Goal: Use online tool/utility: Utilize a website feature to perform a specific function

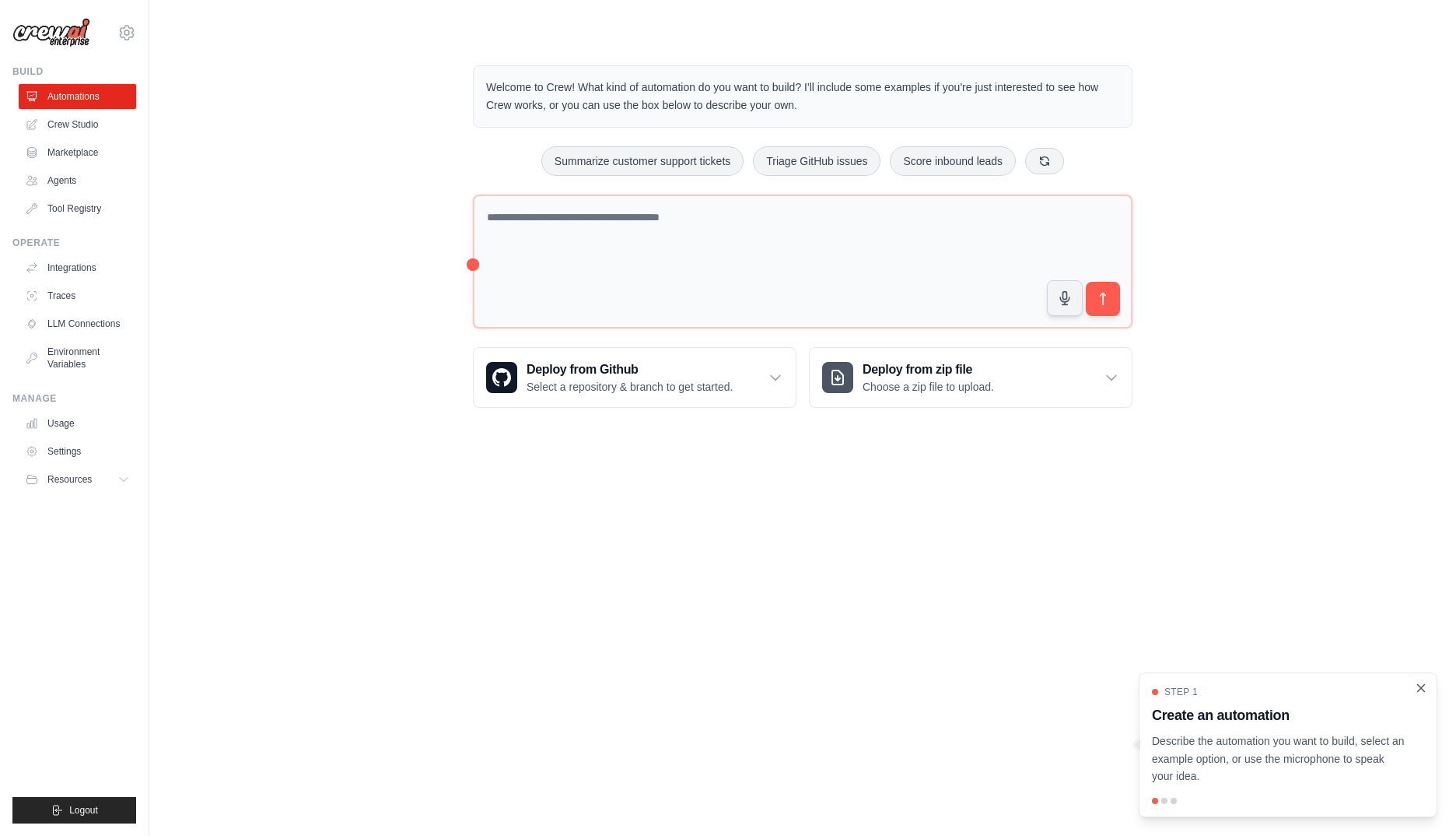
click at [1420, 693] on icon "Close walkthrough" at bounding box center [1421, 688] width 14 height 14
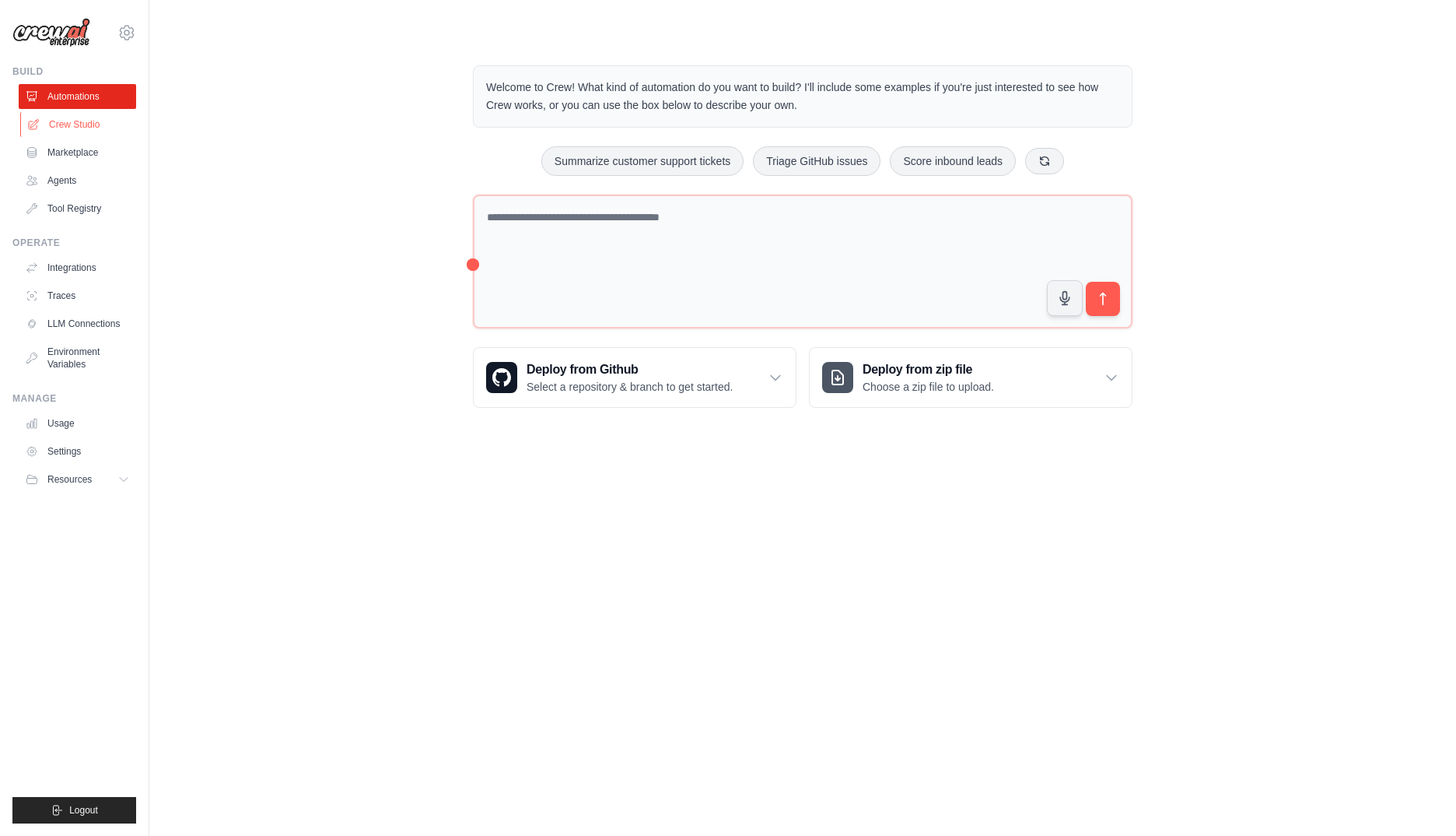
click at [66, 128] on link "Crew Studio" at bounding box center [78, 125] width 118 height 25
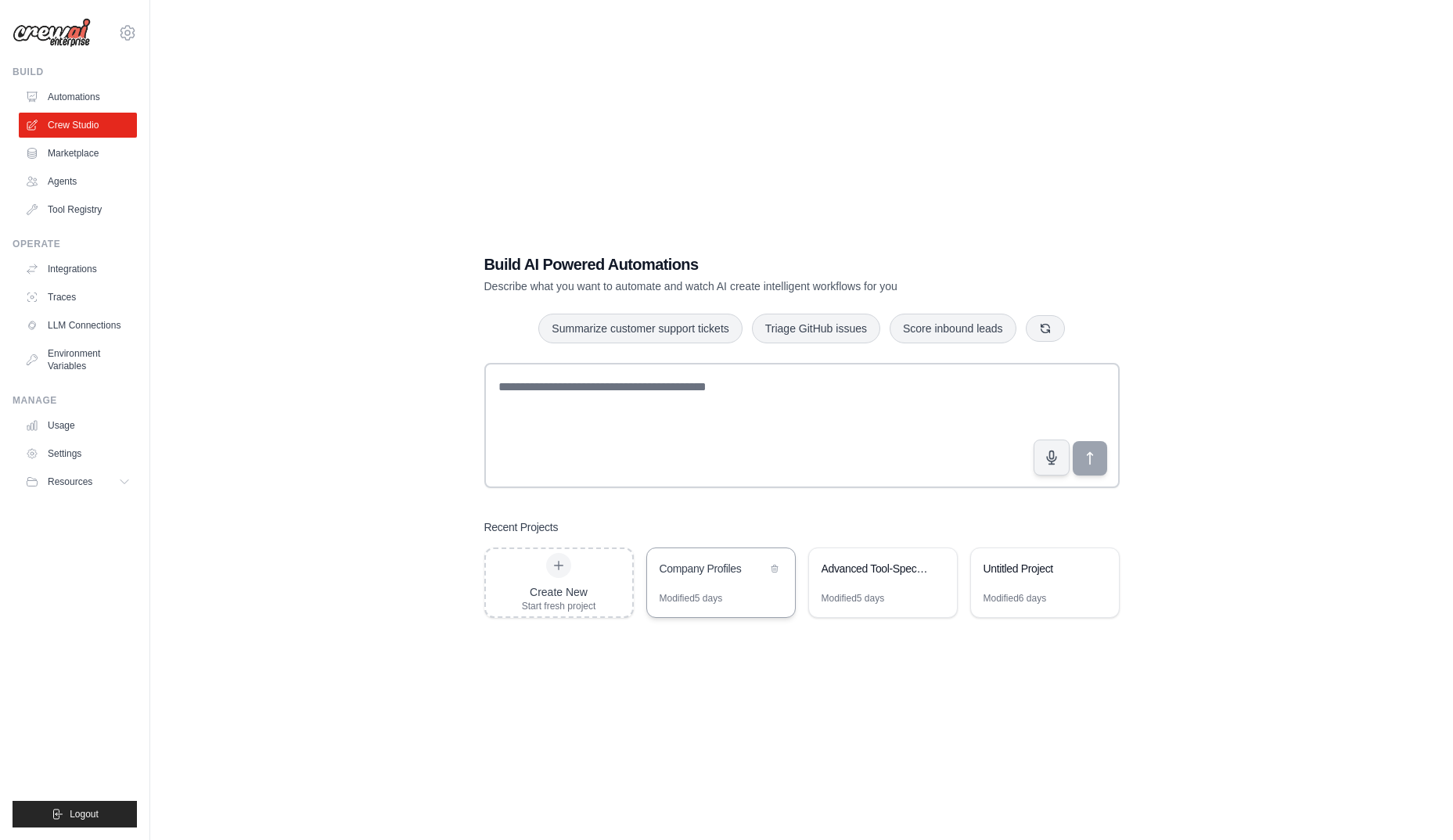
click at [713, 566] on div "Company Profiles" at bounding box center [713, 568] width 107 height 16
click at [896, 581] on div "Advanced Tool-Specialized Intelligence System" at bounding box center [882, 570] width 148 height 44
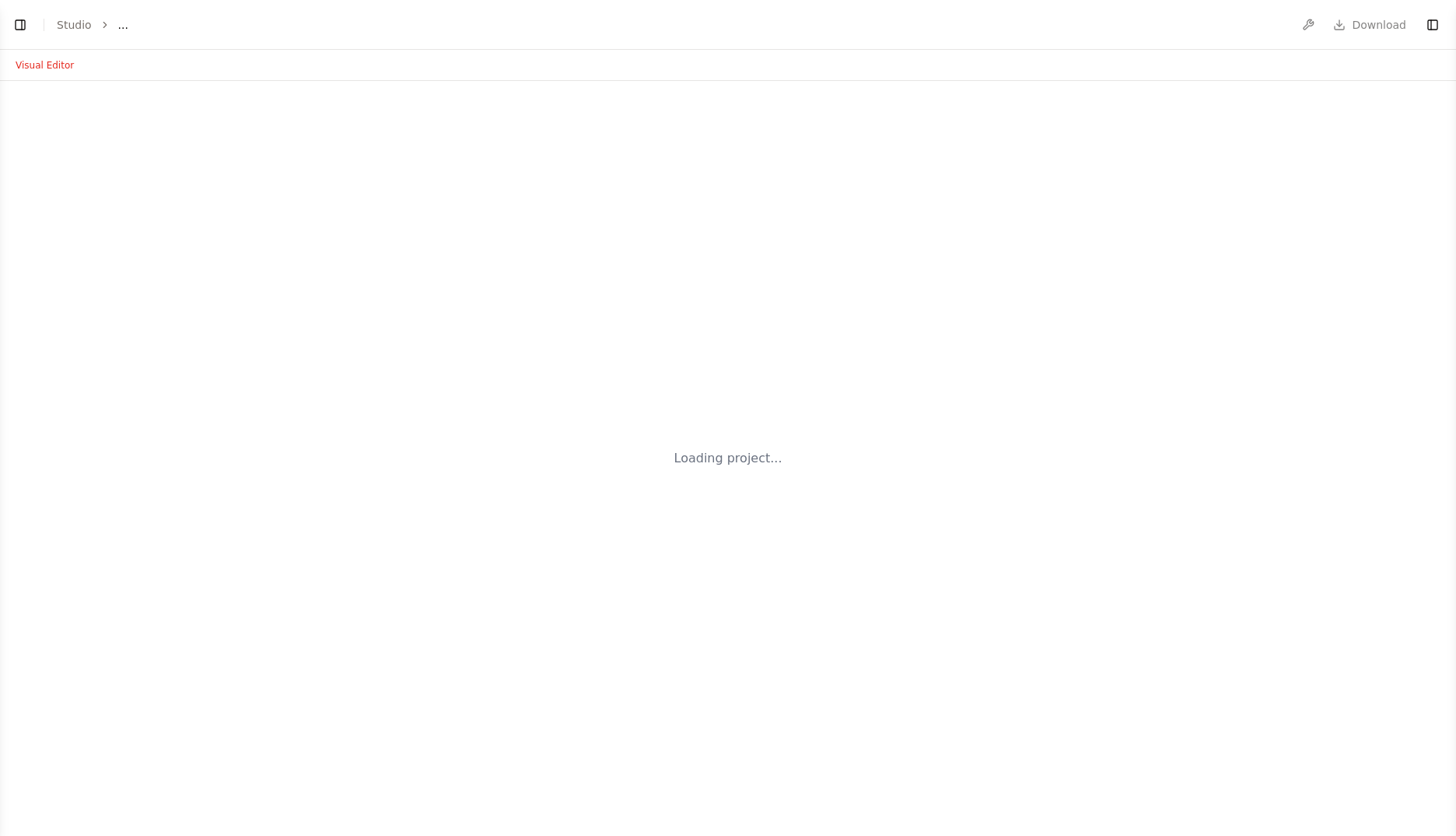
select select "****"
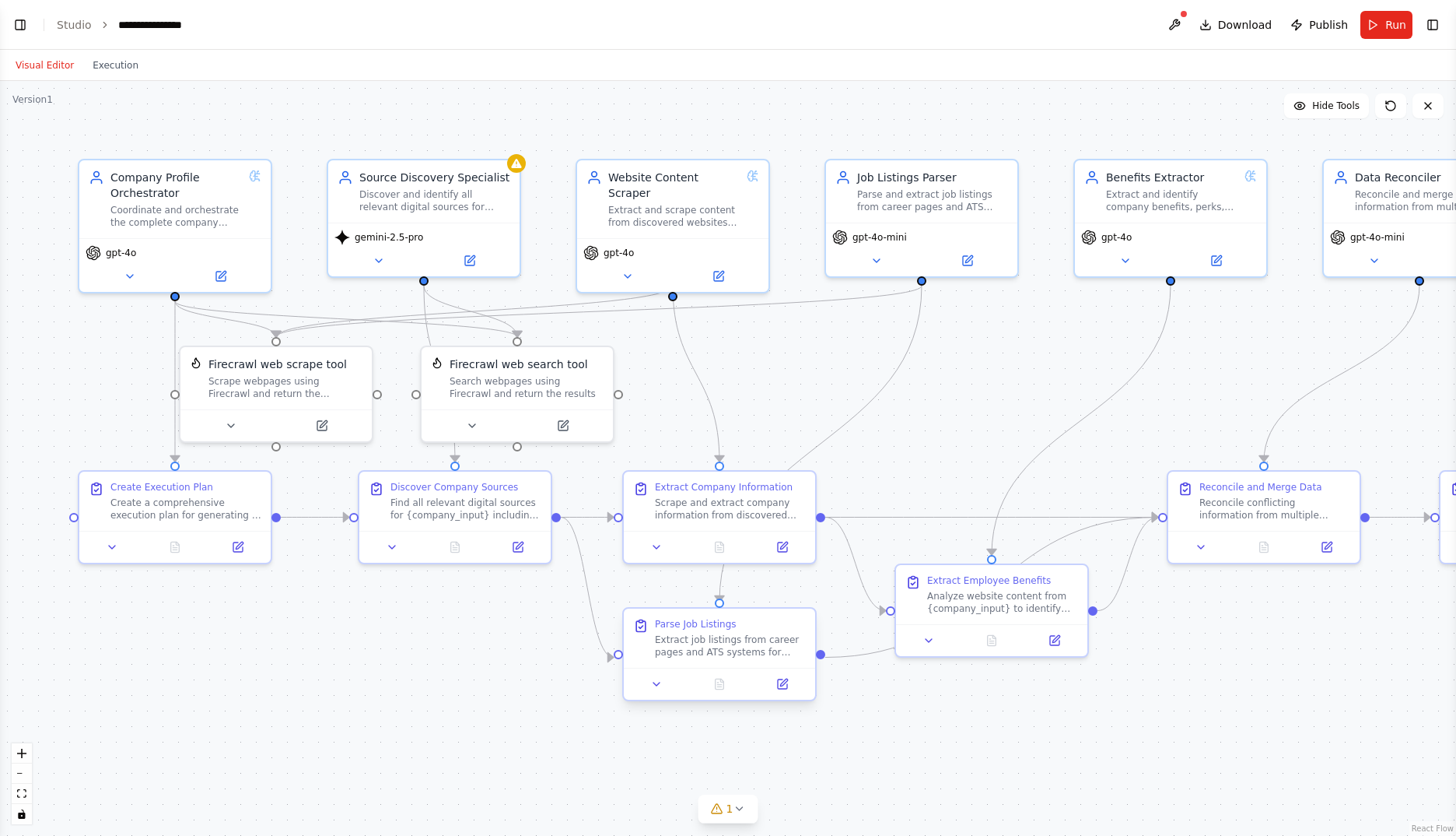
scroll to position [4704, 0]
click at [380, 258] on icon at bounding box center [378, 258] width 6 height 3
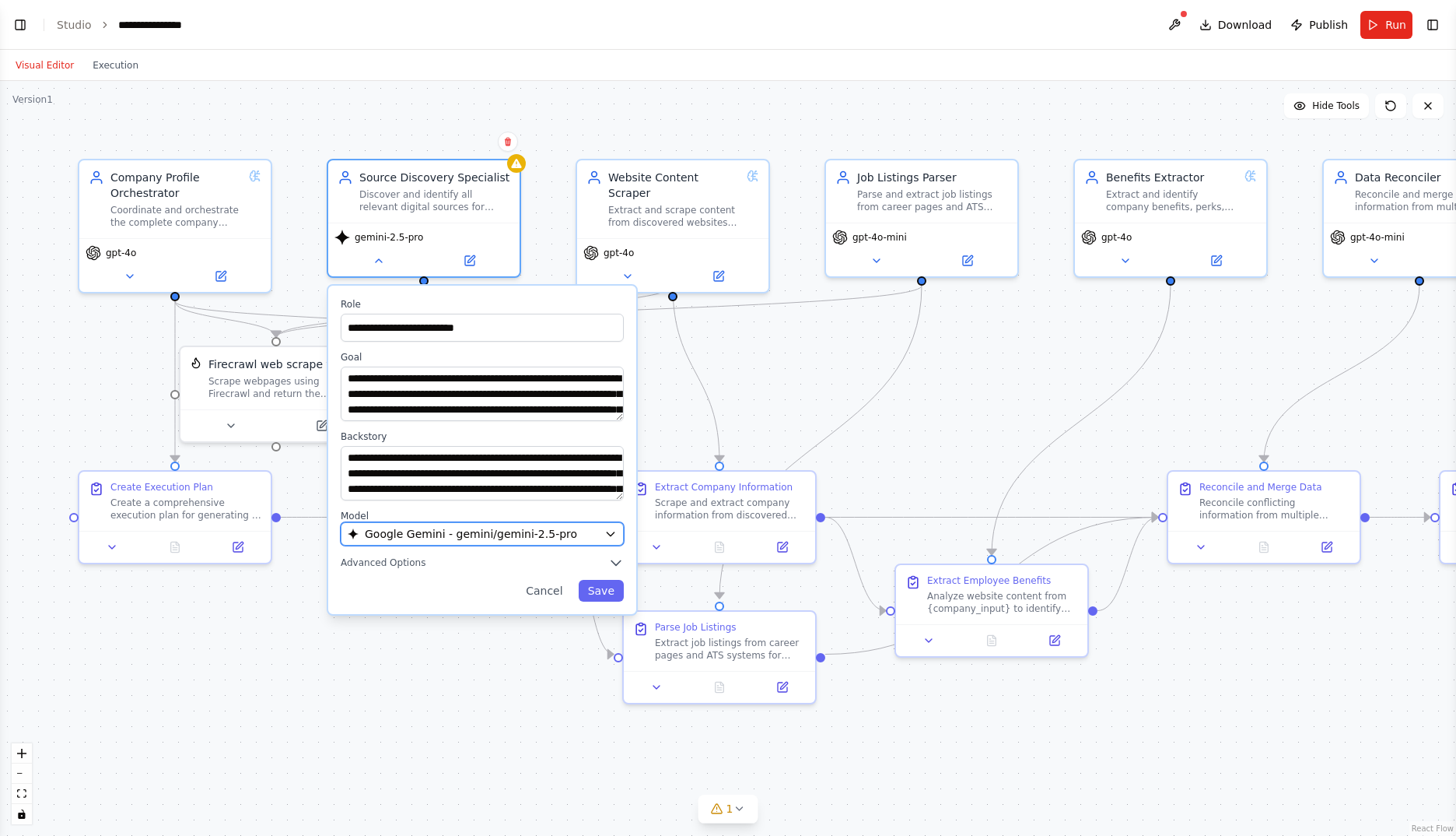
click at [532, 534] on span "Google Gemini - gemini/gemini-2.5-pro" at bounding box center [471, 534] width 213 height 16
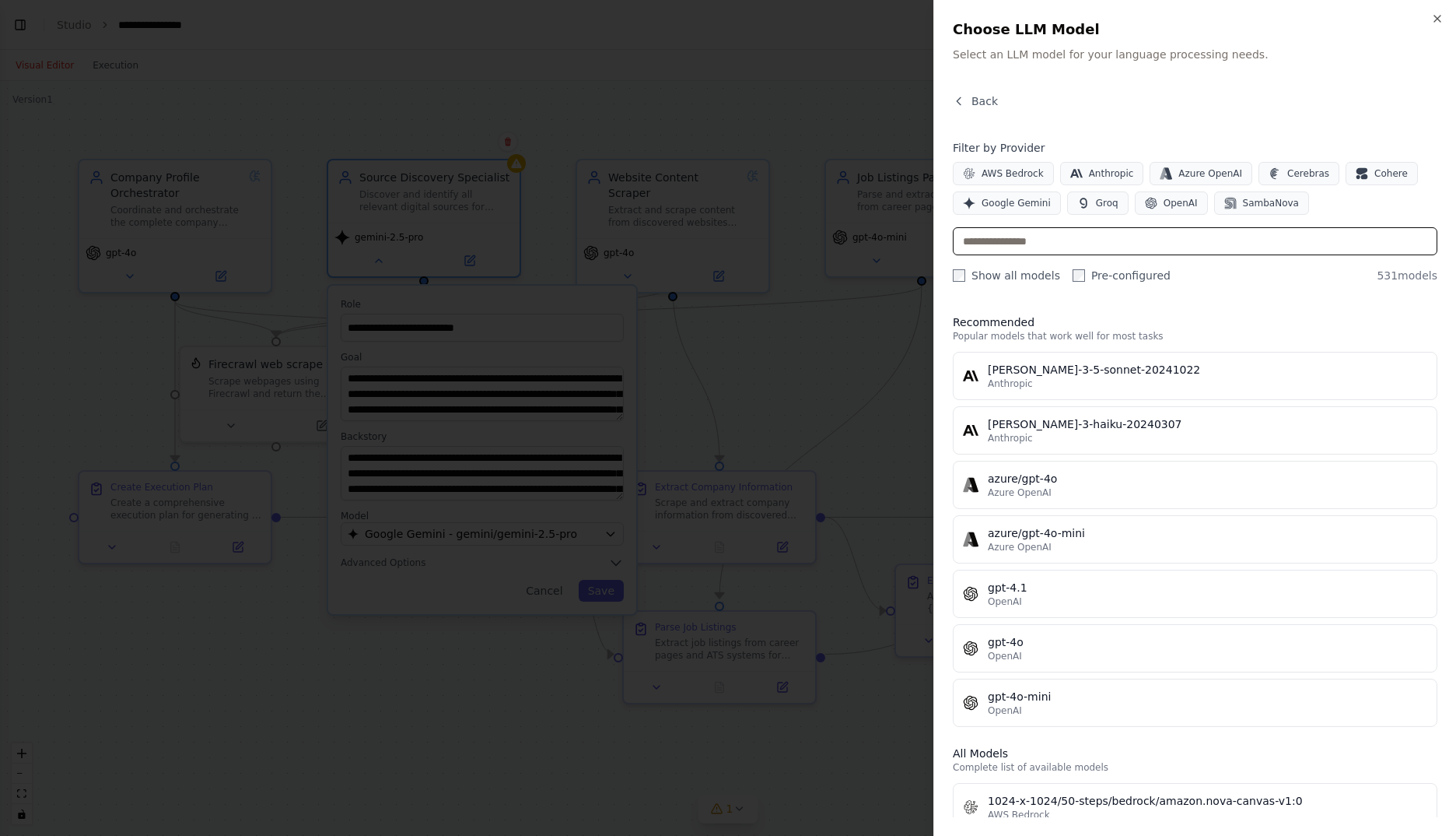
click at [1173, 240] on input "text" at bounding box center [1195, 241] width 484 height 28
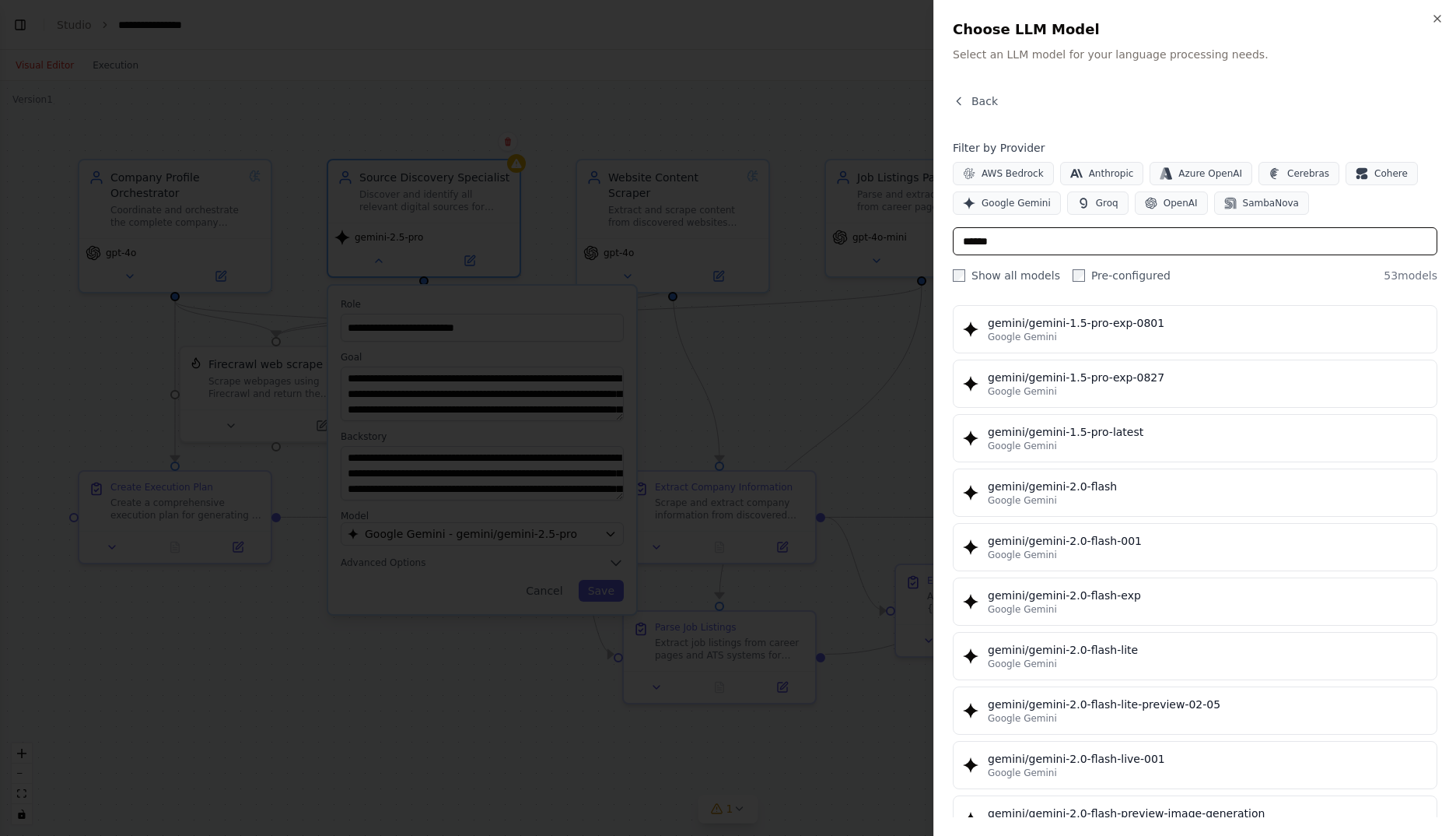
scroll to position [649, 0]
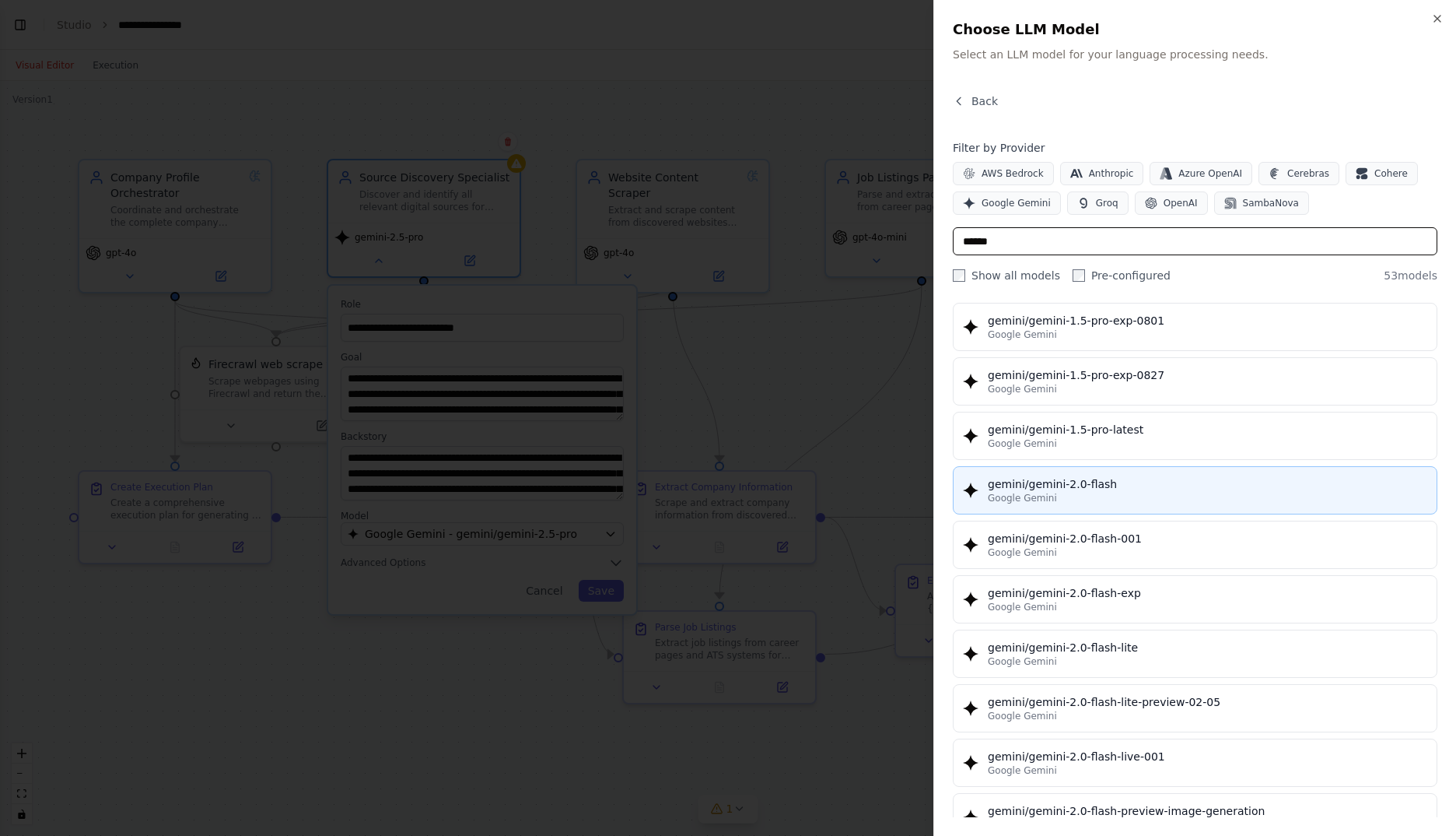
type input "******"
click at [1236, 487] on div "gemini/gemini-2.0-flash" at bounding box center [1208, 484] width 439 height 16
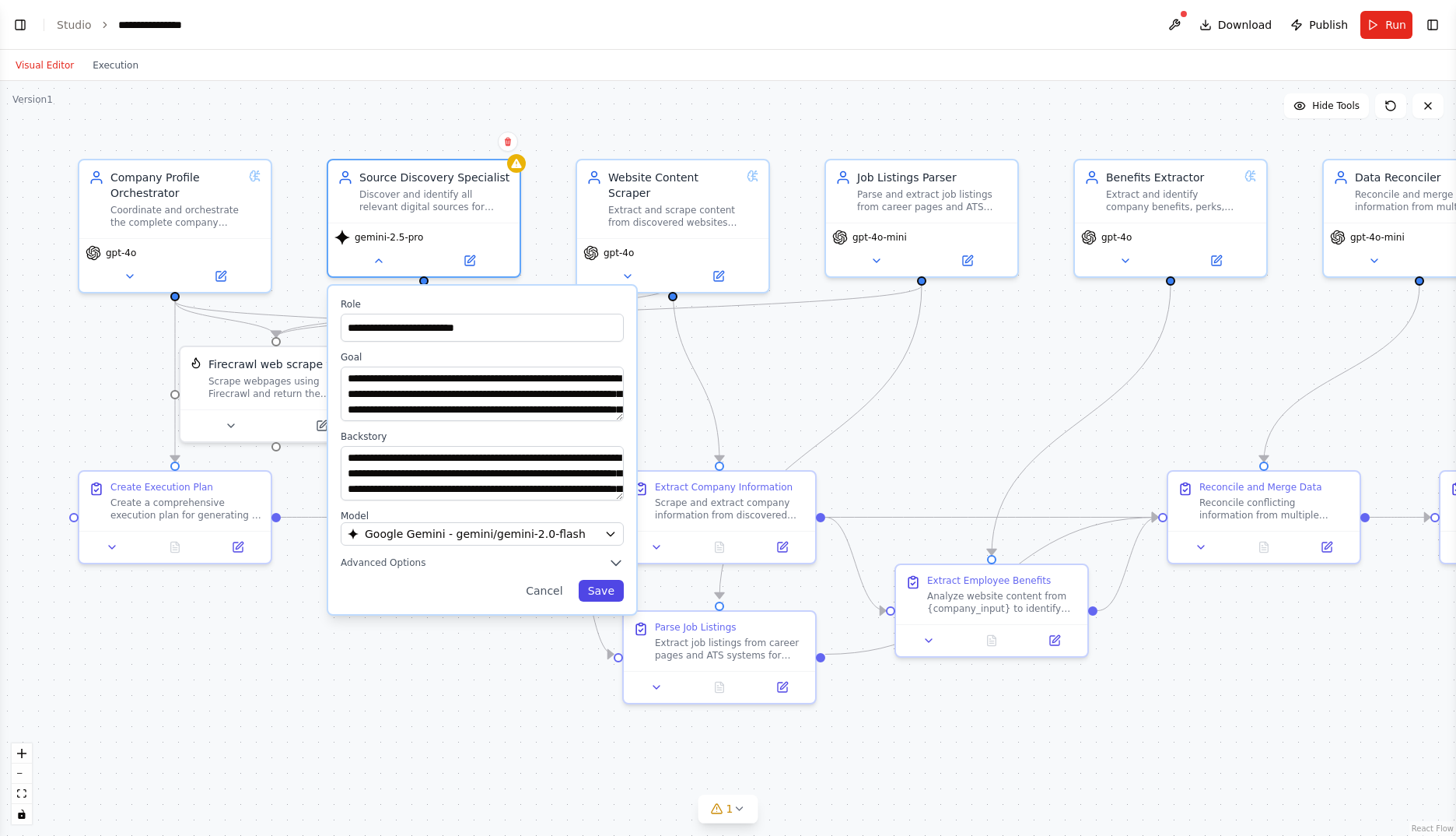
click at [613, 598] on button "Save" at bounding box center [601, 590] width 45 height 22
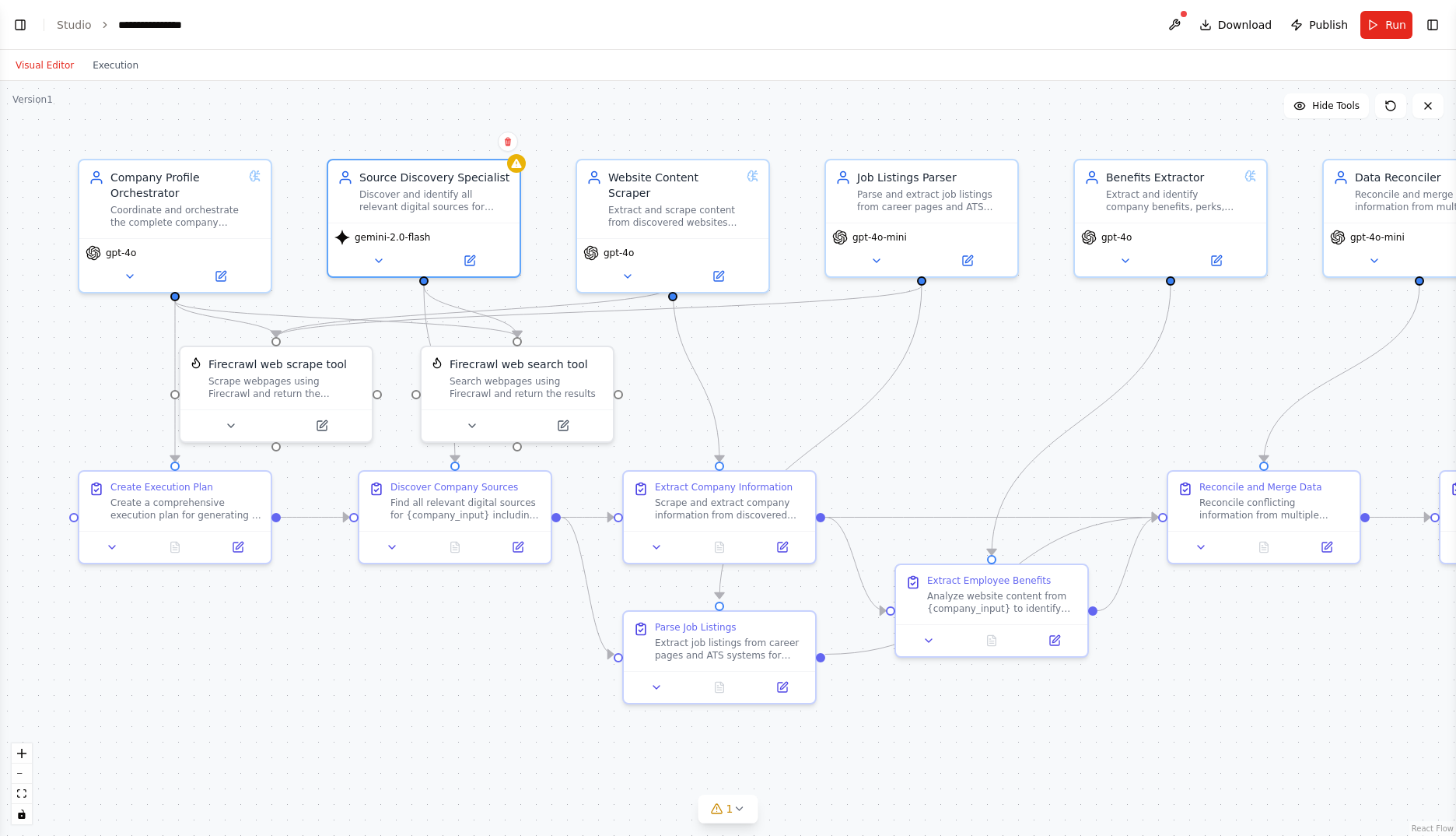
click at [471, 648] on div ".deletable-edge-delete-btn { width: 20px; height: 20px; border: 0px solid #ffff…" at bounding box center [728, 459] width 1456 height 755
click at [383, 262] on icon at bounding box center [379, 257] width 12 height 12
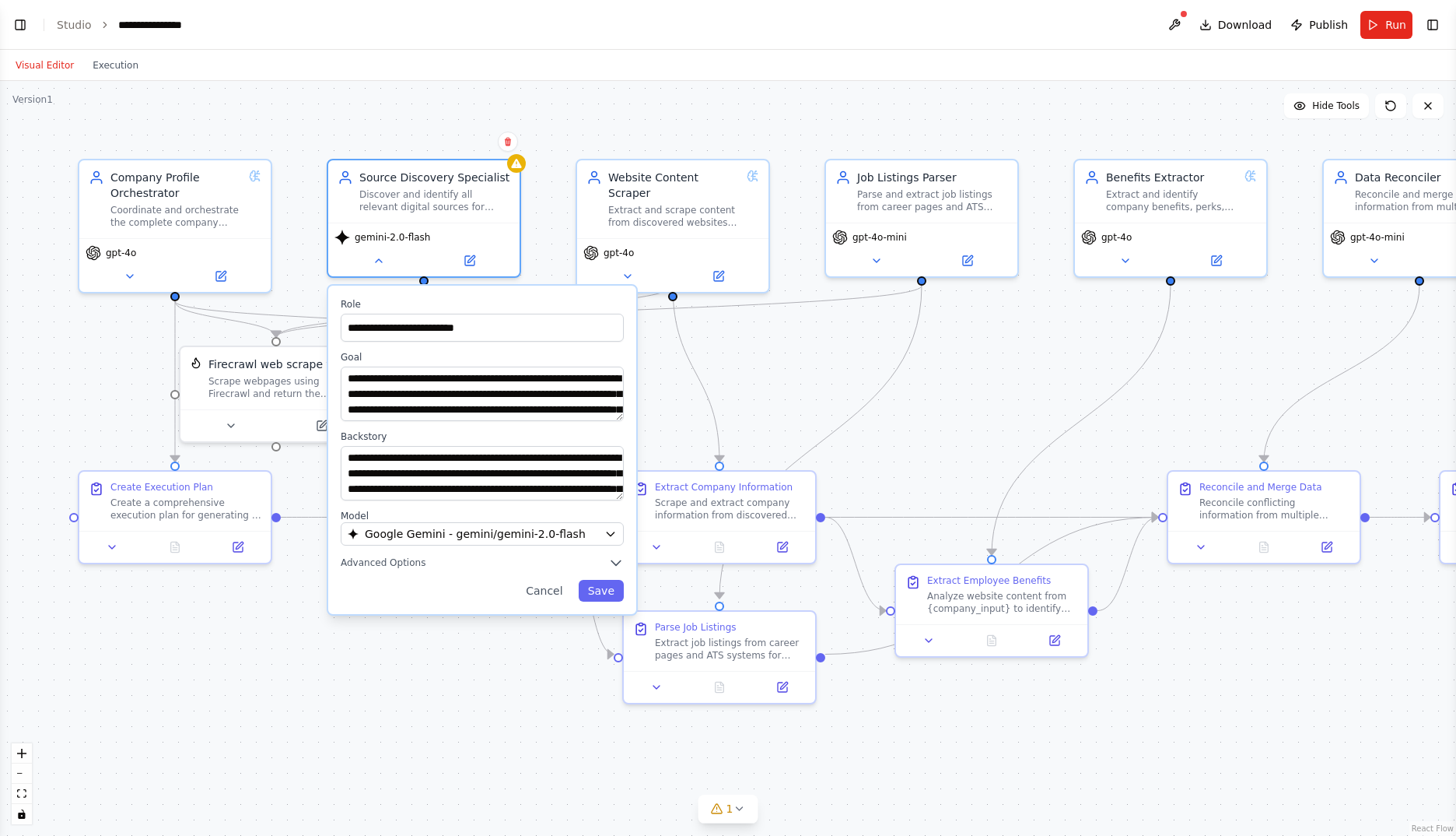
click at [521, 546] on div "**********" at bounding box center [483, 450] width 308 height 329
click at [543, 534] on span "Google Gemini - gemini/gemini-2.0-flash" at bounding box center [476, 534] width 221 height 16
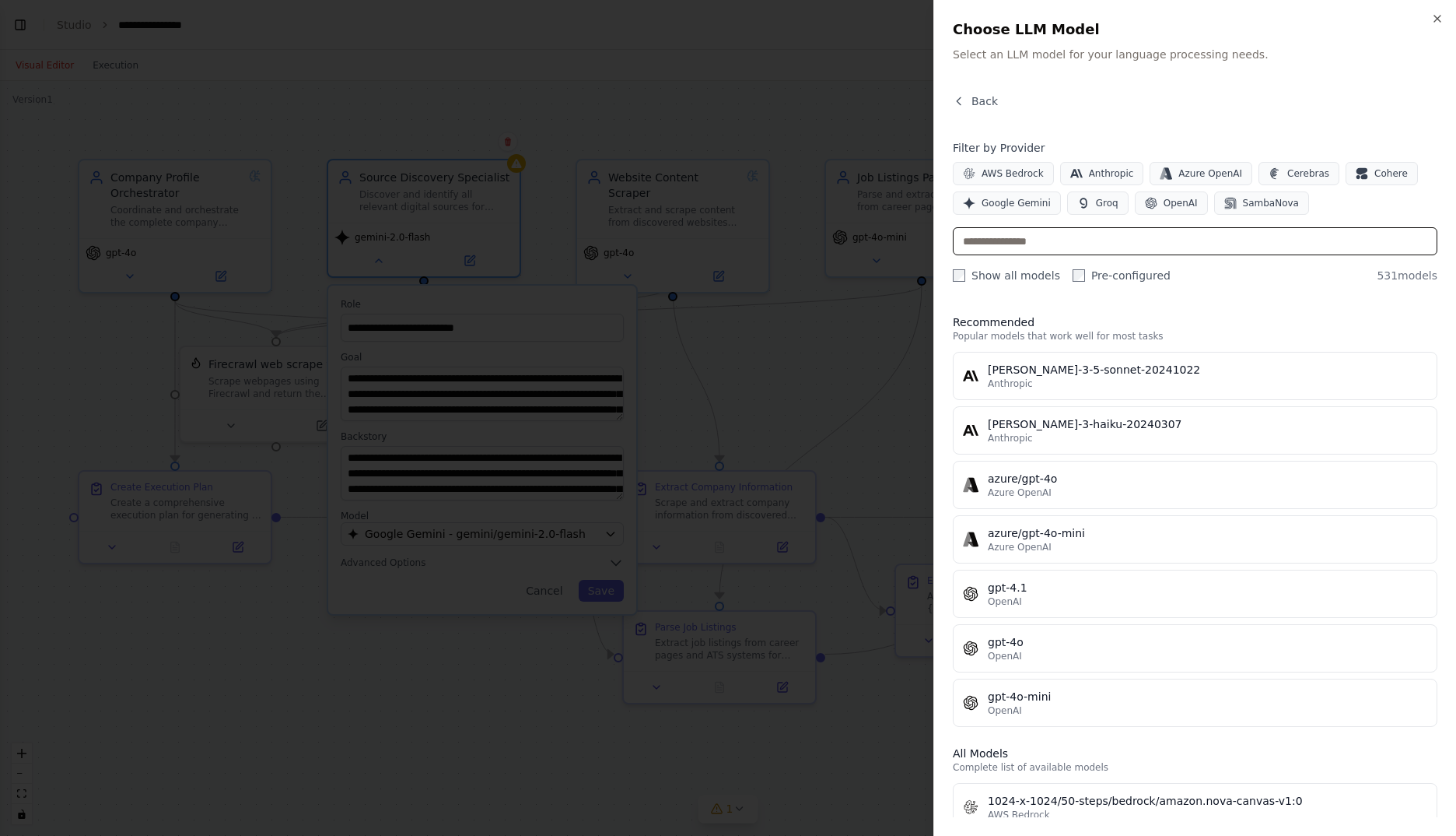
click at [1107, 246] on input "text" at bounding box center [1195, 241] width 484 height 28
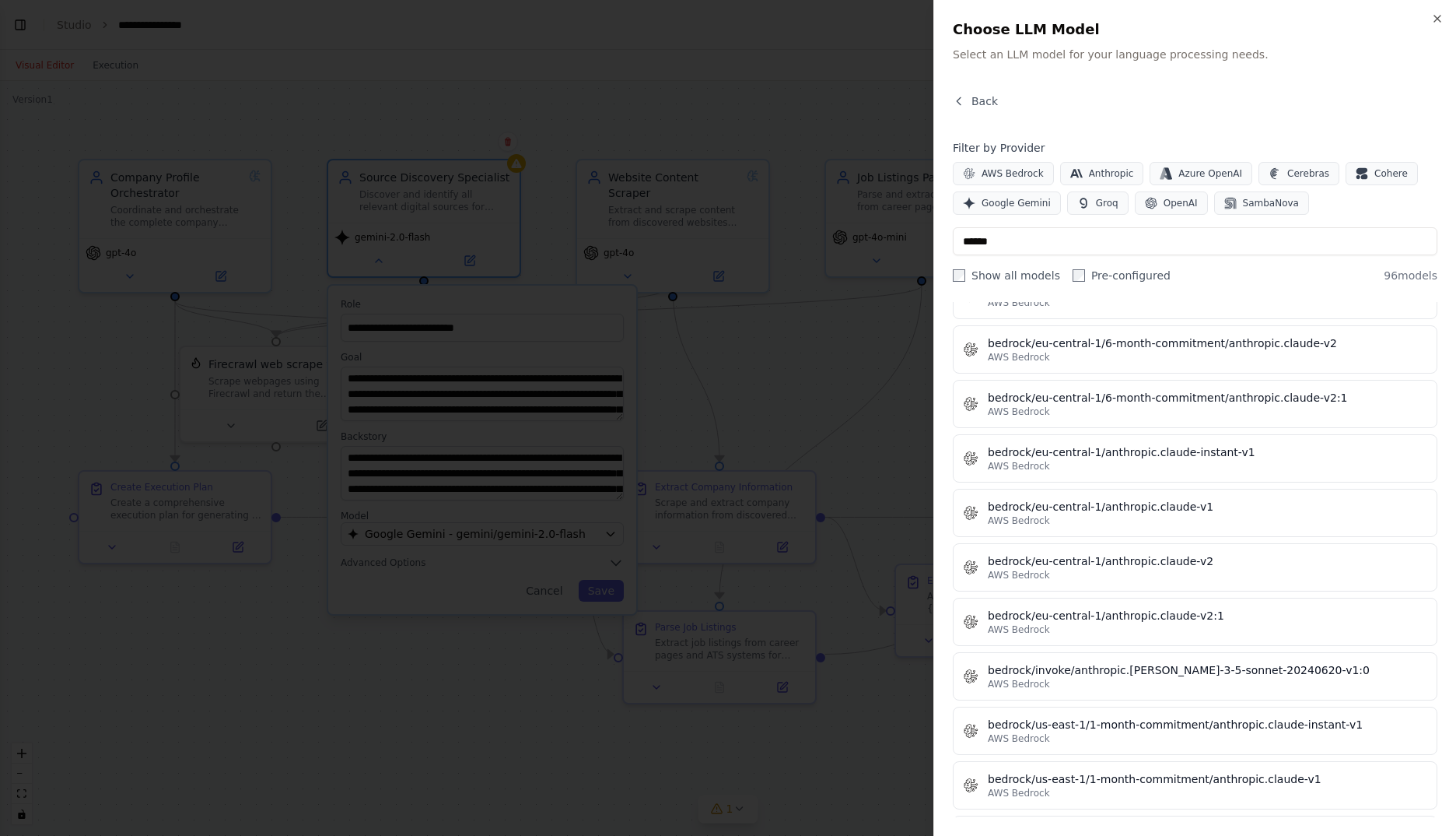
scroll to position [1452, 0]
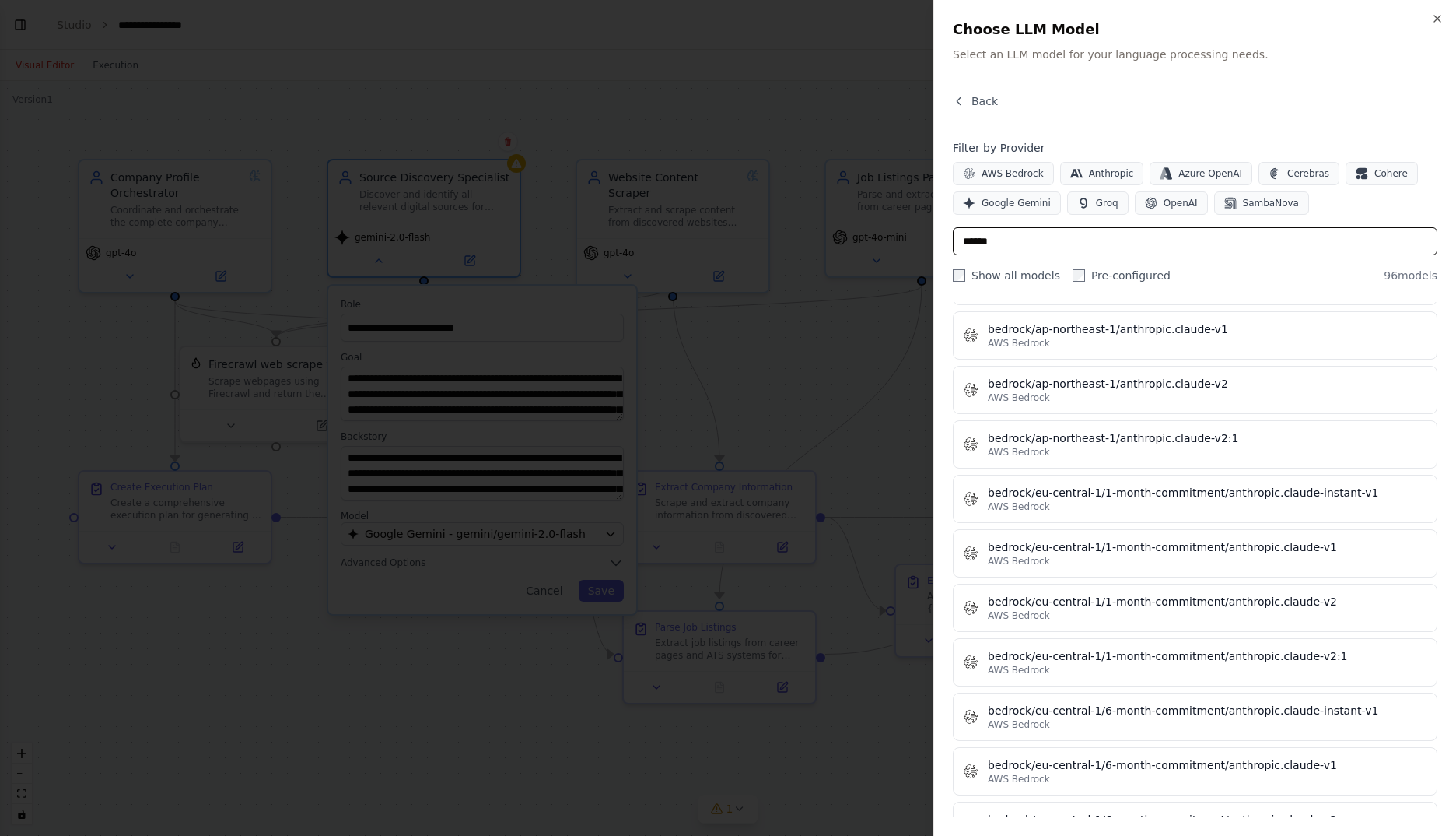
click at [1127, 229] on input "******" at bounding box center [1195, 241] width 484 height 28
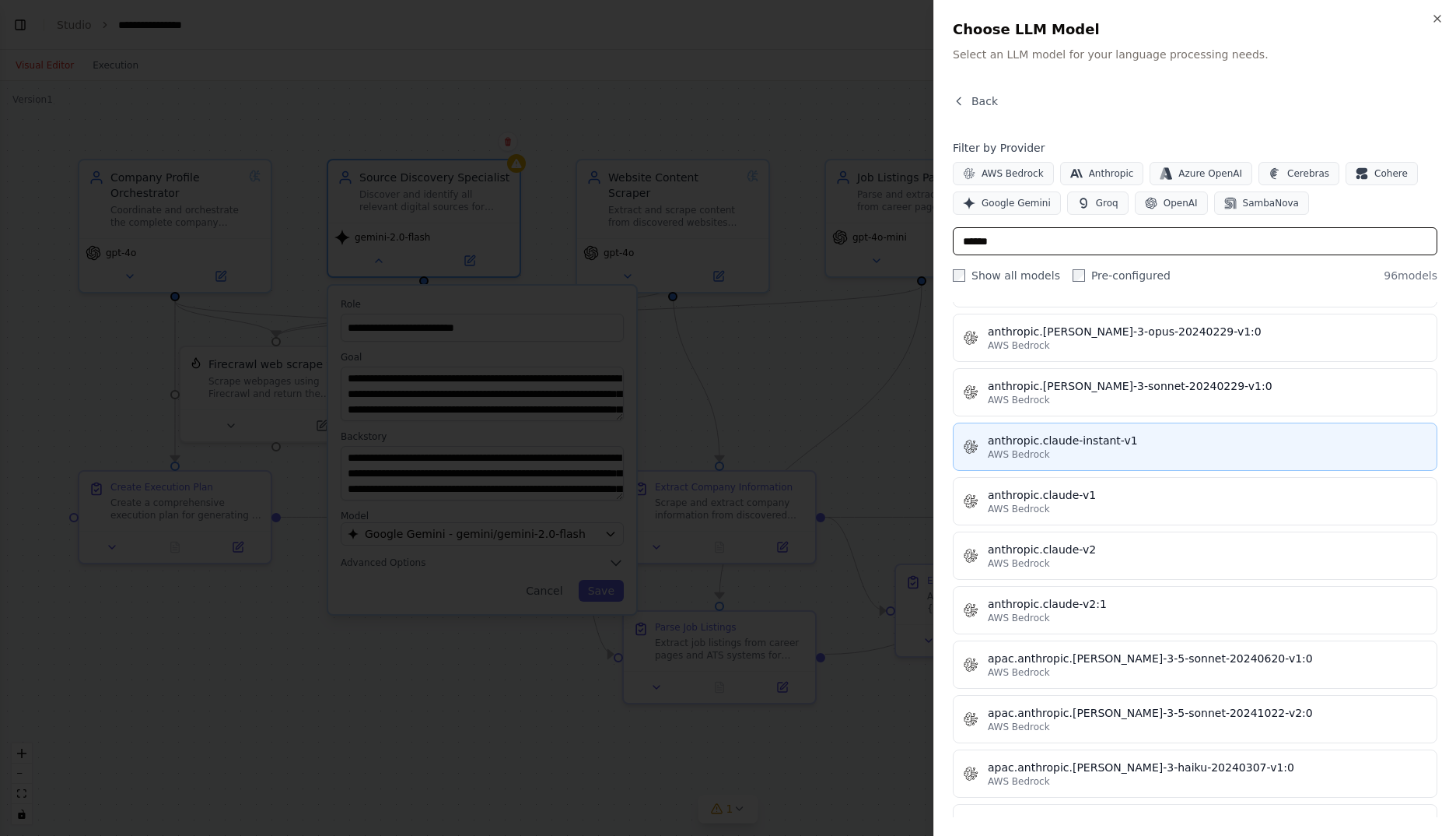
scroll to position [285, 0]
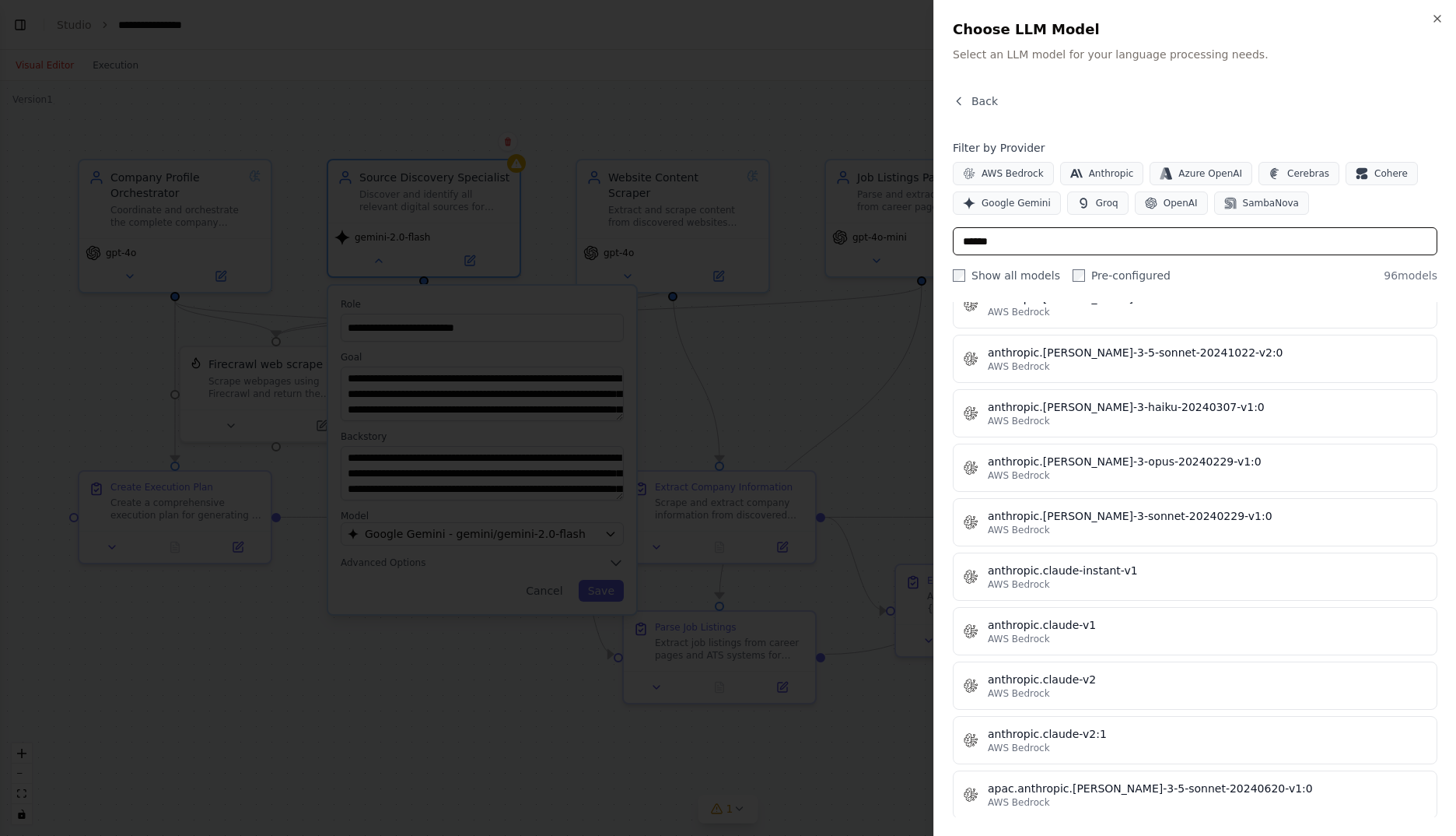
click at [1054, 247] on input "******" at bounding box center [1195, 241] width 484 height 28
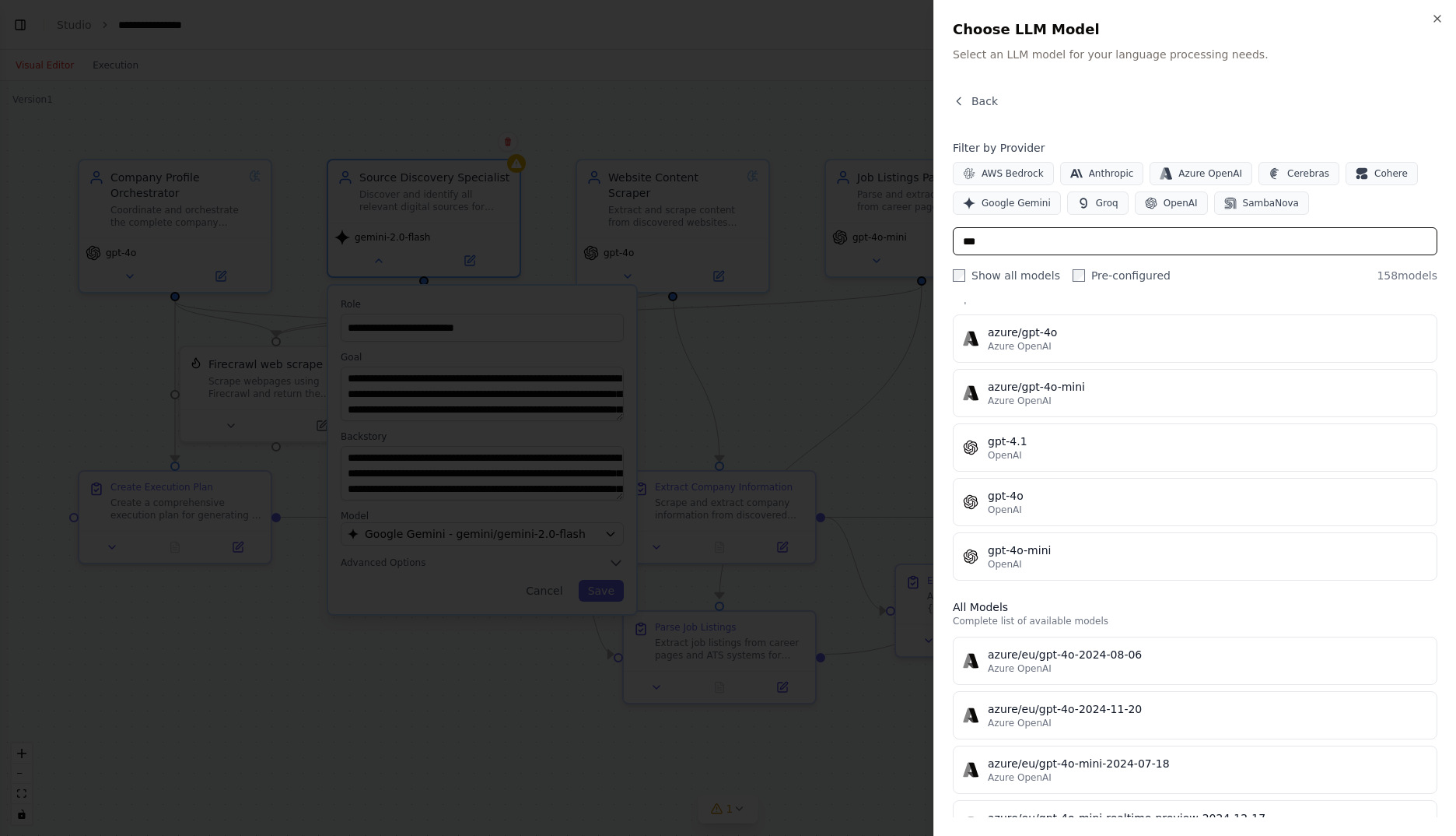
scroll to position [25, 0]
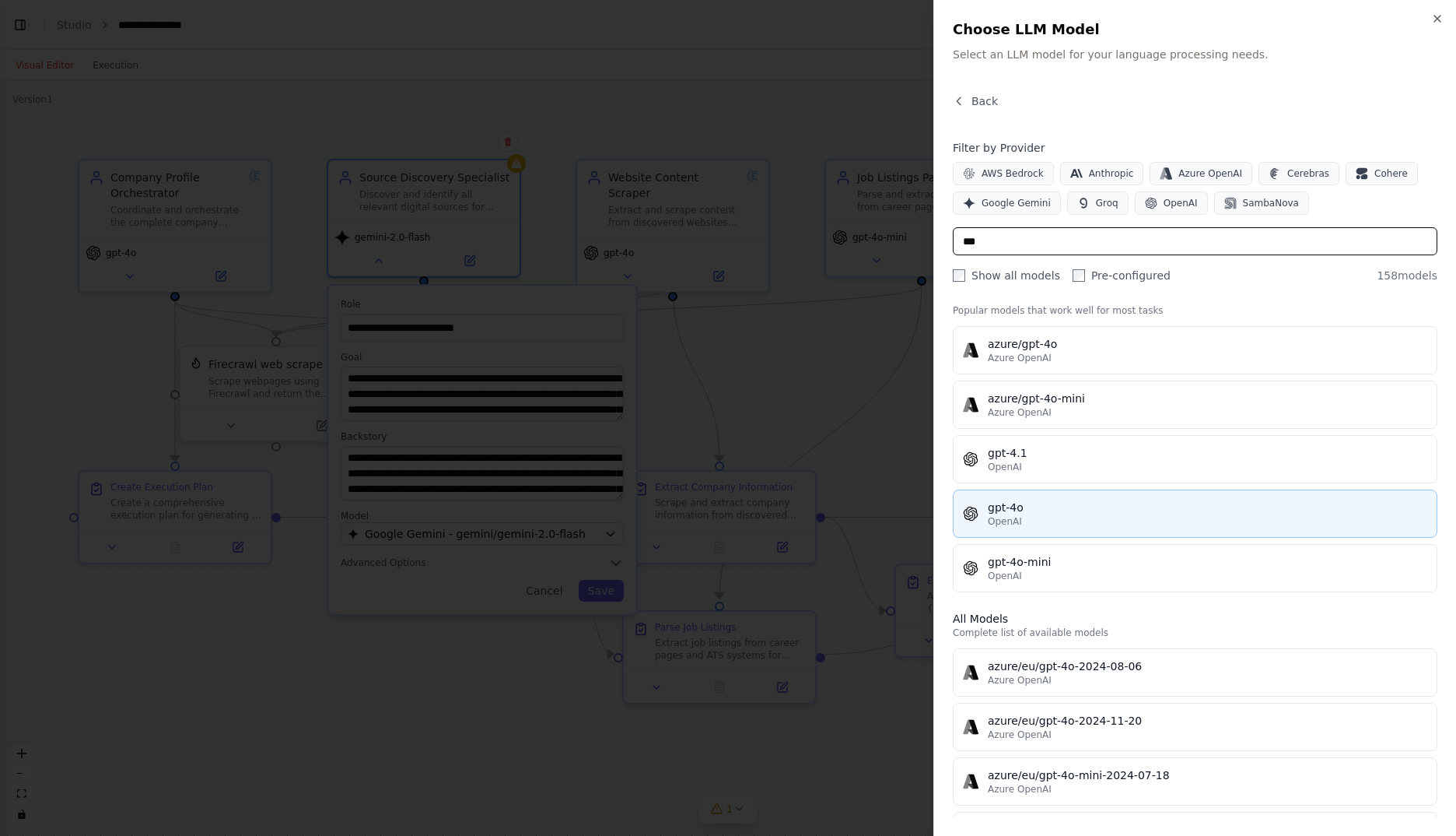
type input "***"
click at [1115, 506] on div "gpt-4o" at bounding box center [1208, 507] width 439 height 16
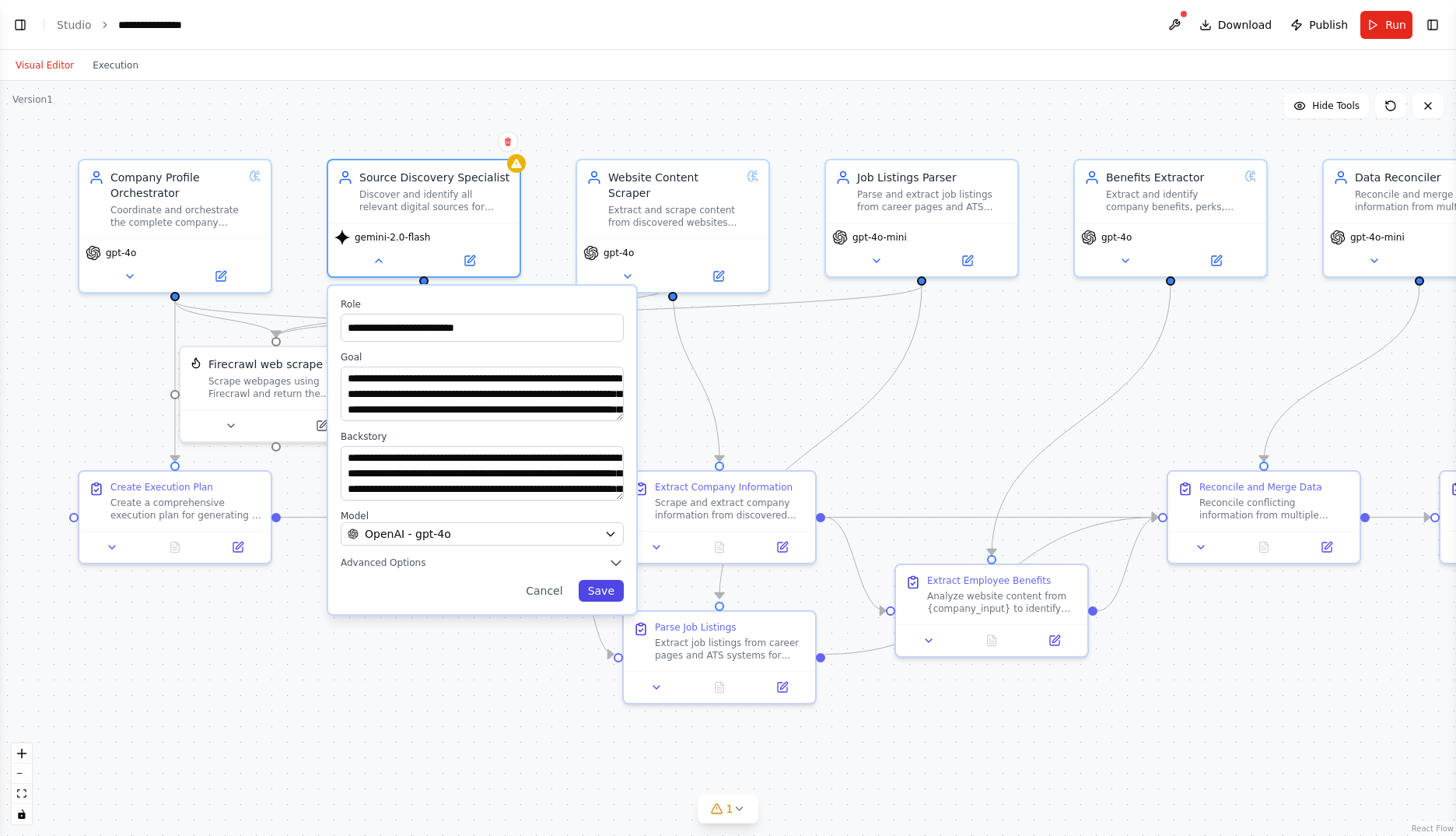
click at [606, 595] on button "Save" at bounding box center [601, 590] width 45 height 22
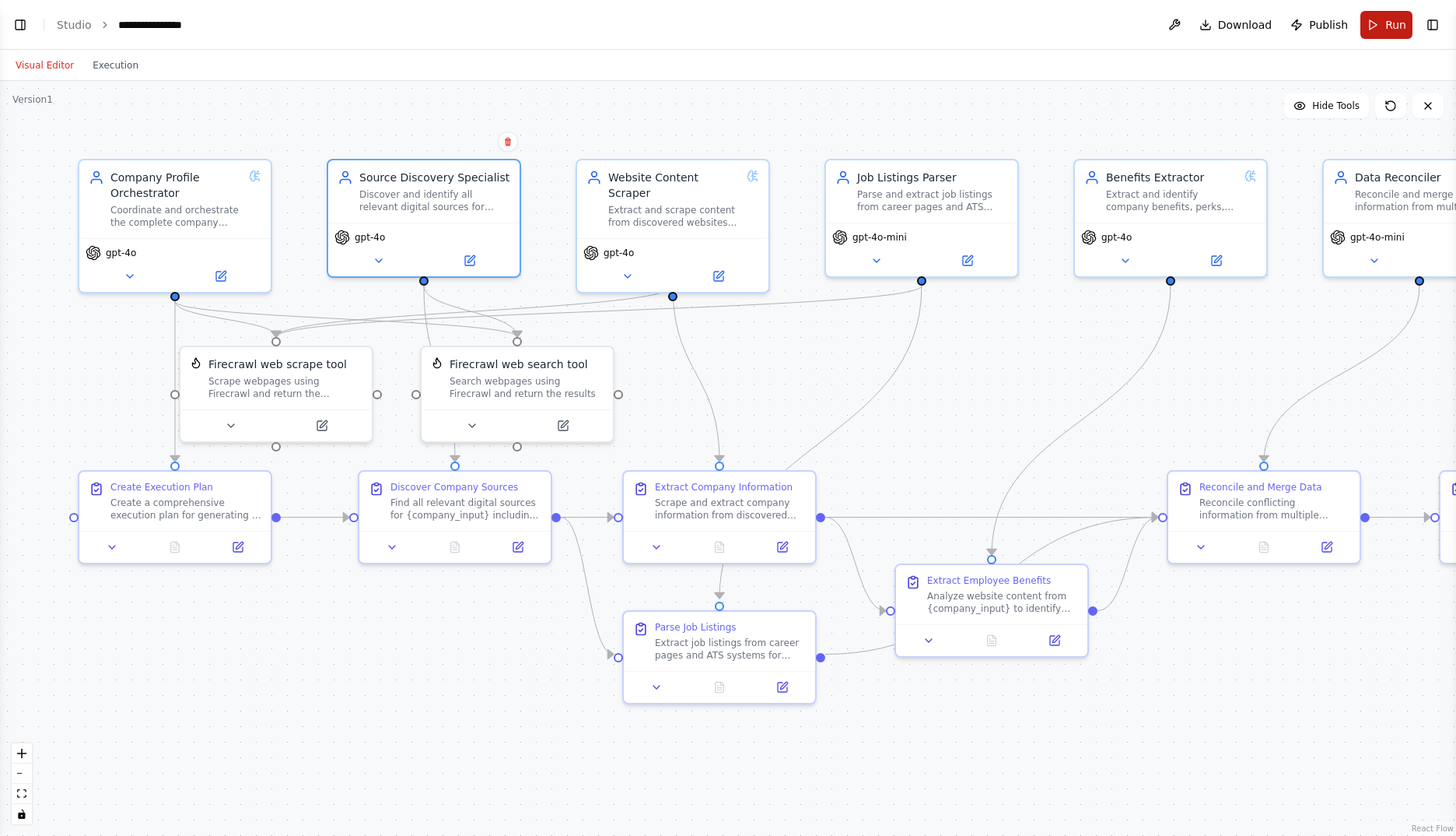
click at [1390, 22] on span "Run" at bounding box center [1396, 25] width 21 height 16
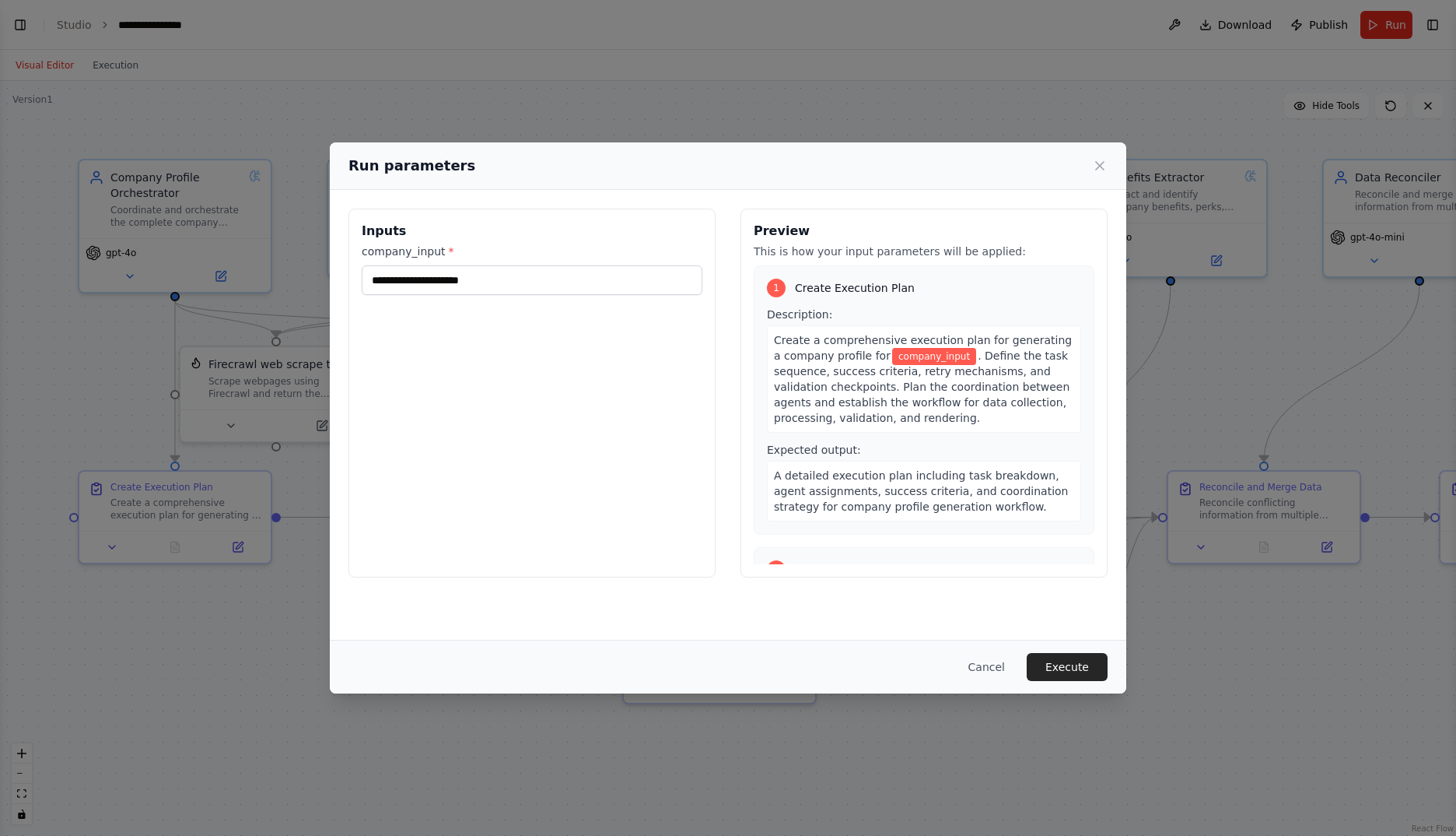
click at [521, 297] on div "Inputs company_input *" at bounding box center [532, 392] width 367 height 369
click at [517, 275] on input "company_input *" at bounding box center [532, 280] width 341 height 30
type input "**********"
click at [1058, 660] on button "Execute" at bounding box center [1067, 667] width 81 height 28
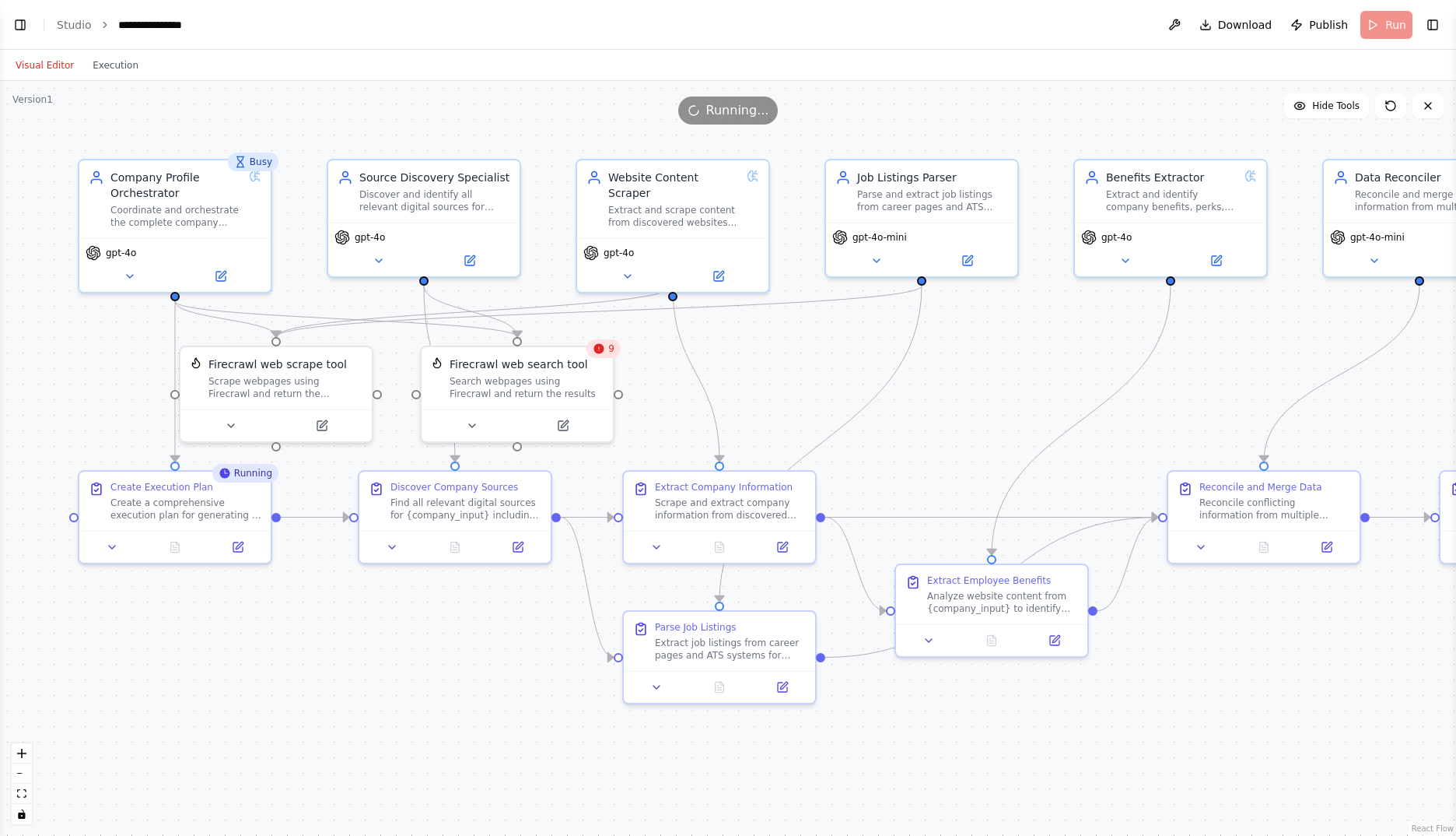
click at [604, 349] on icon at bounding box center [599, 350] width 10 height 10
click at [654, 357] on div ".deletable-edge-delete-btn { width: 20px; height: 20px; border: 0px solid #ffff…" at bounding box center [728, 459] width 1456 height 755
click at [532, 621] on div ".deletable-edge-delete-btn { width: 20px; height: 20px; border: 0px solid #ffff…" at bounding box center [728, 459] width 1456 height 755
click at [169, 543] on icon at bounding box center [174, 544] width 12 height 12
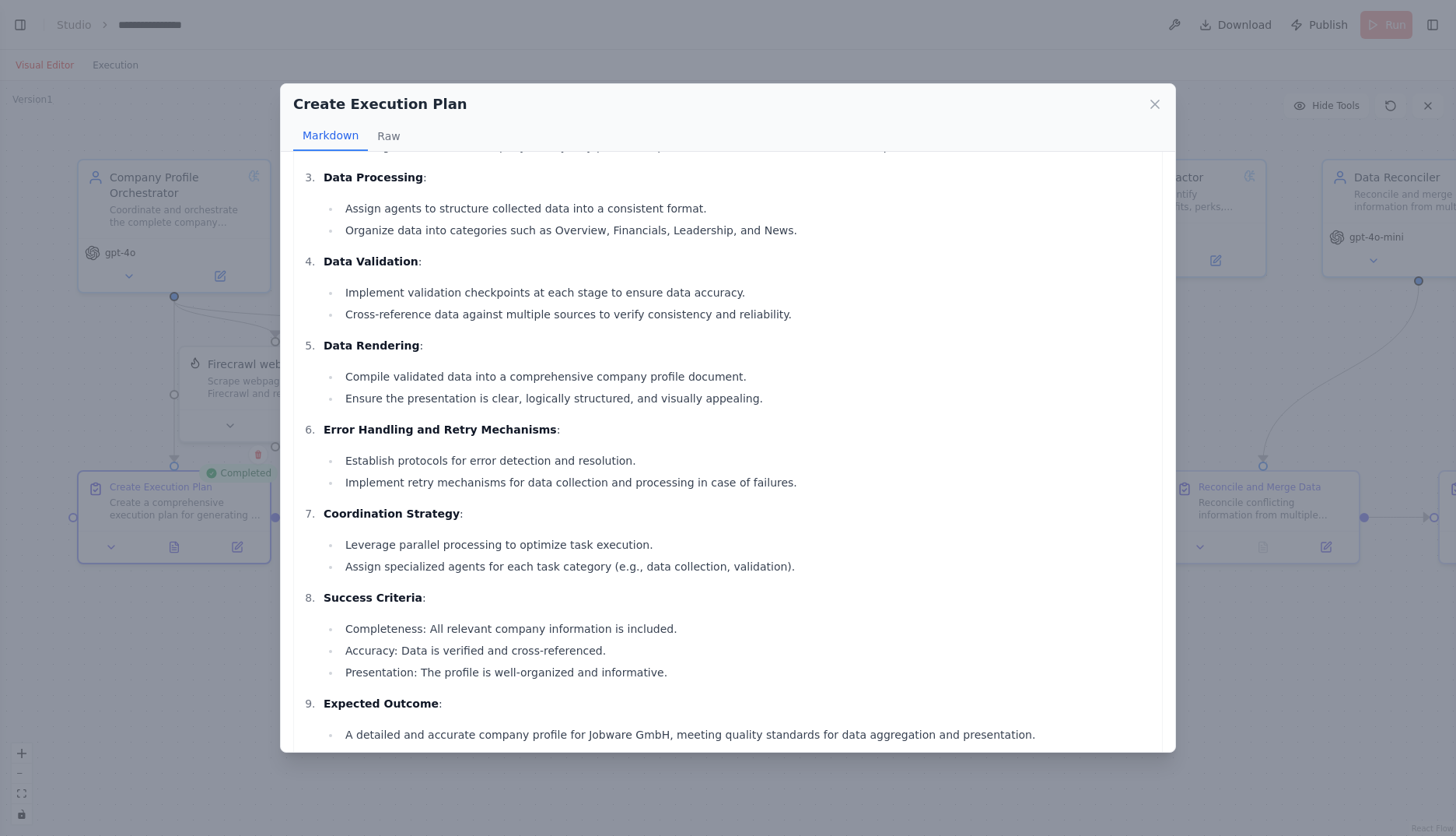
scroll to position [316, 0]
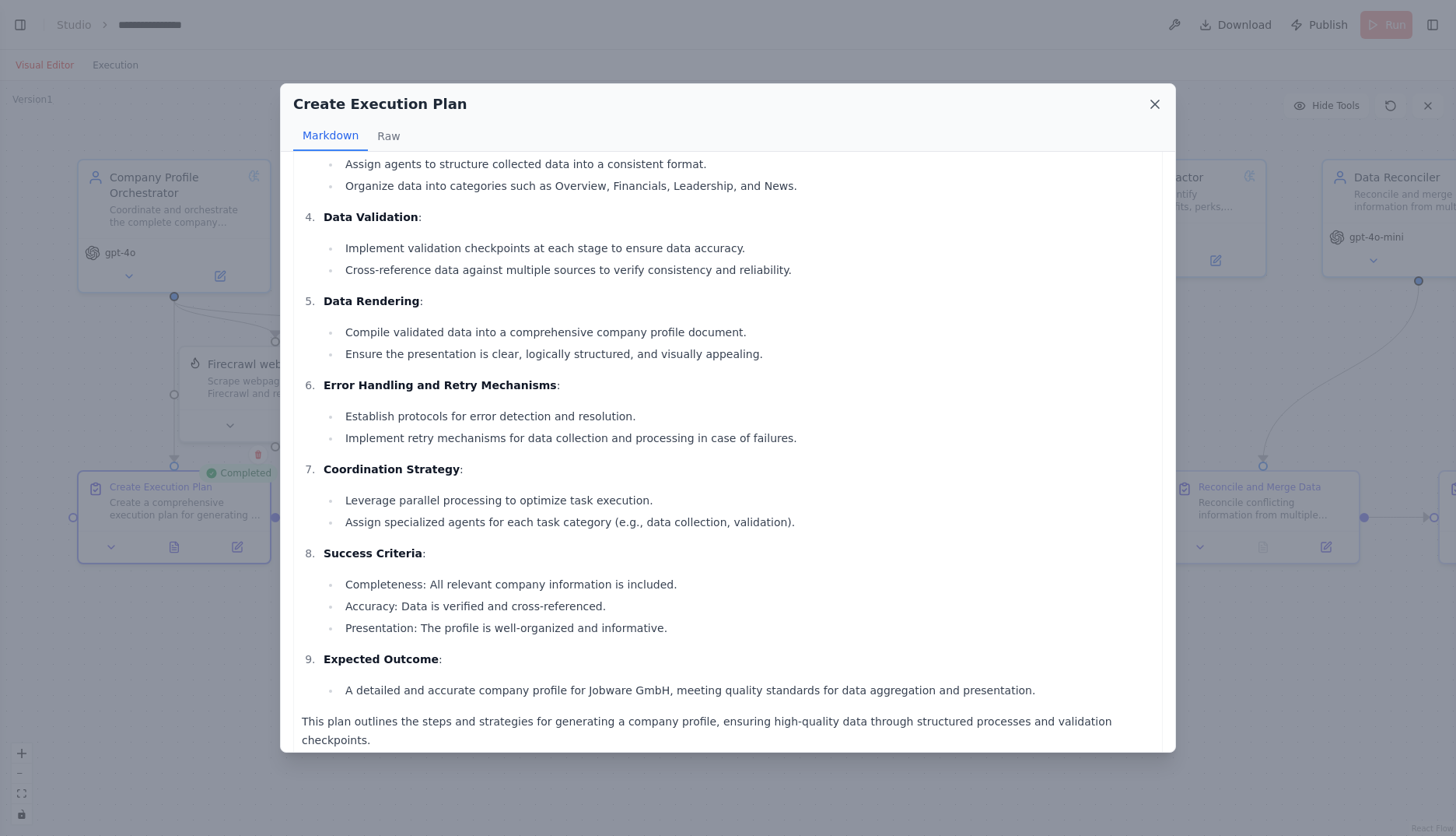
click at [1157, 104] on icon at bounding box center [1155, 104] width 8 height 8
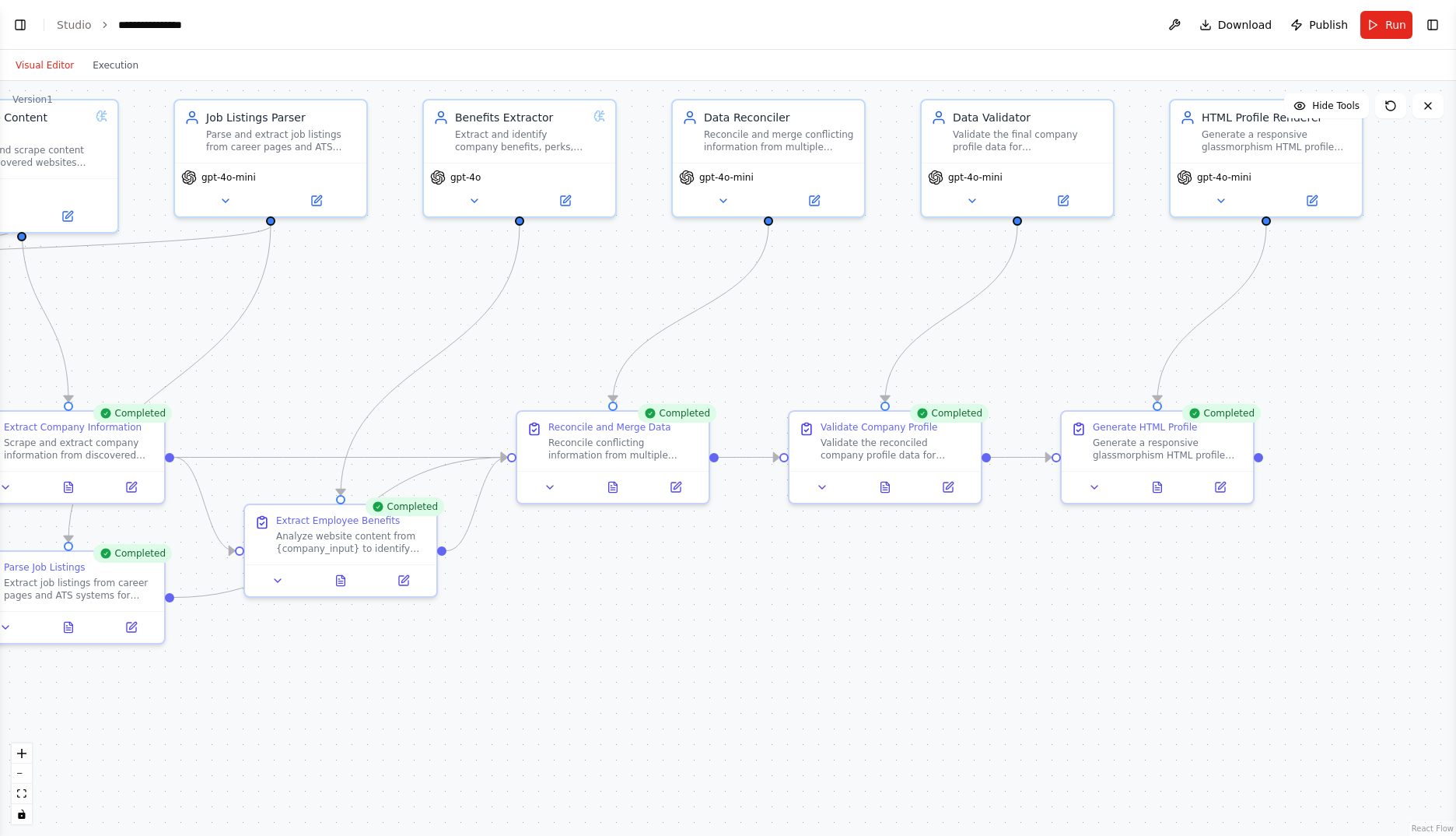
drag, startPoint x: 1070, startPoint y: 490, endPoint x: 419, endPoint y: 430, distance: 653.8
click at [419, 430] on div ".deletable-edge-delete-btn { width: 20px; height: 20px; border: 0px solid #ffff…" at bounding box center [728, 459] width 1456 height 755
click at [1160, 489] on icon at bounding box center [1158, 484] width 9 height 10
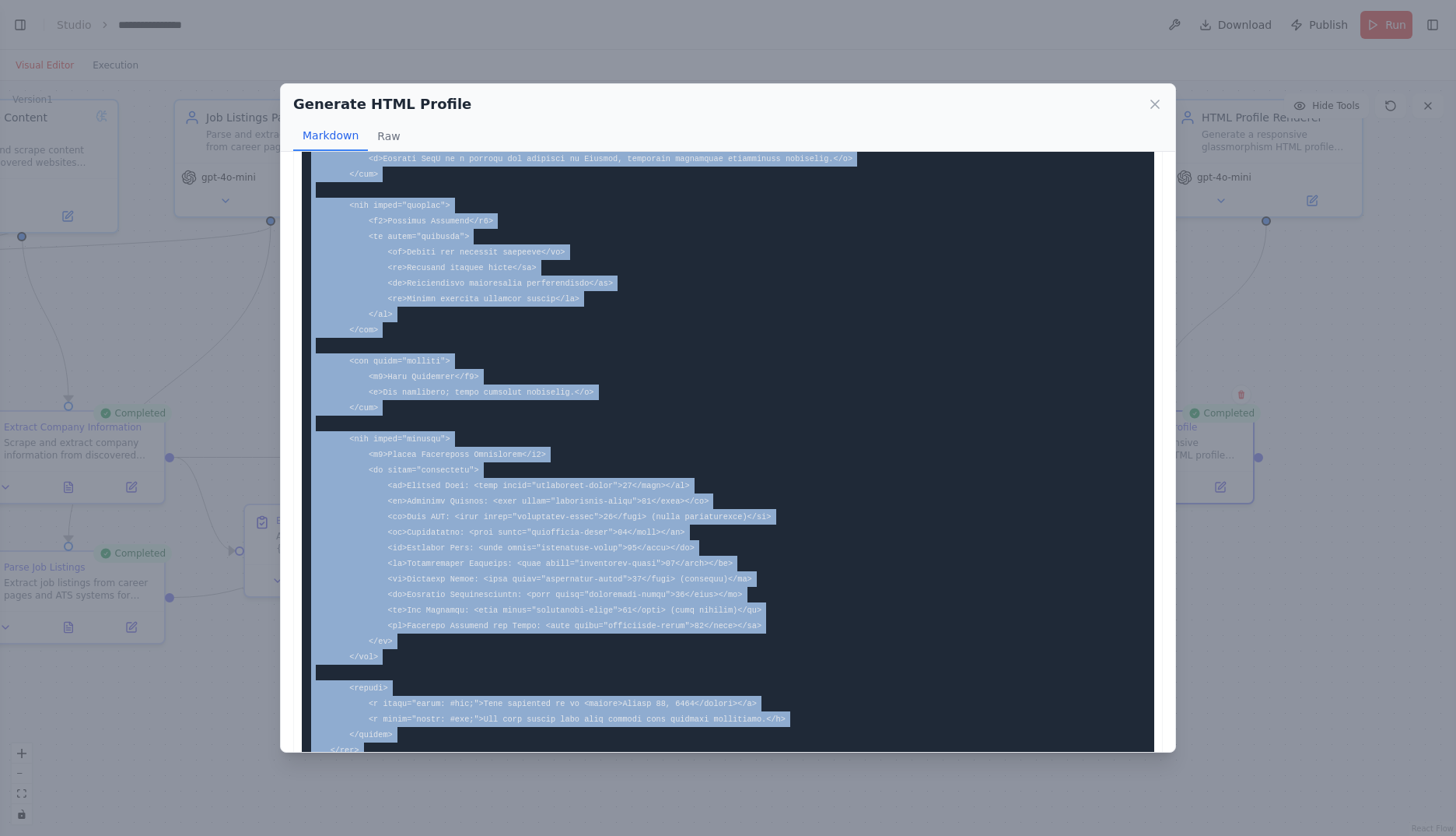
scroll to position [1335, 0]
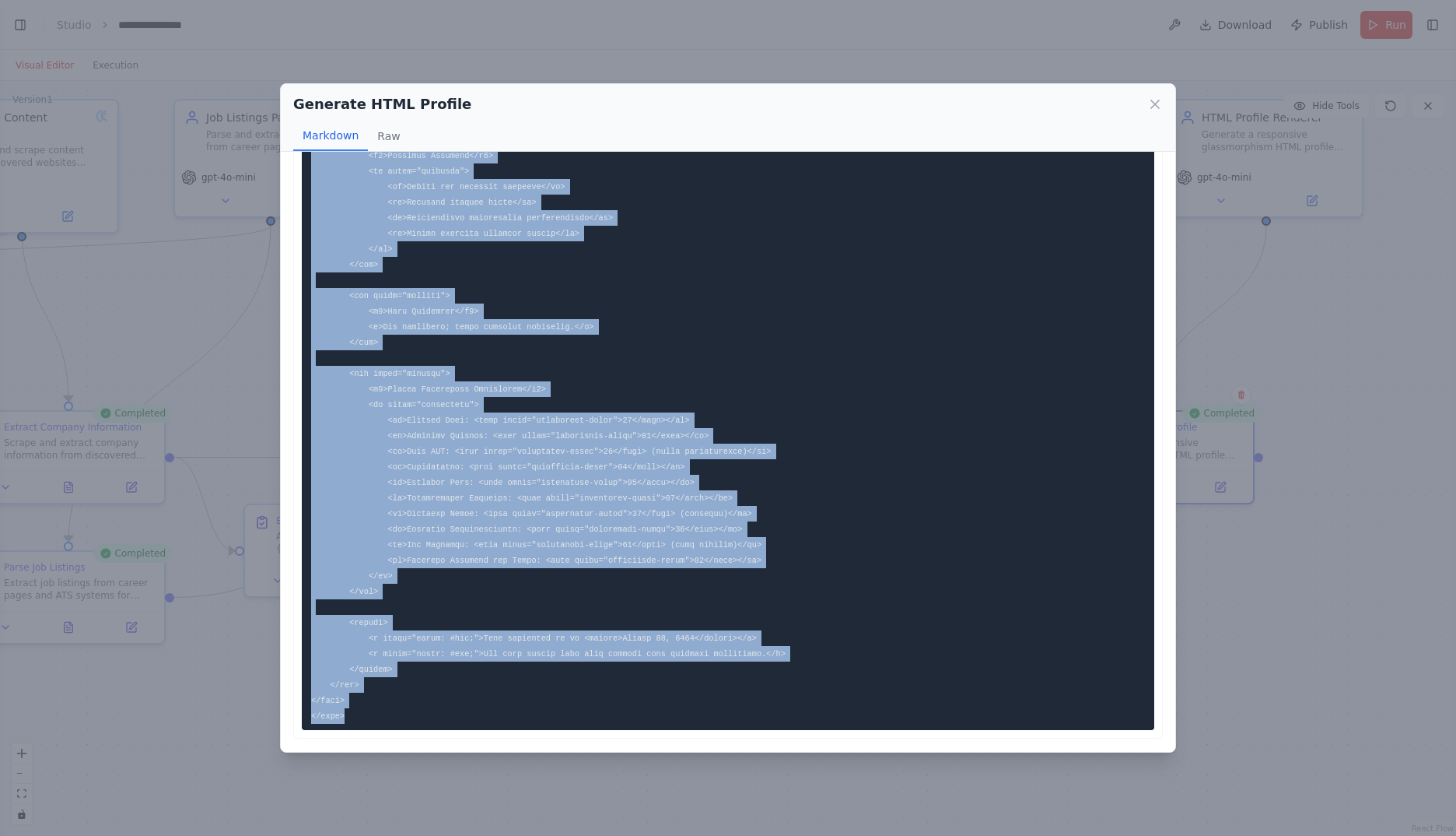
drag, startPoint x: 312, startPoint y: 186, endPoint x: 474, endPoint y: 756, distance: 592.6
click at [474, 756] on div "Generate HTML Profile Markdown Raw ... Show more Not valid JSON" at bounding box center [728, 418] width 1456 height 836
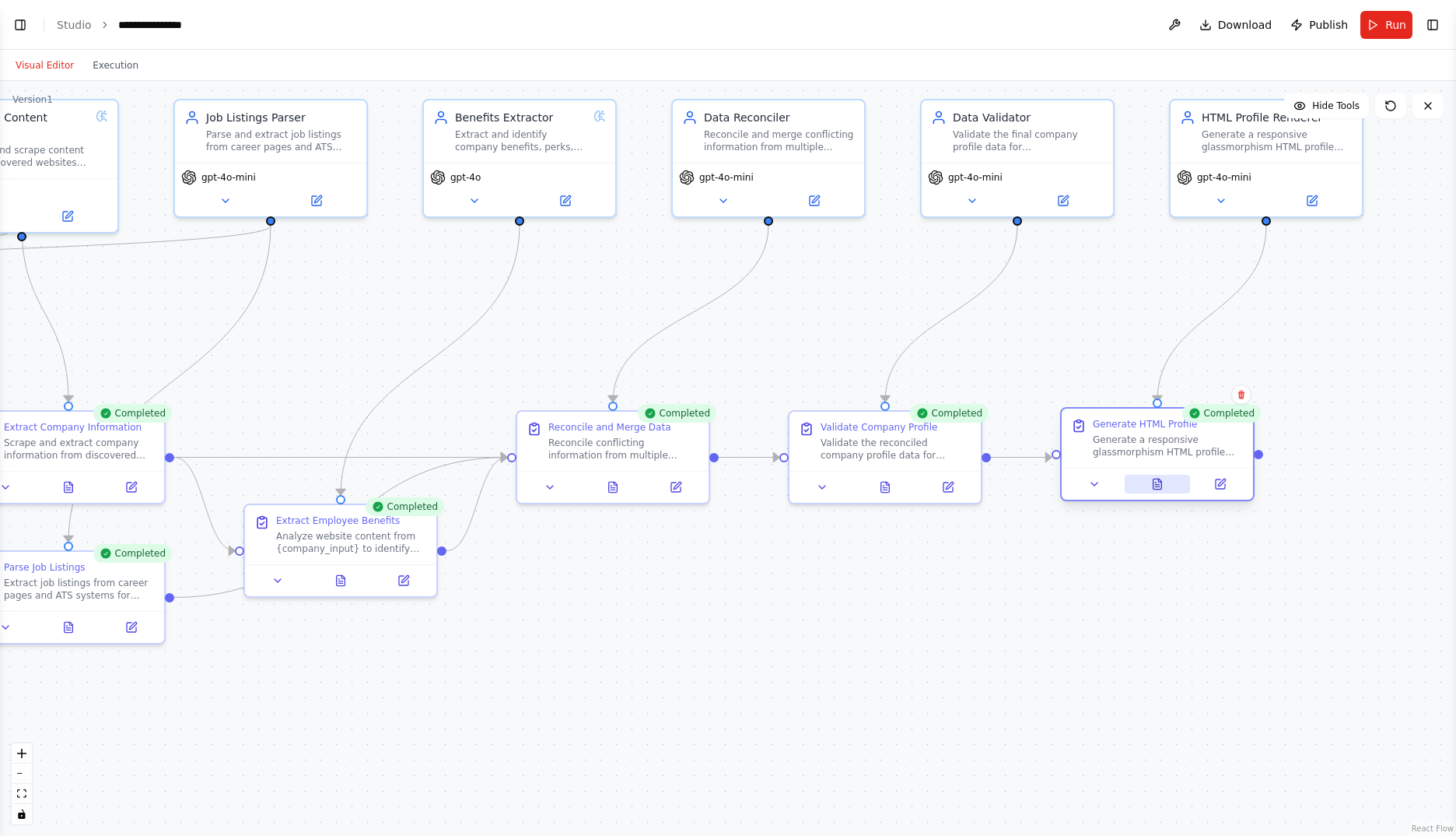
click at [1164, 485] on button at bounding box center [1158, 484] width 66 height 18
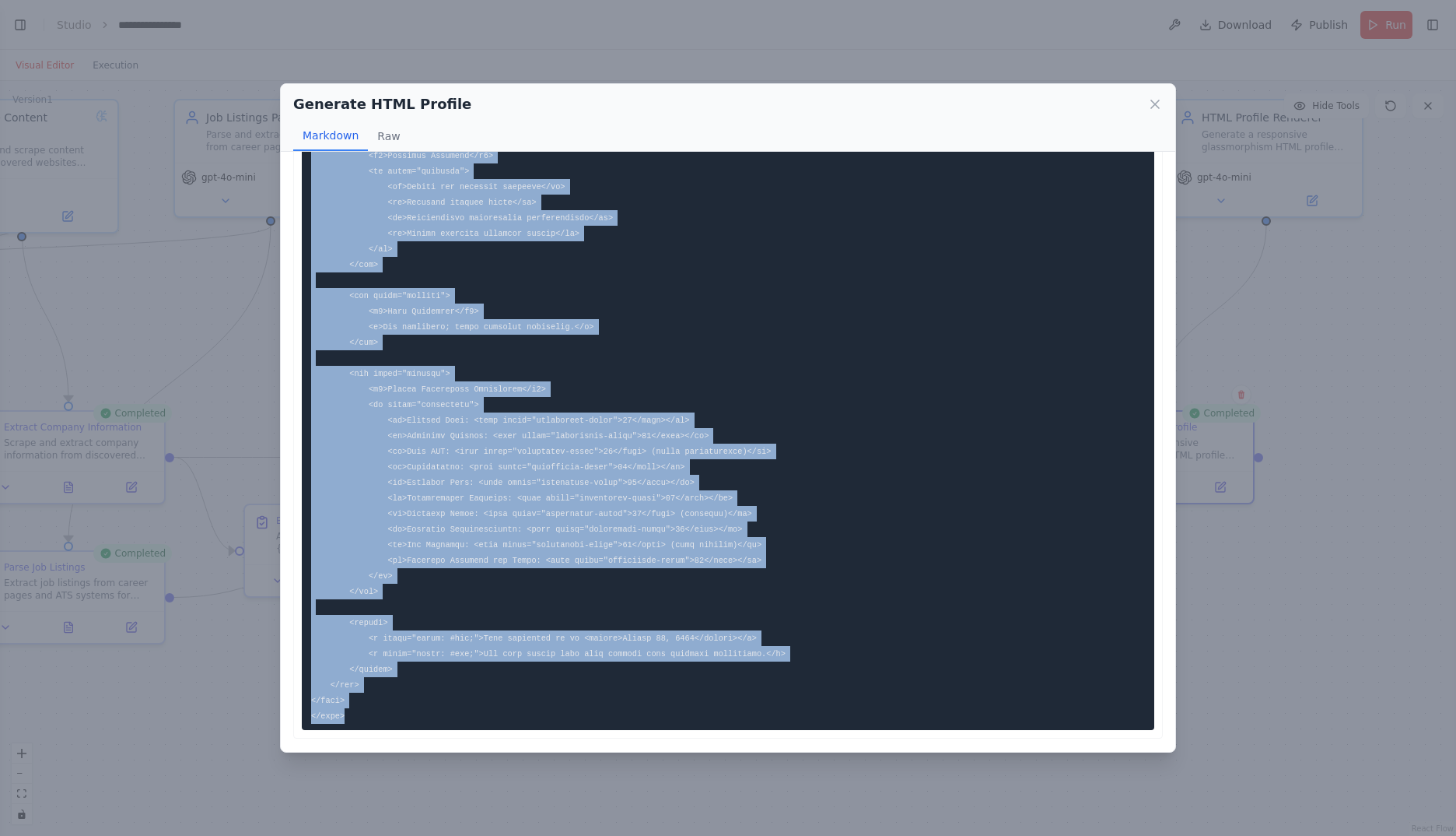
drag, startPoint x: 311, startPoint y: 185, endPoint x: 465, endPoint y: 714, distance: 551.0
drag, startPoint x: 465, startPoint y: 714, endPoint x: 446, endPoint y: 483, distance: 231.8
copy code "<!DOCTYPE html> <html lang="en"> <head> <meta charset="UTF-8"> <meta name="view…"
click at [1150, 106] on icon at bounding box center [1155, 105] width 16 height 16
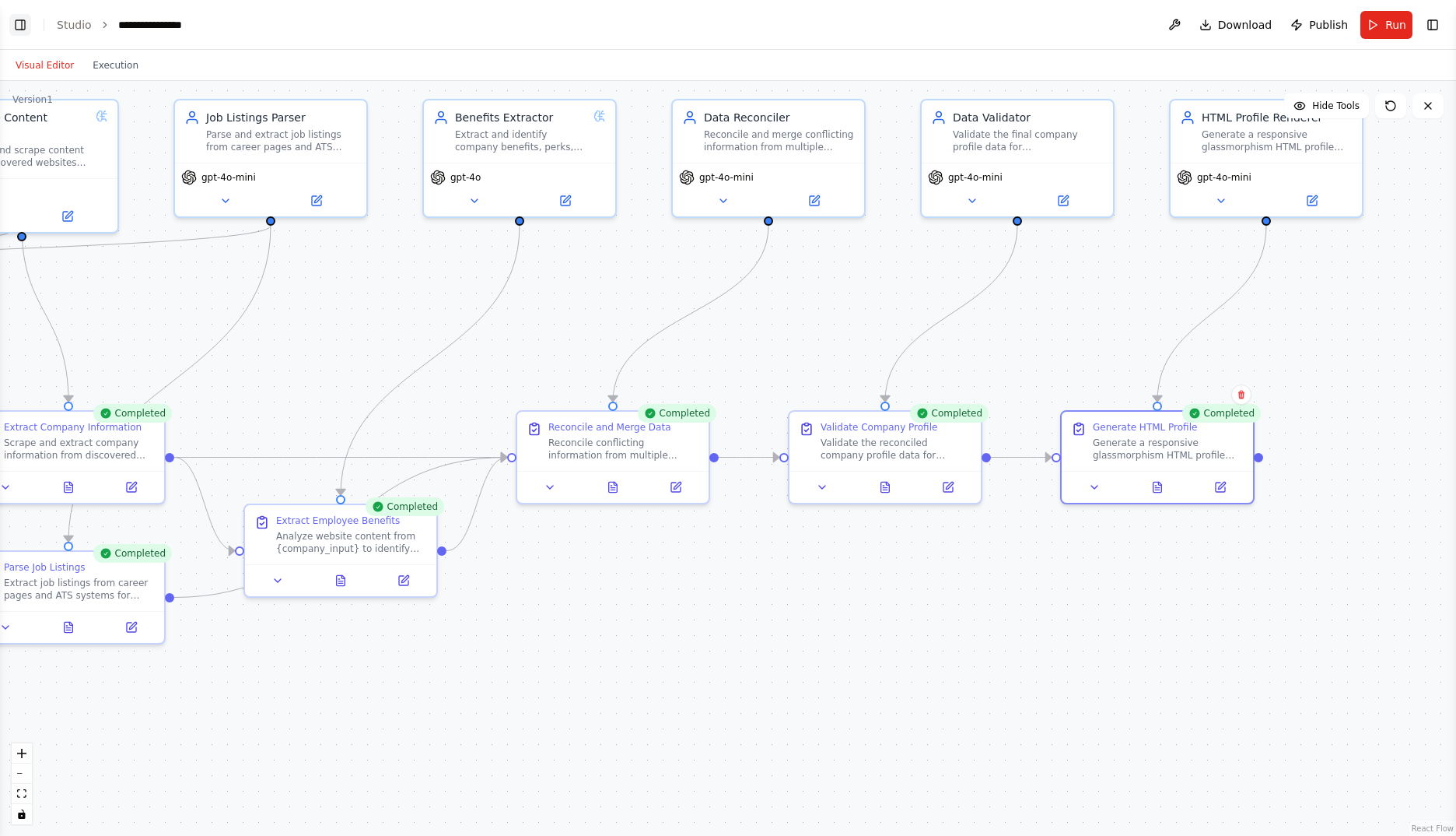
click at [29, 24] on button "Toggle Left Sidebar" at bounding box center [20, 24] width 22 height 22
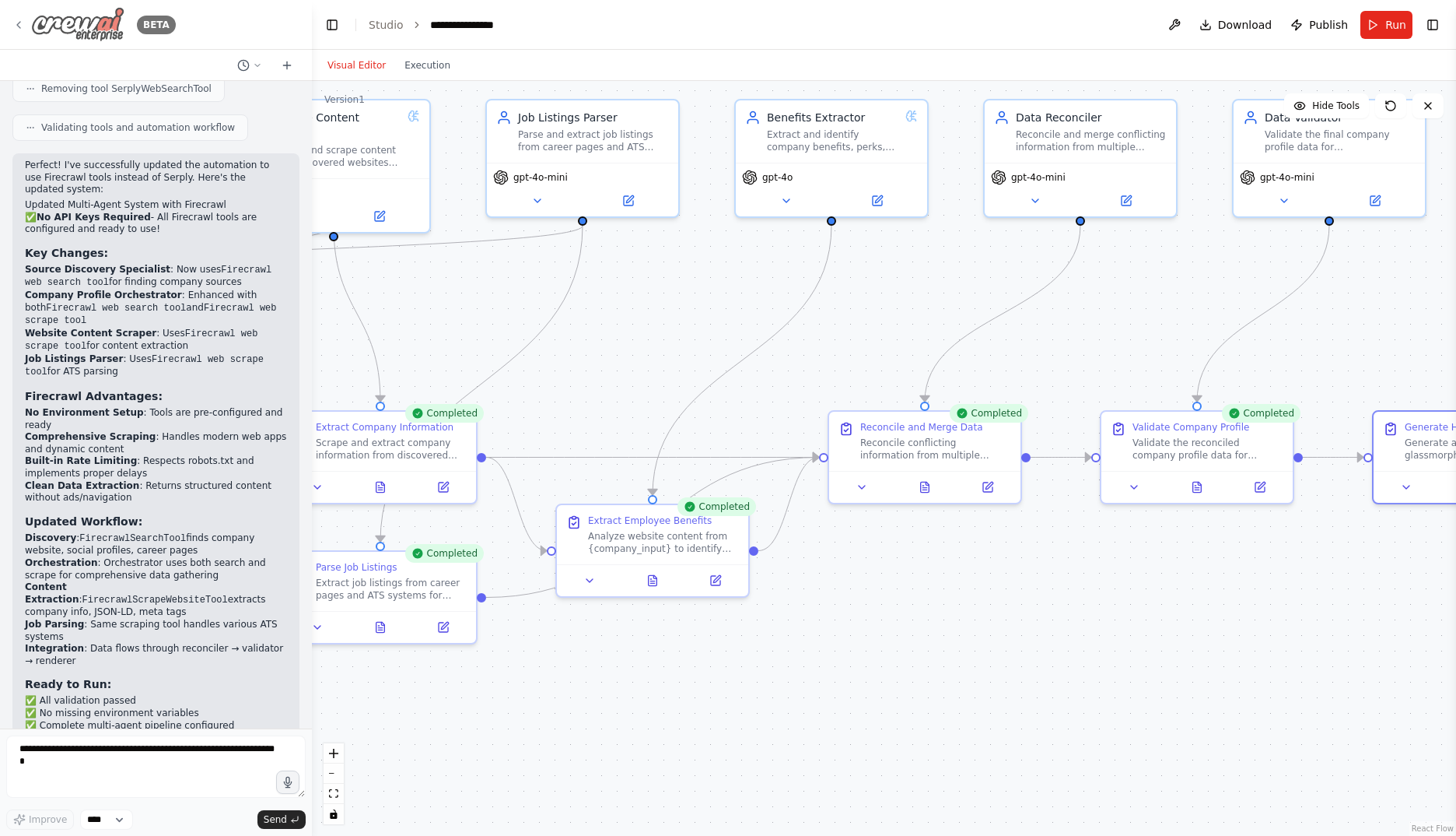
click at [22, 22] on icon at bounding box center [18, 24] width 12 height 12
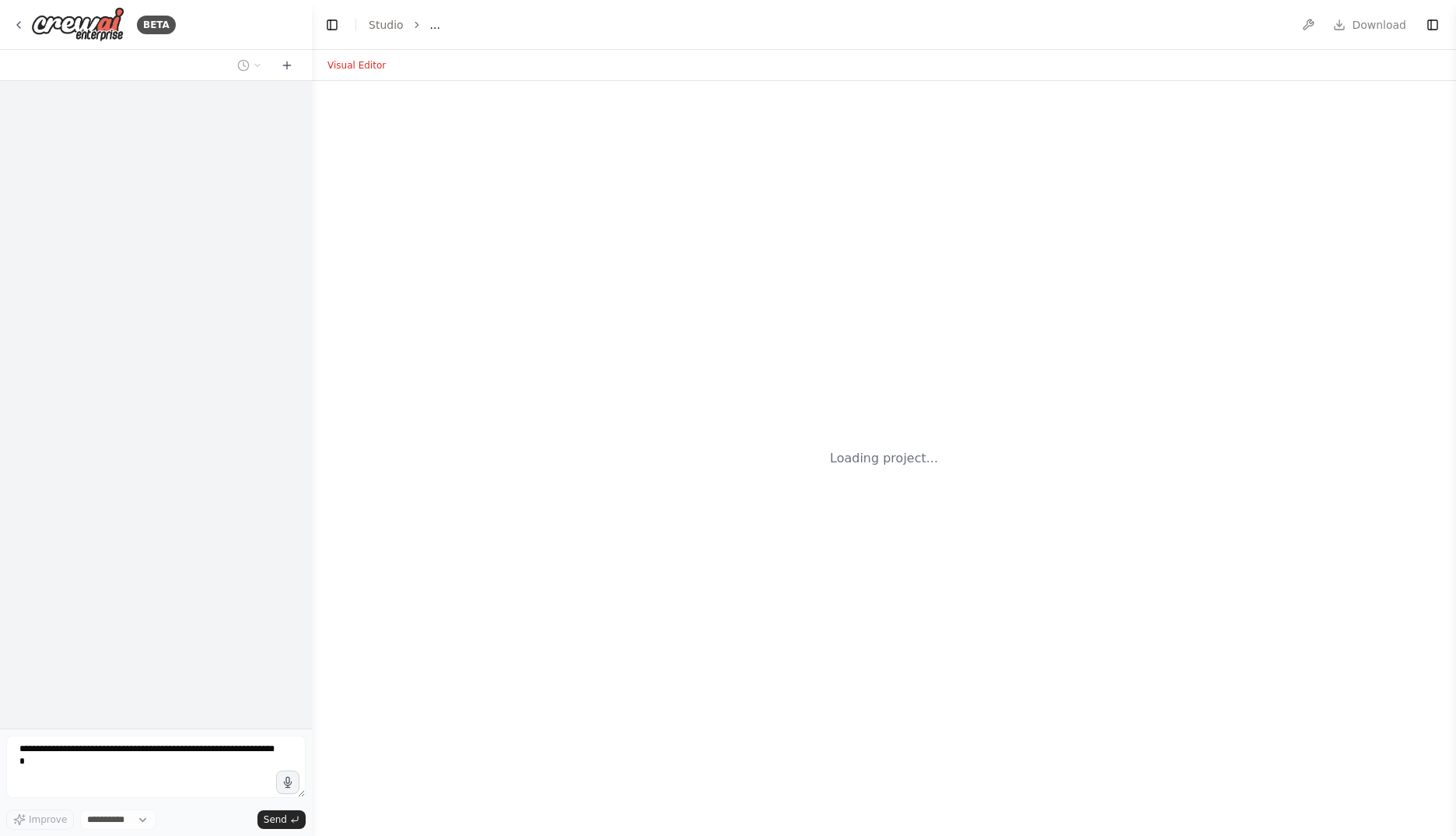
select select "****"
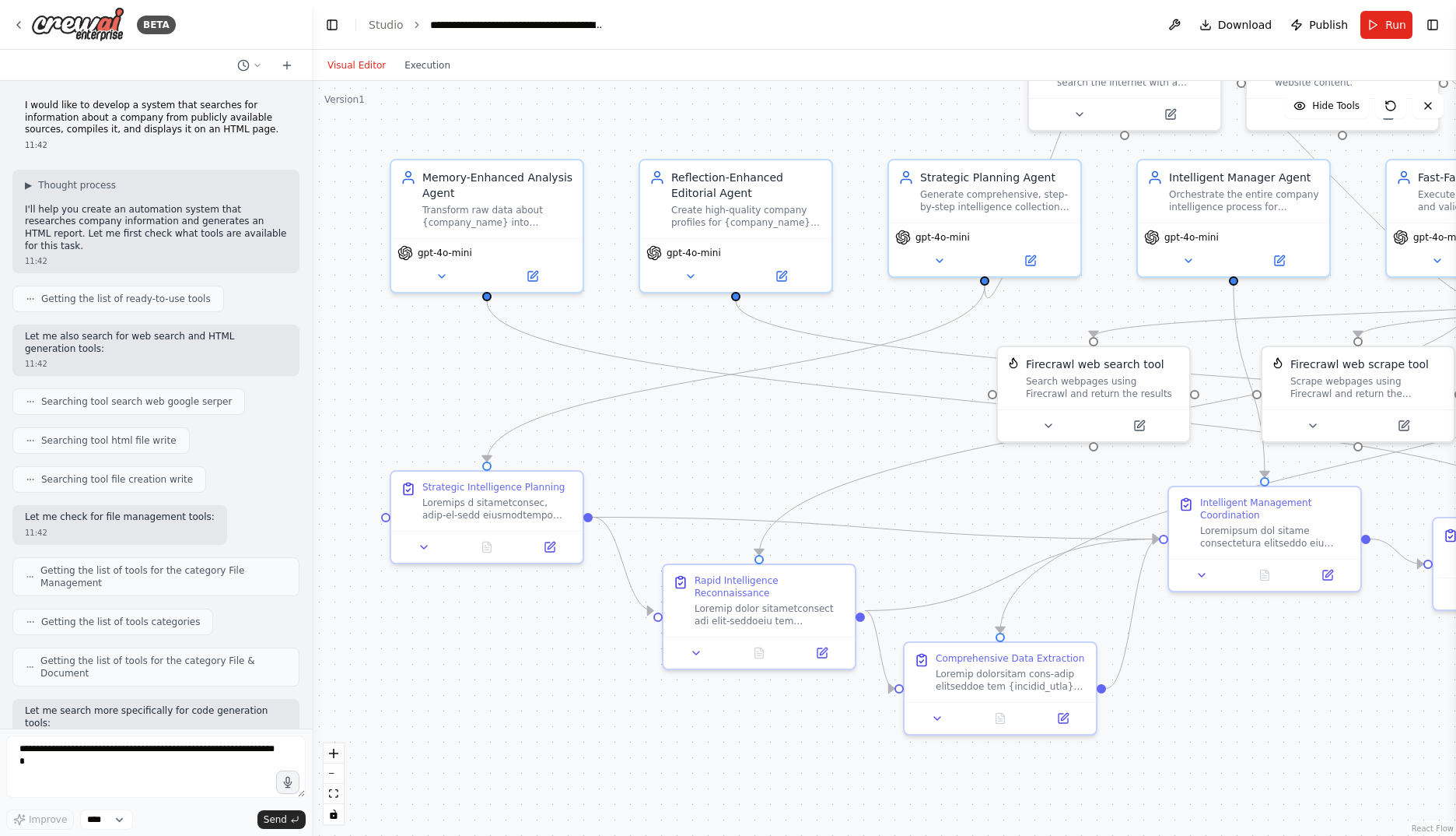
scroll to position [31336, 0]
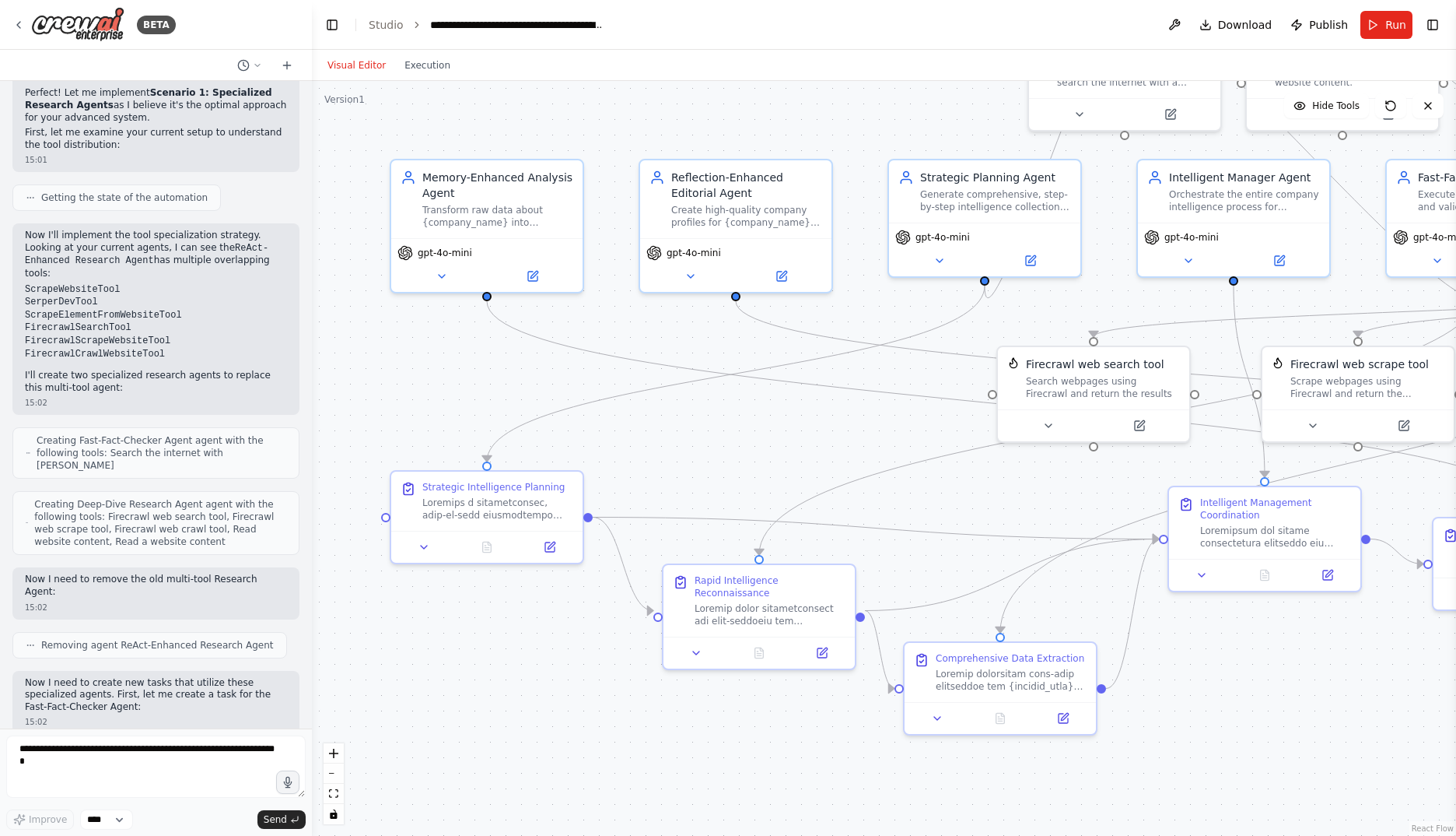
drag, startPoint x: 328, startPoint y: 23, endPoint x: 334, endPoint y: 46, distance: 23.8
click at [328, 23] on button "Toggle Left Sidebar" at bounding box center [332, 24] width 22 height 22
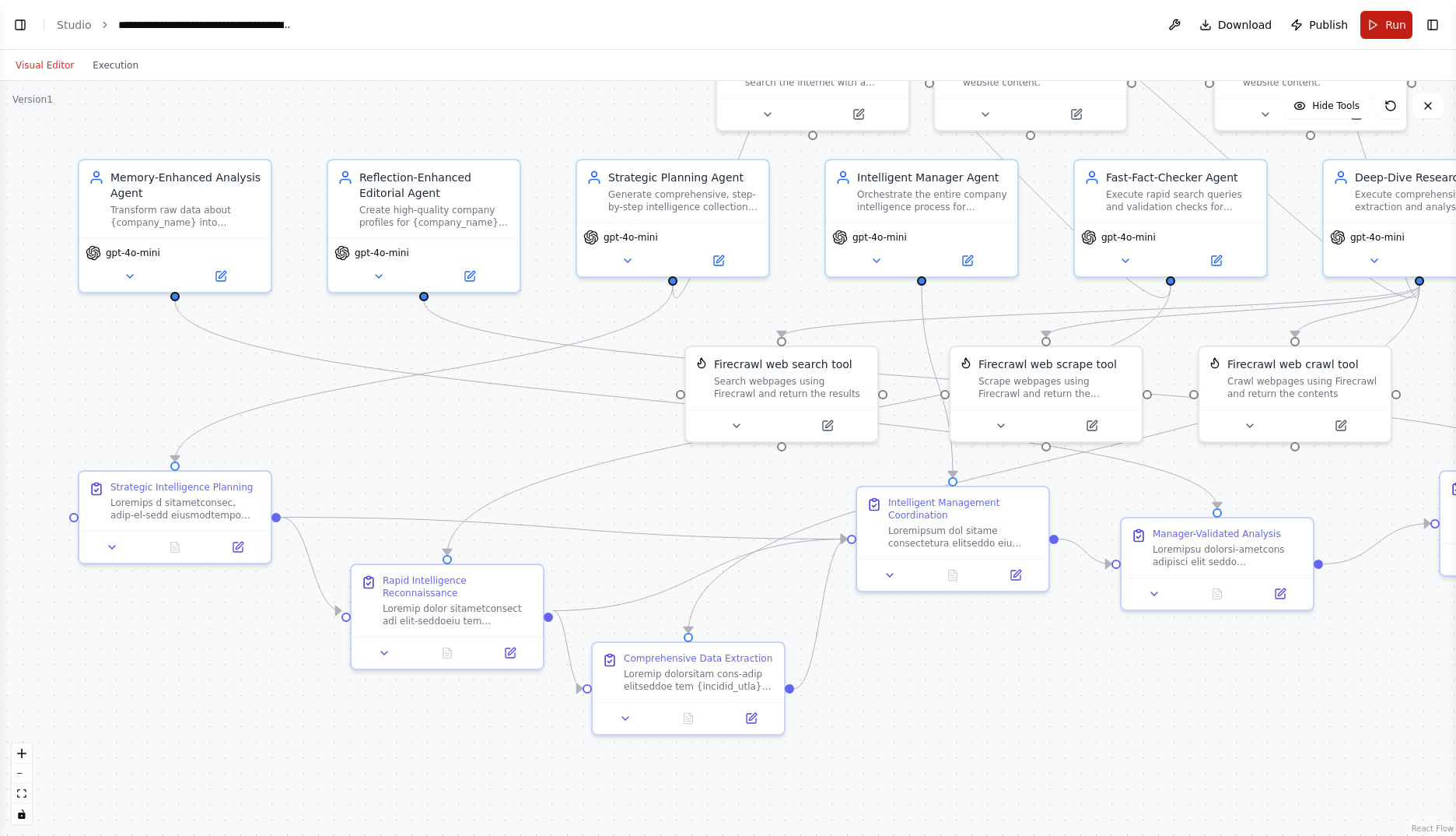
click at [1390, 28] on span "Run" at bounding box center [1396, 25] width 21 height 16
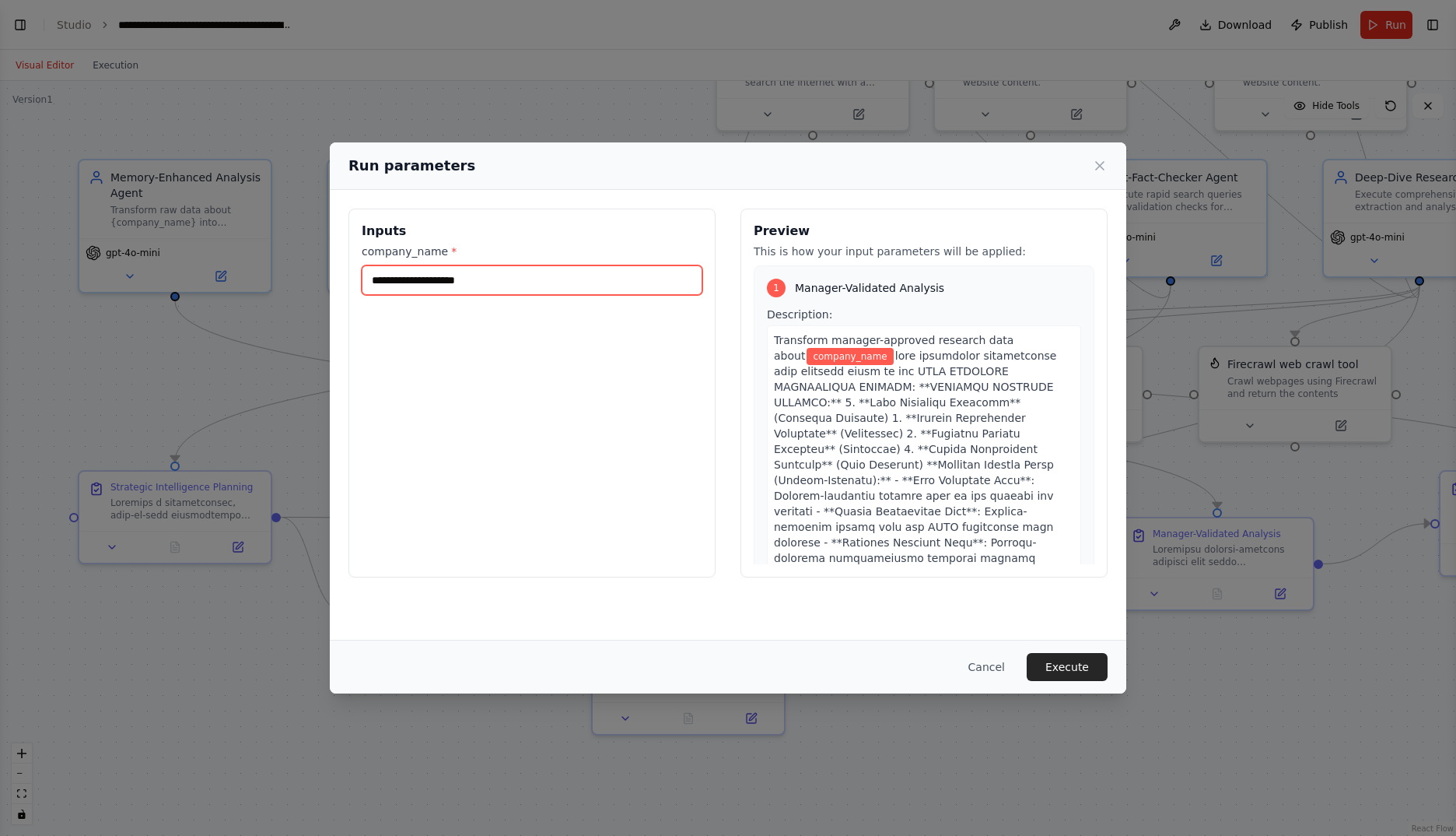
click at [483, 272] on input "company_name *" at bounding box center [532, 280] width 341 height 30
type input "**********"
click at [1084, 659] on button "Execute" at bounding box center [1067, 667] width 81 height 28
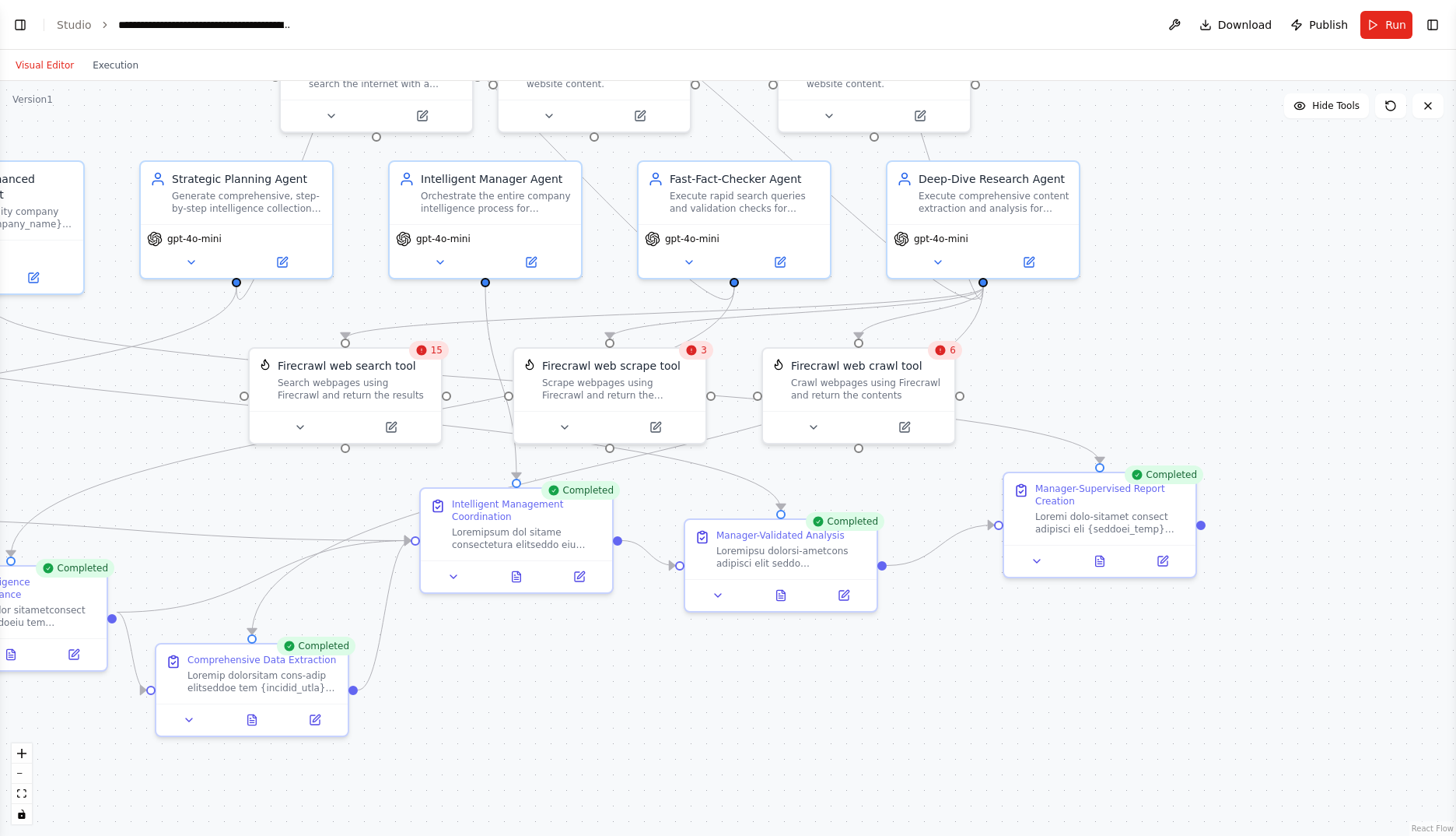
drag, startPoint x: 1209, startPoint y: 679, endPoint x: 833, endPoint y: 694, distance: 376.3
click at [833, 694] on div ".deletable-edge-delete-btn { width: 20px; height: 20px; border: 0px solid #ffff…" at bounding box center [728, 459] width 1456 height 755
click at [1108, 560] on button at bounding box center [1100, 557] width 66 height 18
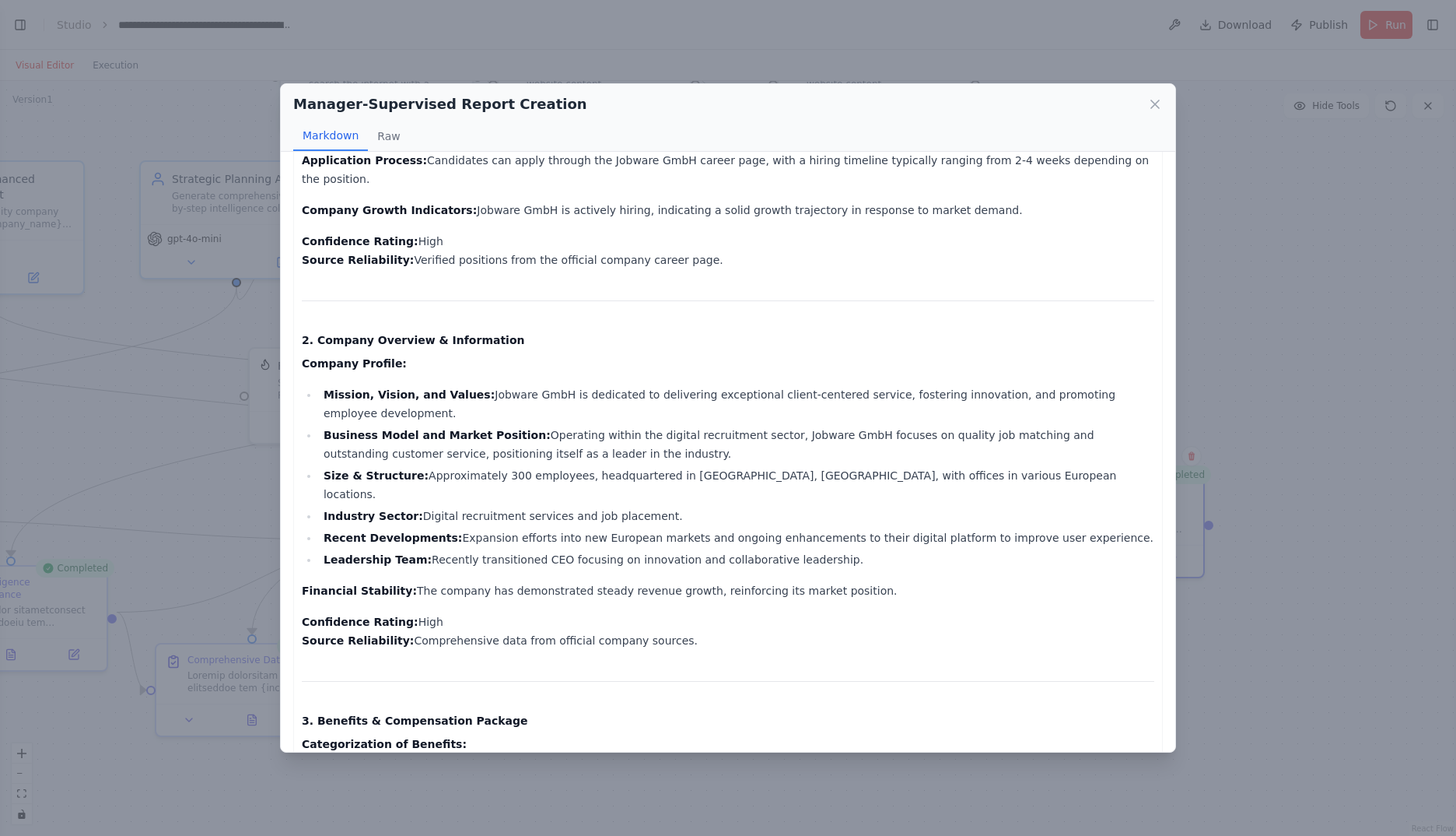
scroll to position [908, 0]
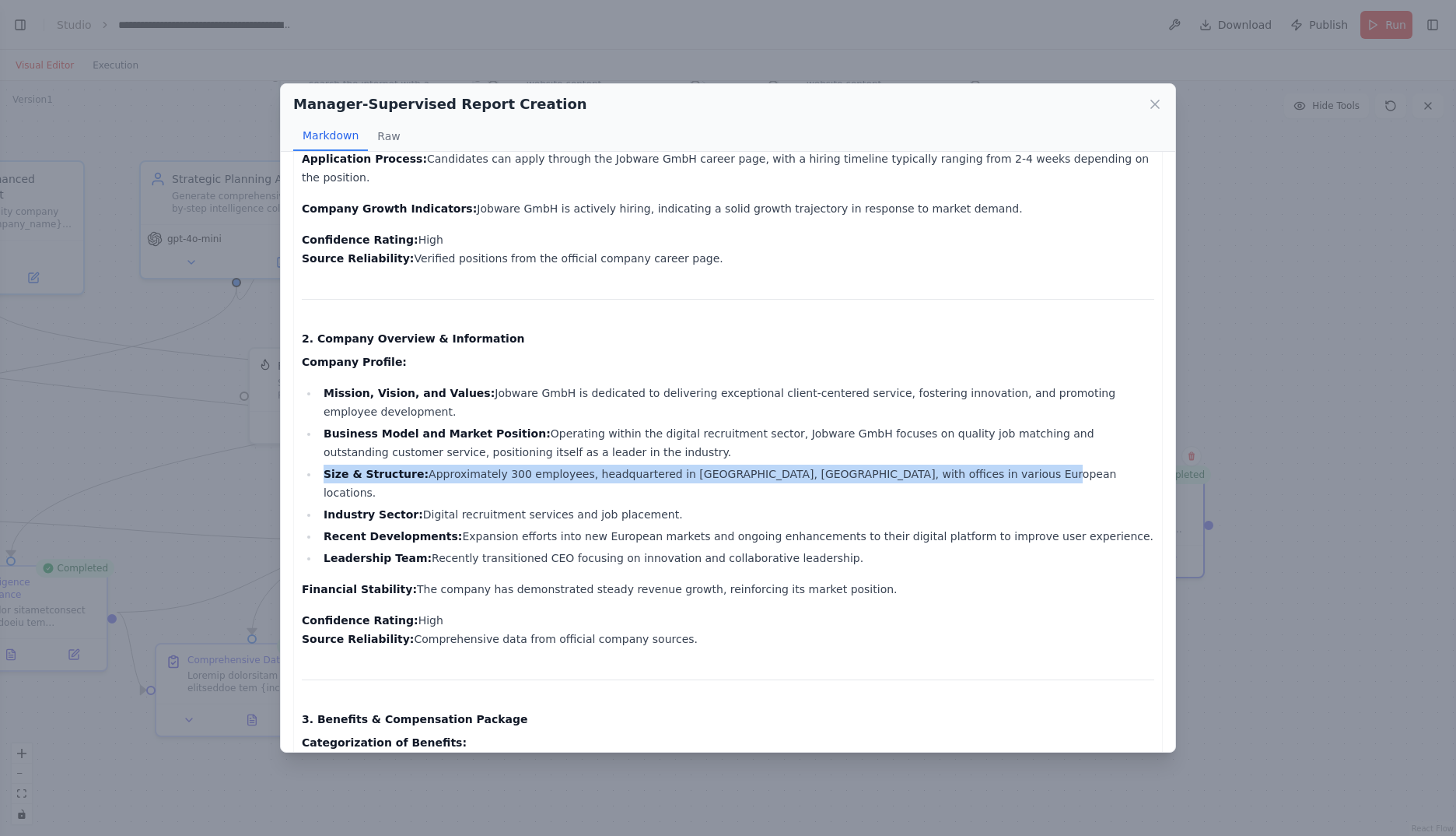
drag, startPoint x: 951, startPoint y: 438, endPoint x: 287, endPoint y: 430, distance: 664.0
click at [287, 430] on div "Comprehensive Company Profile for Jobware GmbH Date: 2025-08-25 1. Open Positio…" at bounding box center [728, 451] width 895 height 599
copy li "Size & Structure: Approximately 300 employees, headquartered in Düsseldorf, Ger…"
click at [1154, 105] on icon at bounding box center [1155, 105] width 16 height 16
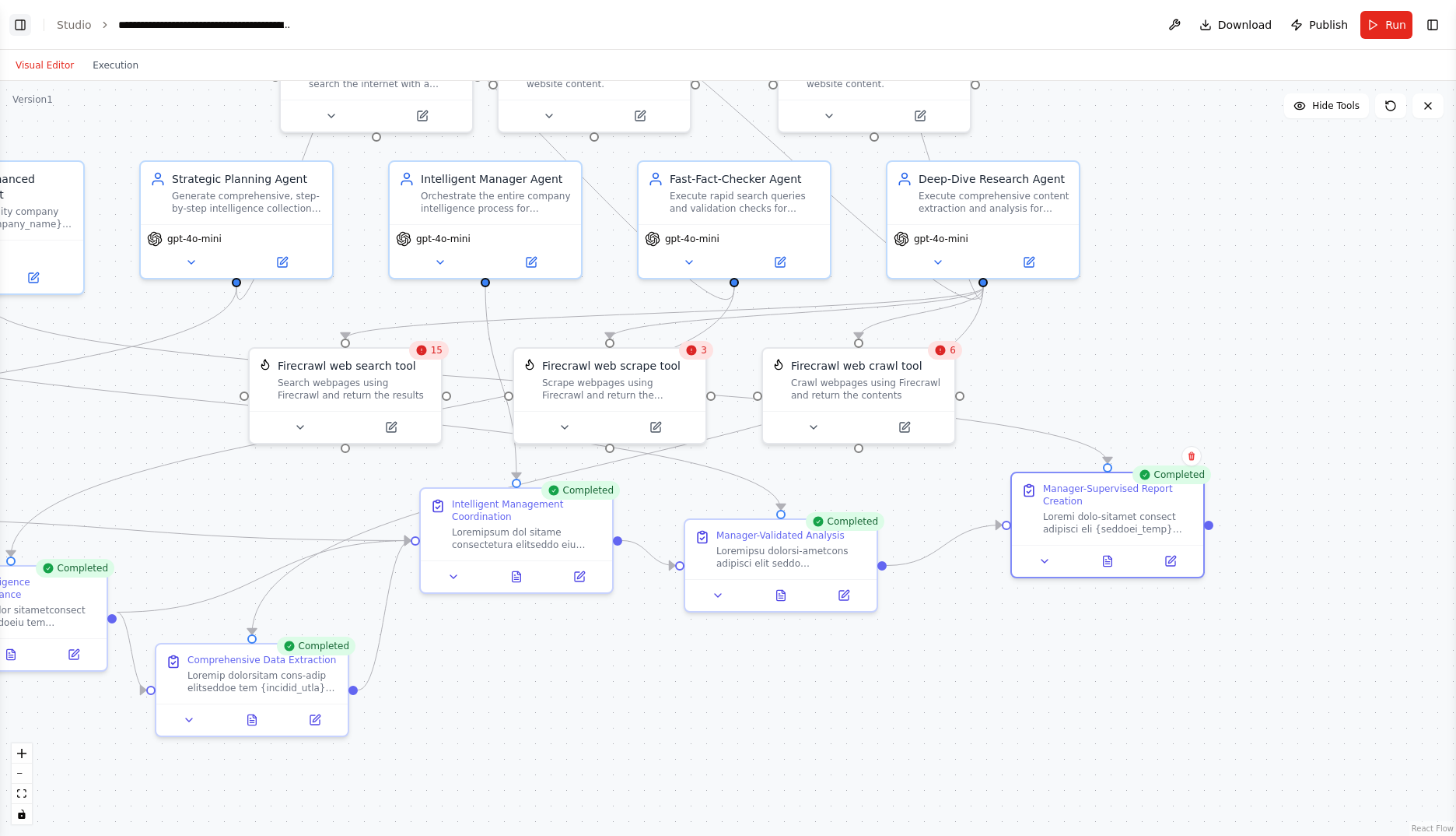
click at [19, 29] on button "Toggle Left Sidebar" at bounding box center [20, 24] width 22 height 22
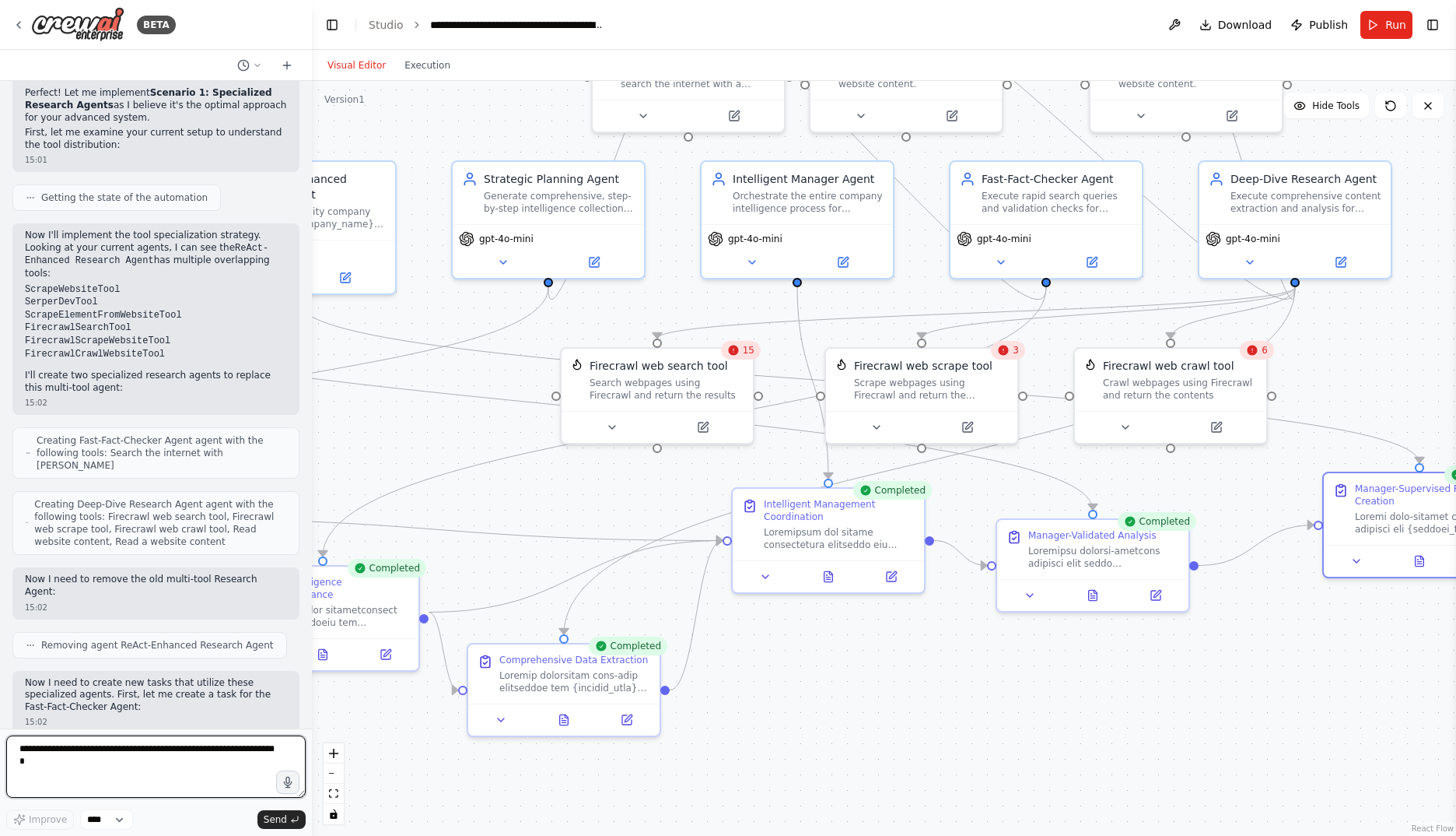
click at [136, 749] on textarea at bounding box center [156, 766] width 300 height 62
paste textarea "**********"
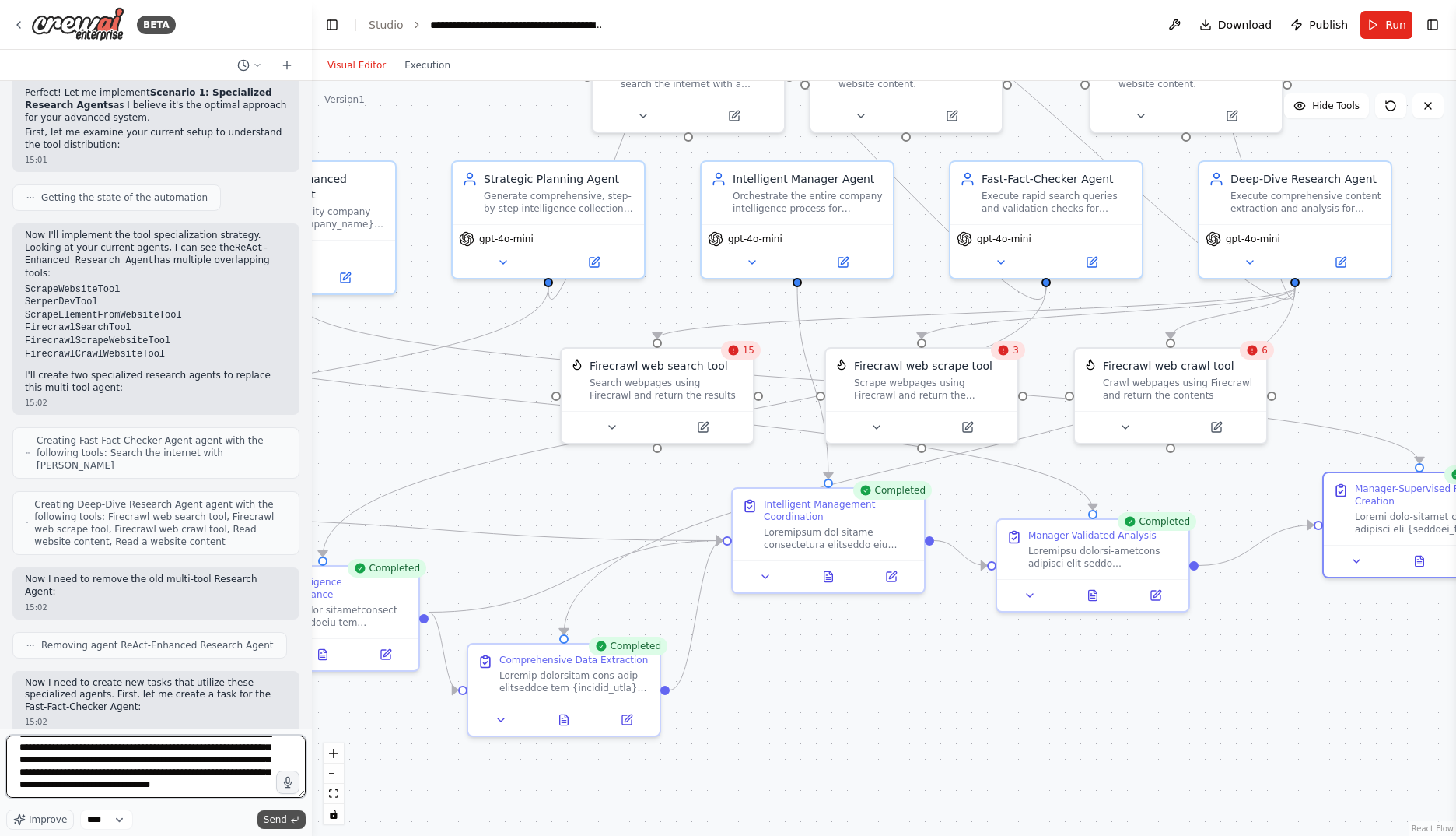
type textarea "**********"
click at [275, 816] on span "Send" at bounding box center [275, 819] width 24 height 12
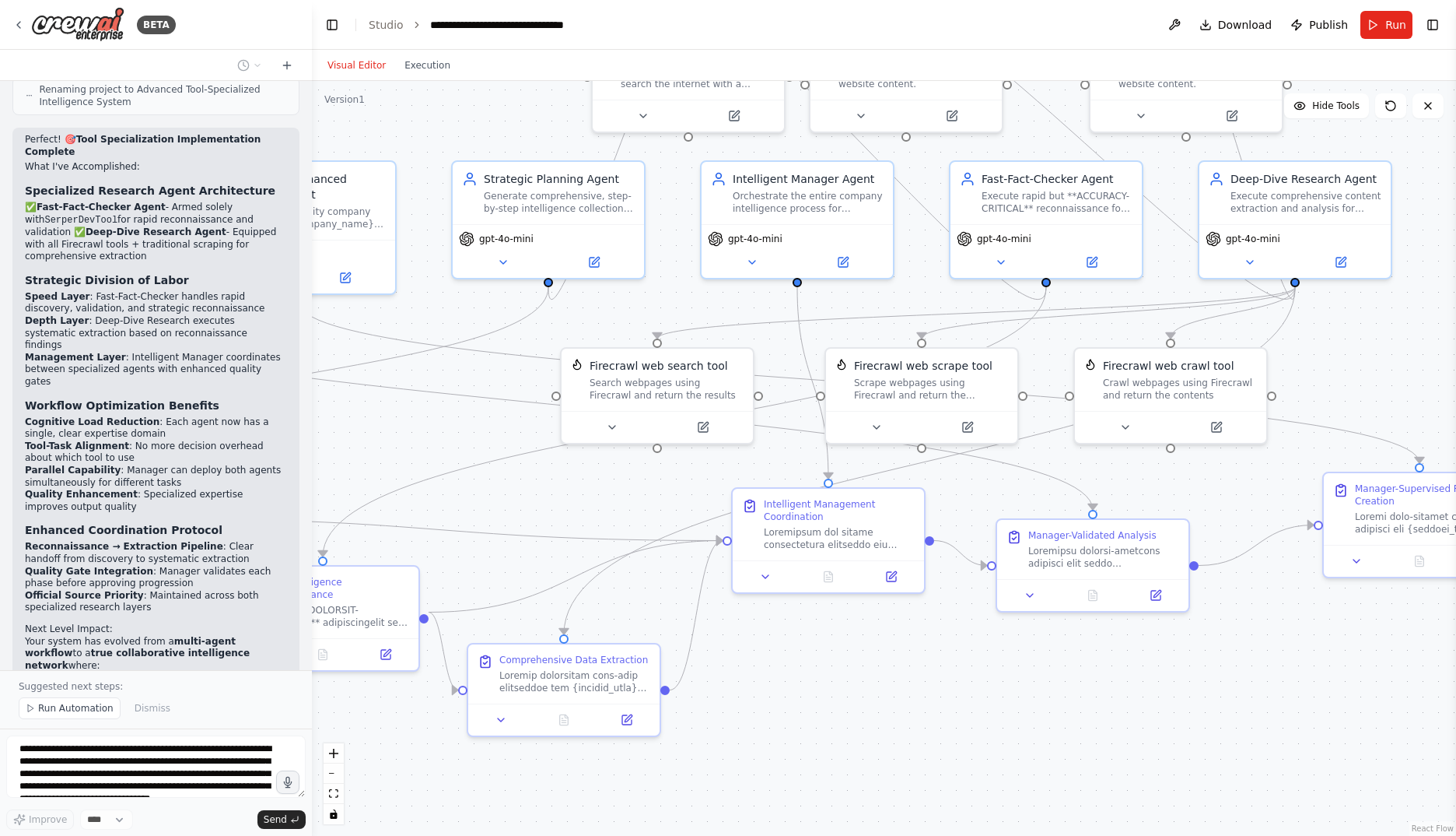
scroll to position [32506, 0]
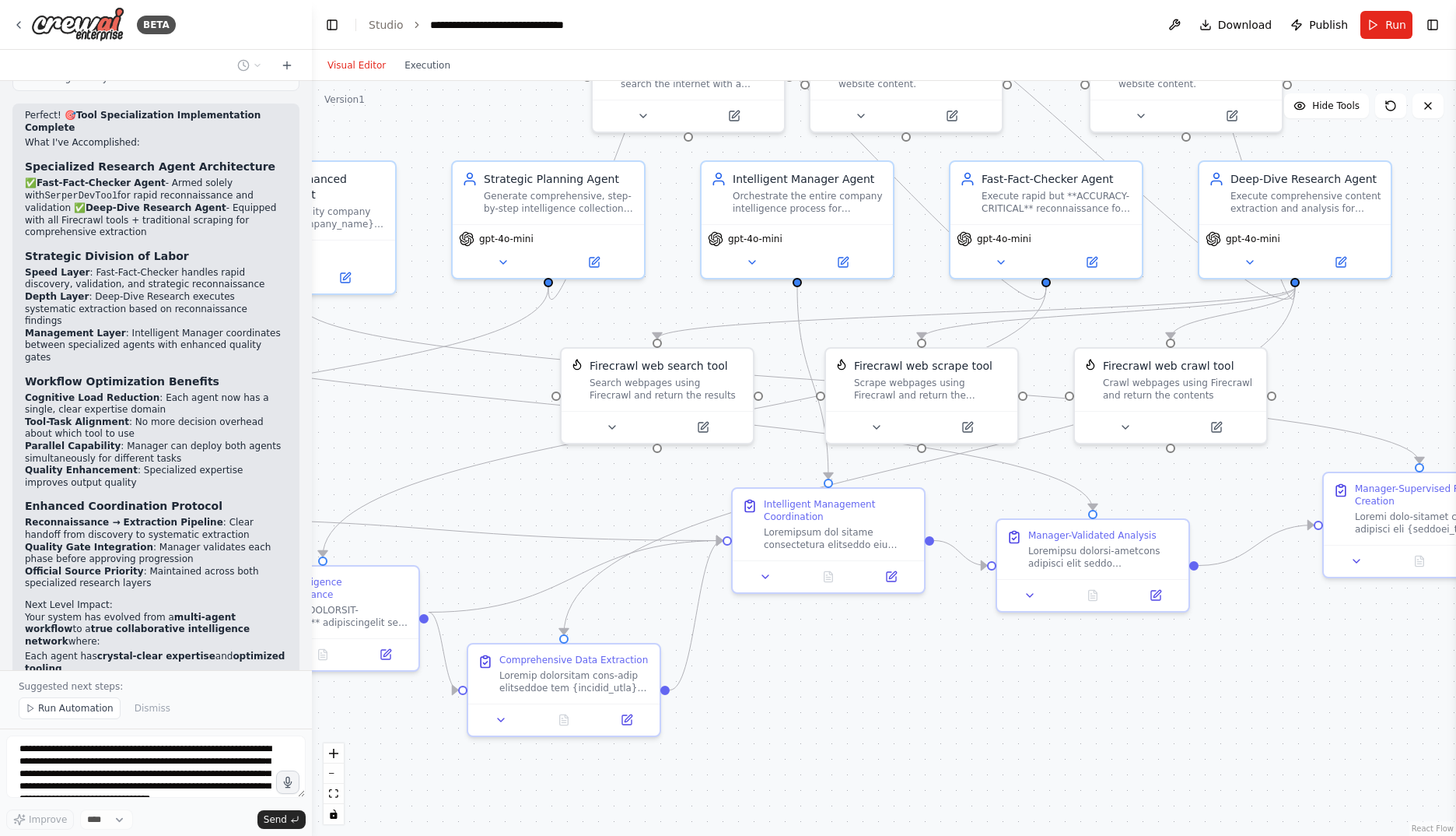
click at [335, 31] on button "Toggle Left Sidebar" at bounding box center [332, 24] width 22 height 22
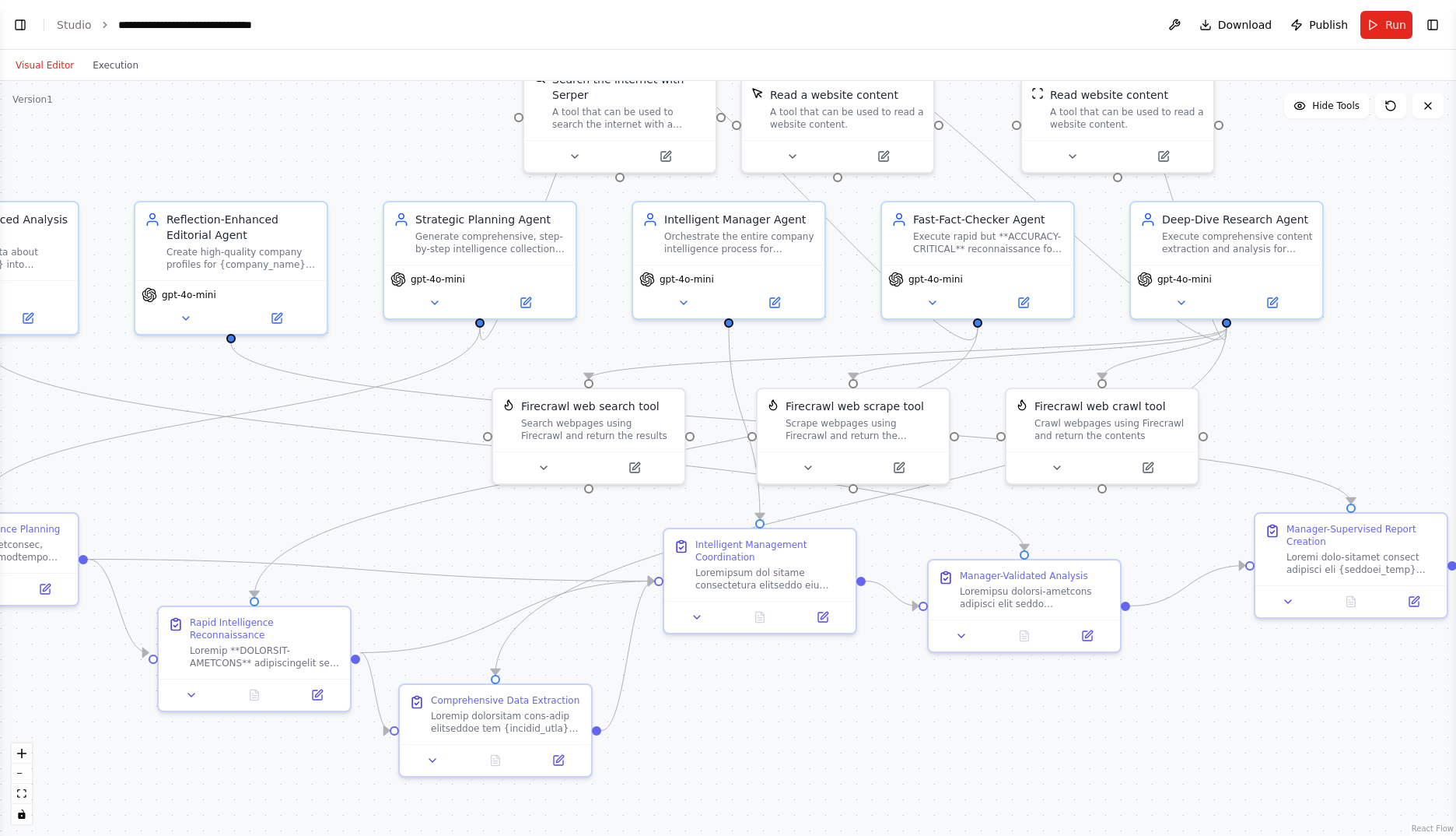
drag, startPoint x: 594, startPoint y: 705, endPoint x: 838, endPoint y: 745, distance: 247.3
click at [838, 745] on div ".deletable-edge-delete-btn { width: 20px; height: 20px; border: 0px solid #ffff…" at bounding box center [728, 459] width 1456 height 755
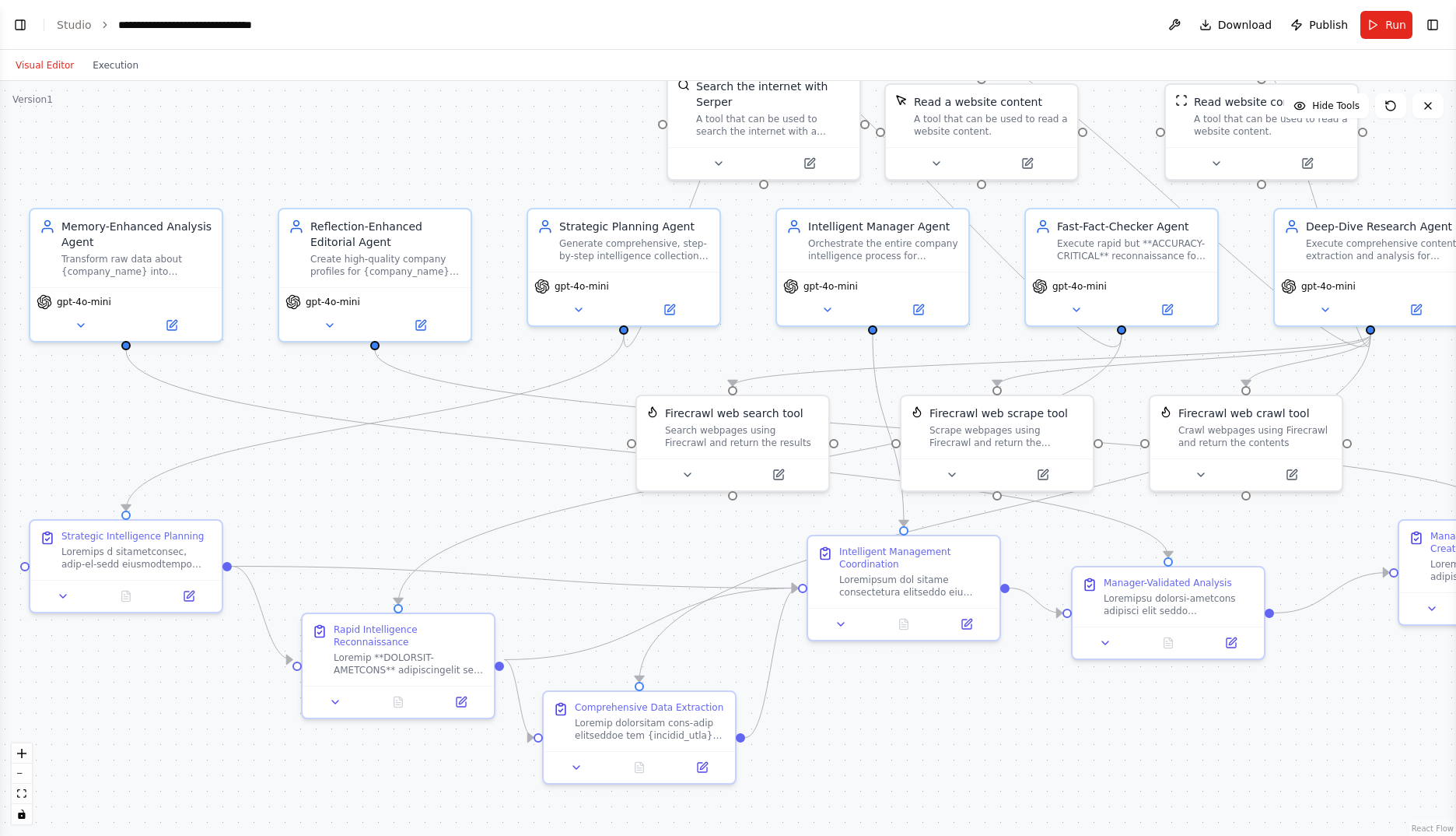
drag, startPoint x: 755, startPoint y: 709, endPoint x: 898, endPoint y: 716, distance: 143.2
click at [898, 716] on div ".deletable-edge-delete-btn { width: 20px; height: 20px; border: 0px solid #ffff…" at bounding box center [728, 459] width 1456 height 755
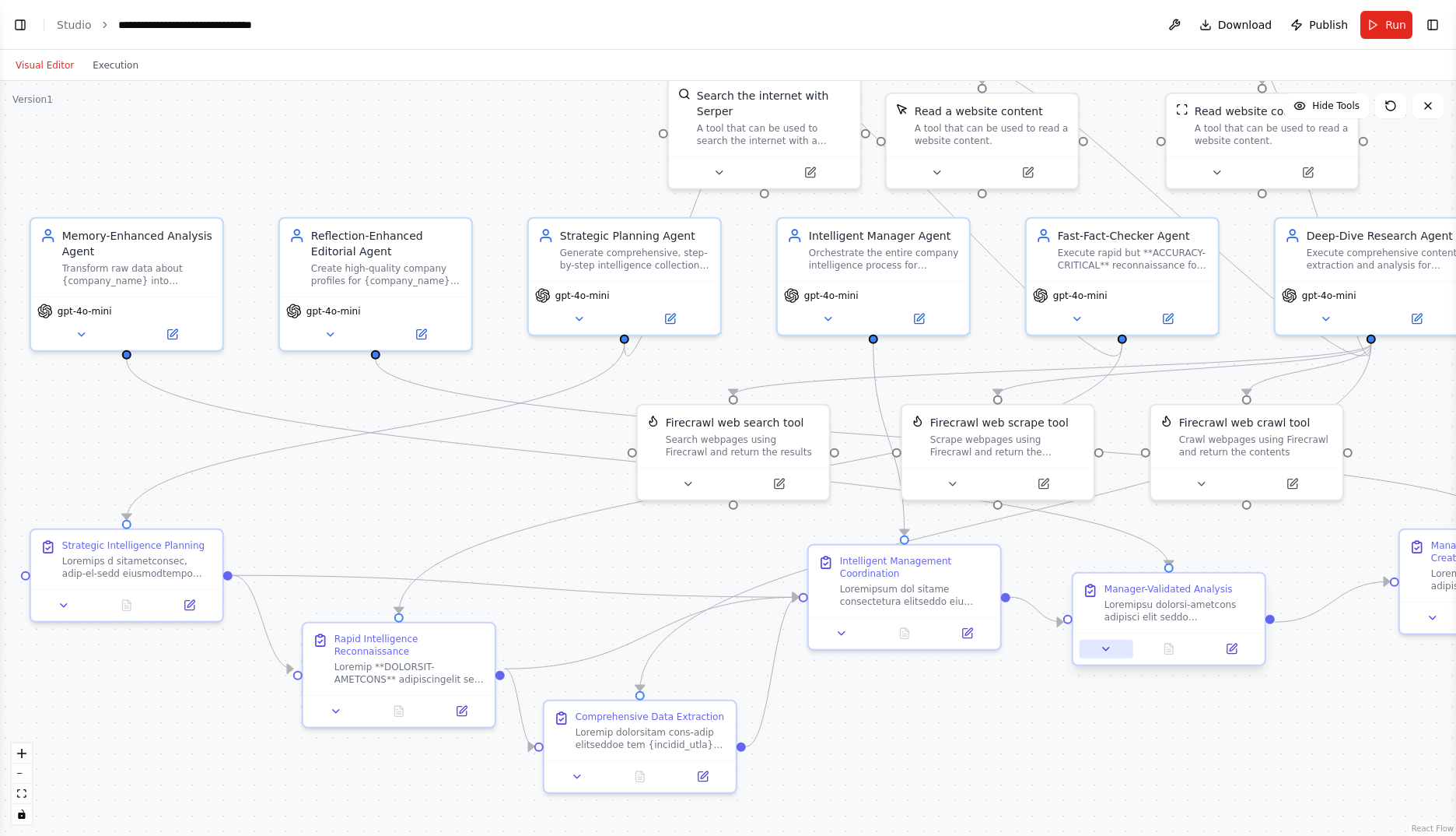
click at [1105, 651] on icon at bounding box center [1106, 649] width 12 height 12
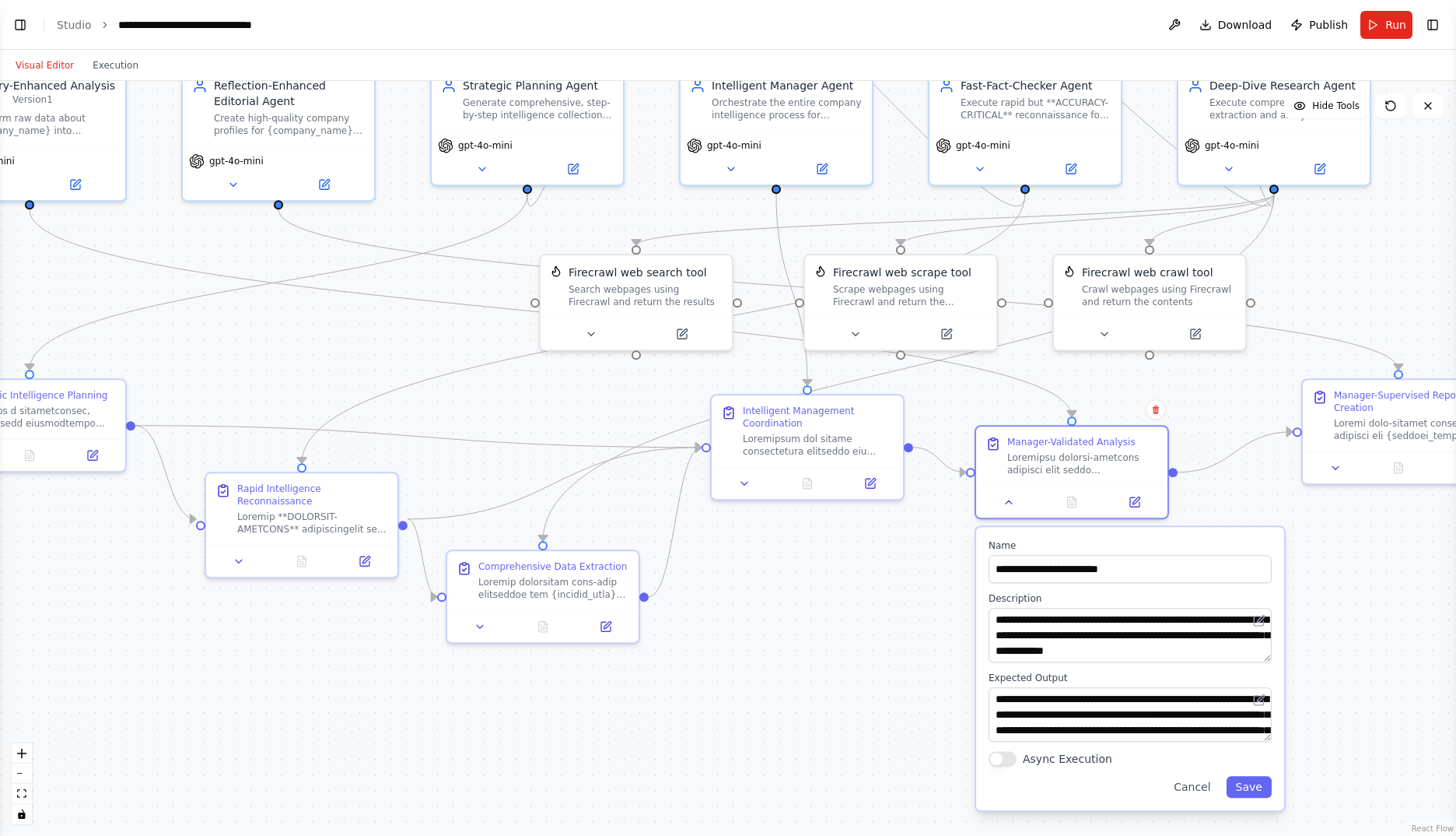
drag, startPoint x: 1365, startPoint y: 758, endPoint x: 1327, endPoint y: 628, distance: 135.4
click at [1327, 628] on div ".deletable-edge-delete-btn { width: 20px; height: 20px; border: 0px solid #ffff…" at bounding box center [728, 459] width 1456 height 755
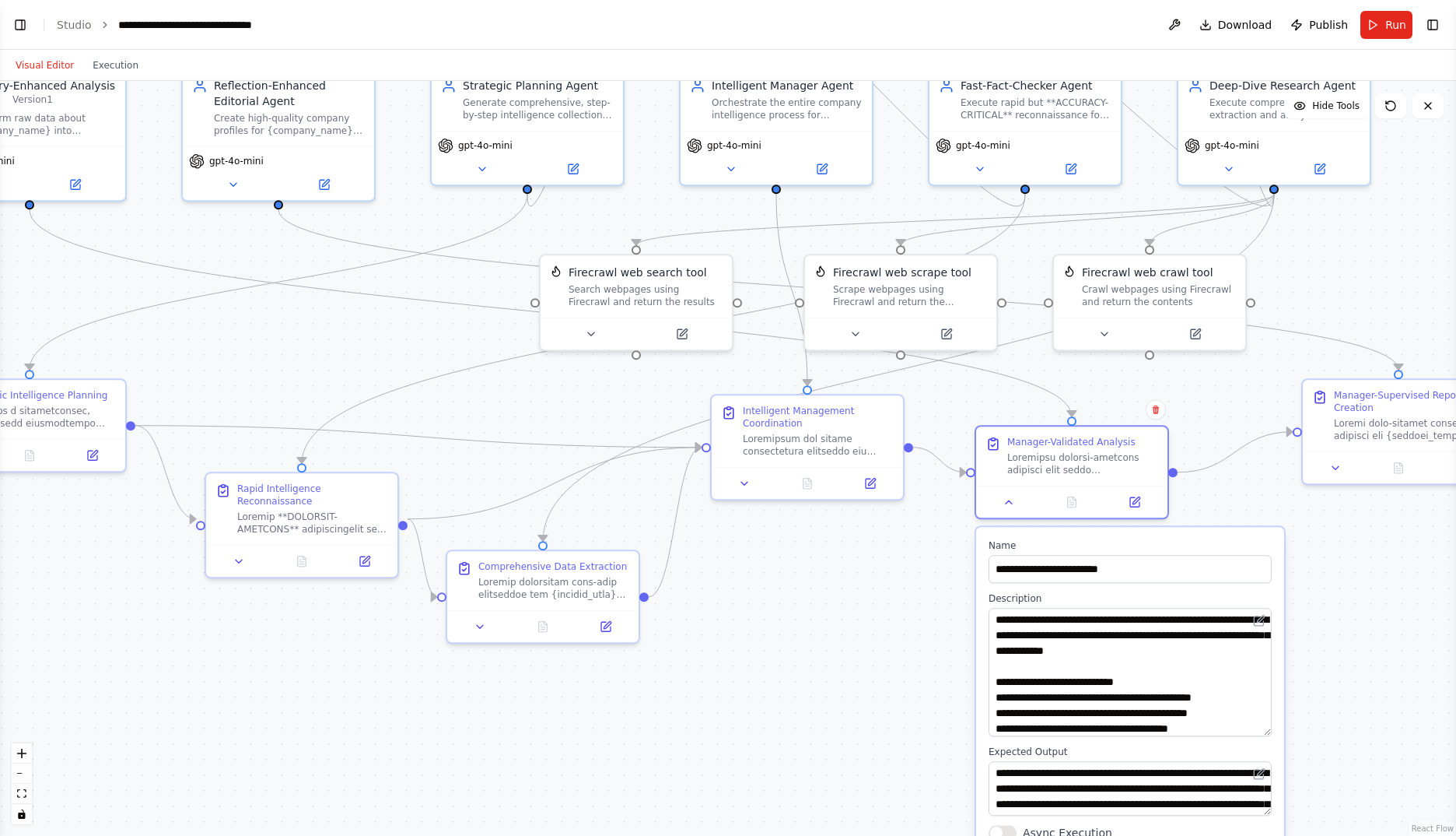
drag, startPoint x: 1268, startPoint y: 653, endPoint x: 1274, endPoint y: 727, distance: 74.2
click at [1274, 727] on div "**********" at bounding box center [1130, 705] width 308 height 357
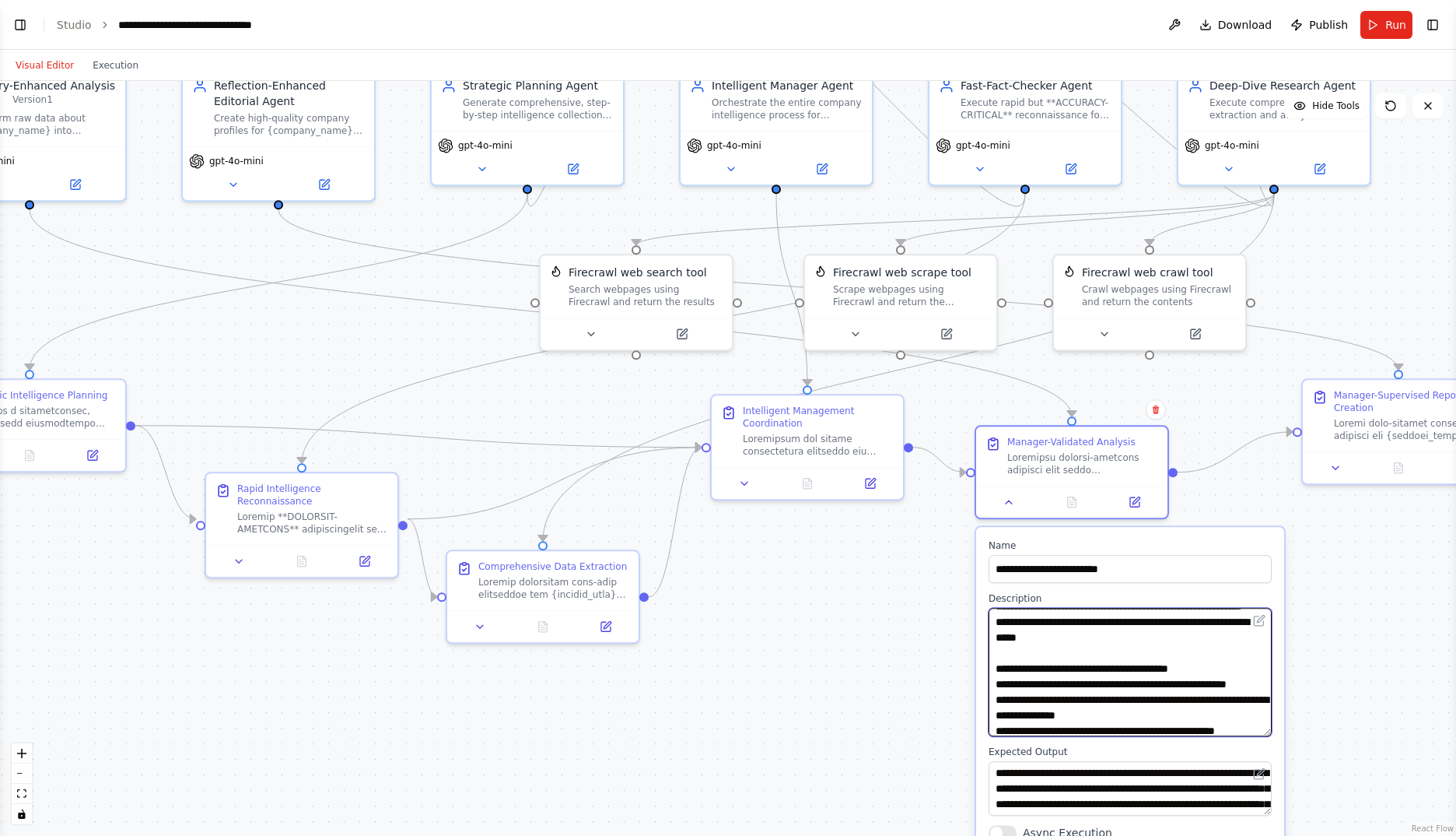
scroll to position [437, 0]
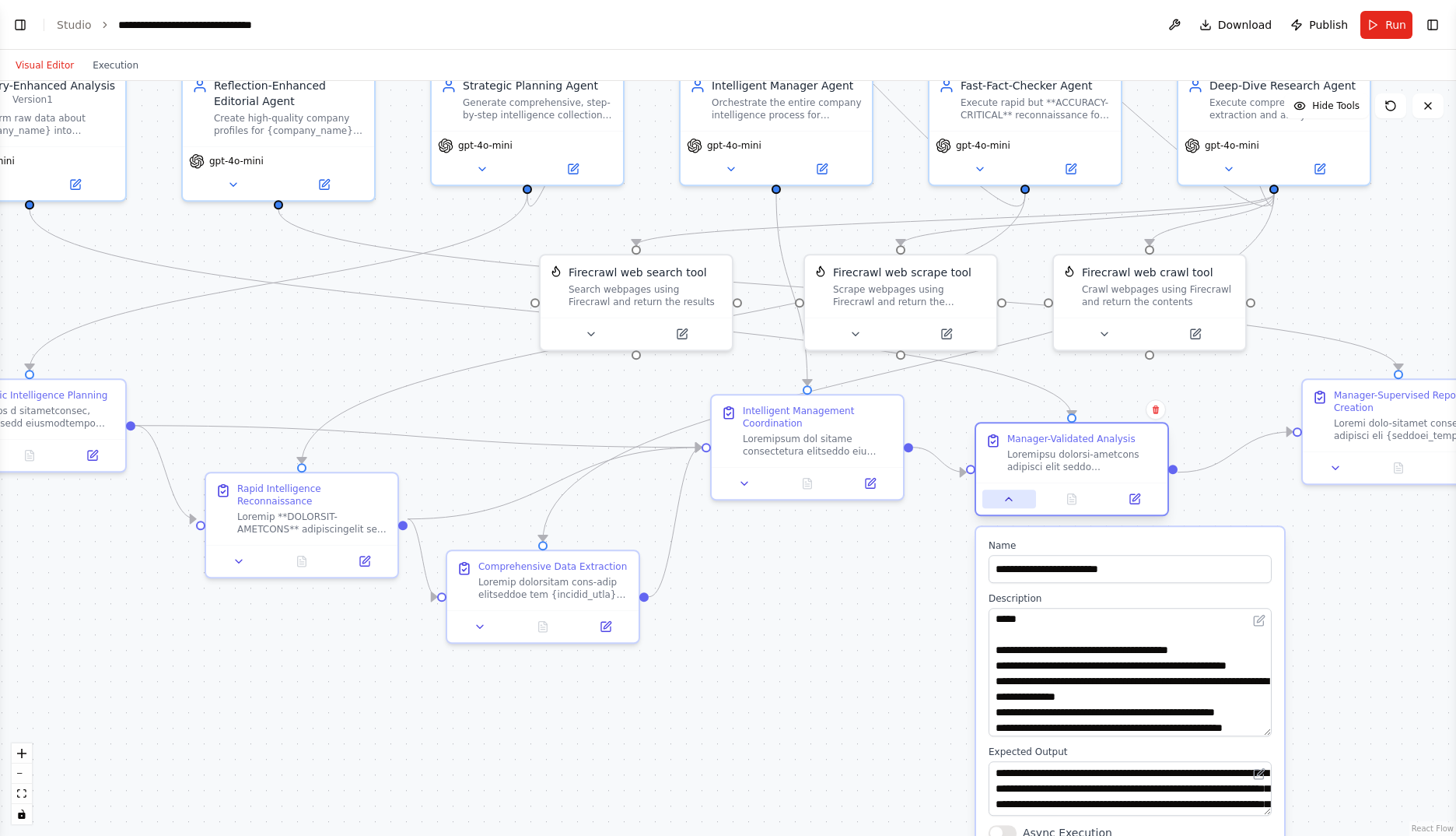
click at [1013, 500] on icon at bounding box center [1009, 499] width 12 height 12
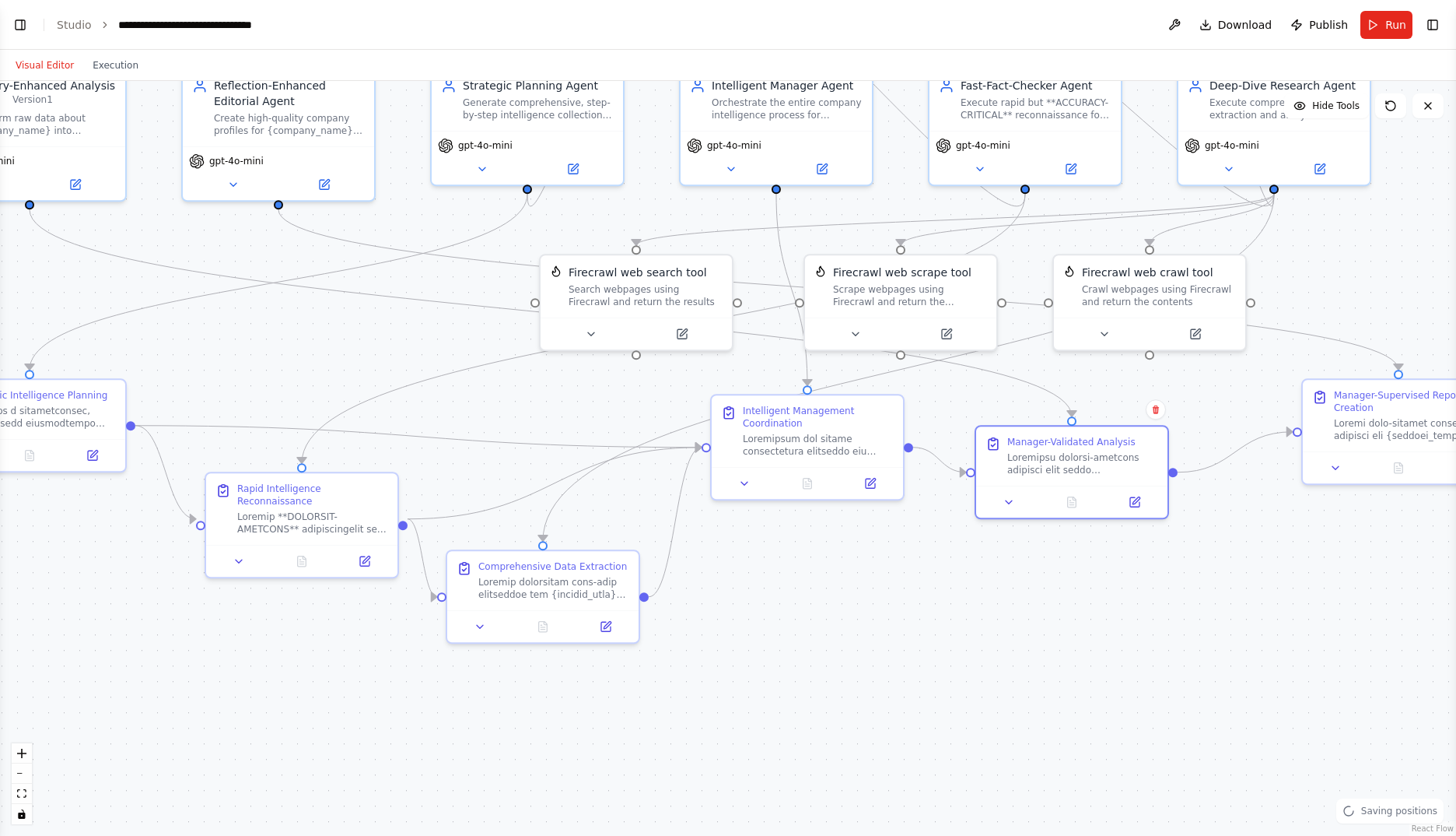
click at [17, 25] on button "Toggle Left Sidebar" at bounding box center [20, 24] width 22 height 22
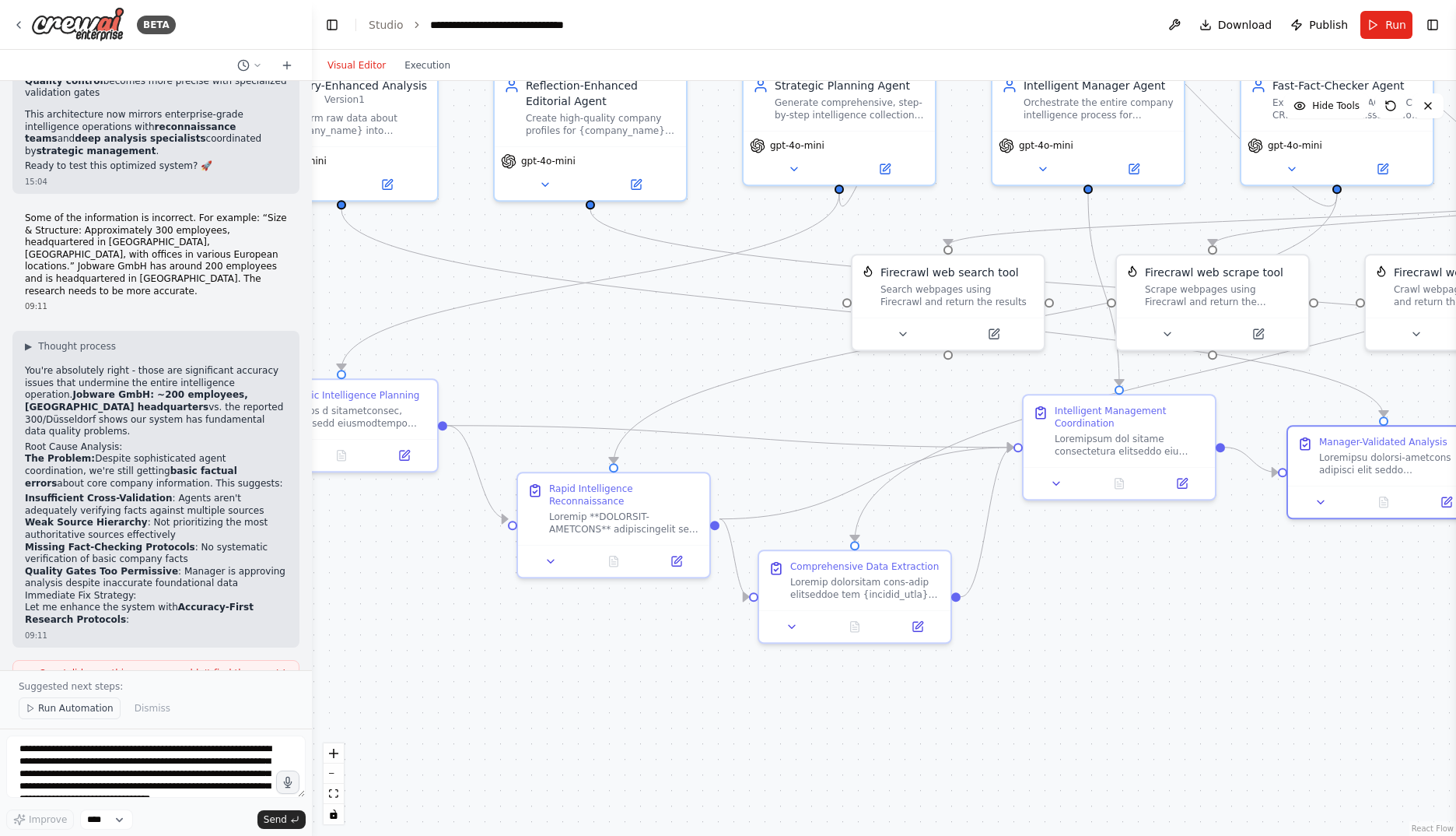
click at [70, 712] on span "Run Automation" at bounding box center [76, 708] width 76 height 12
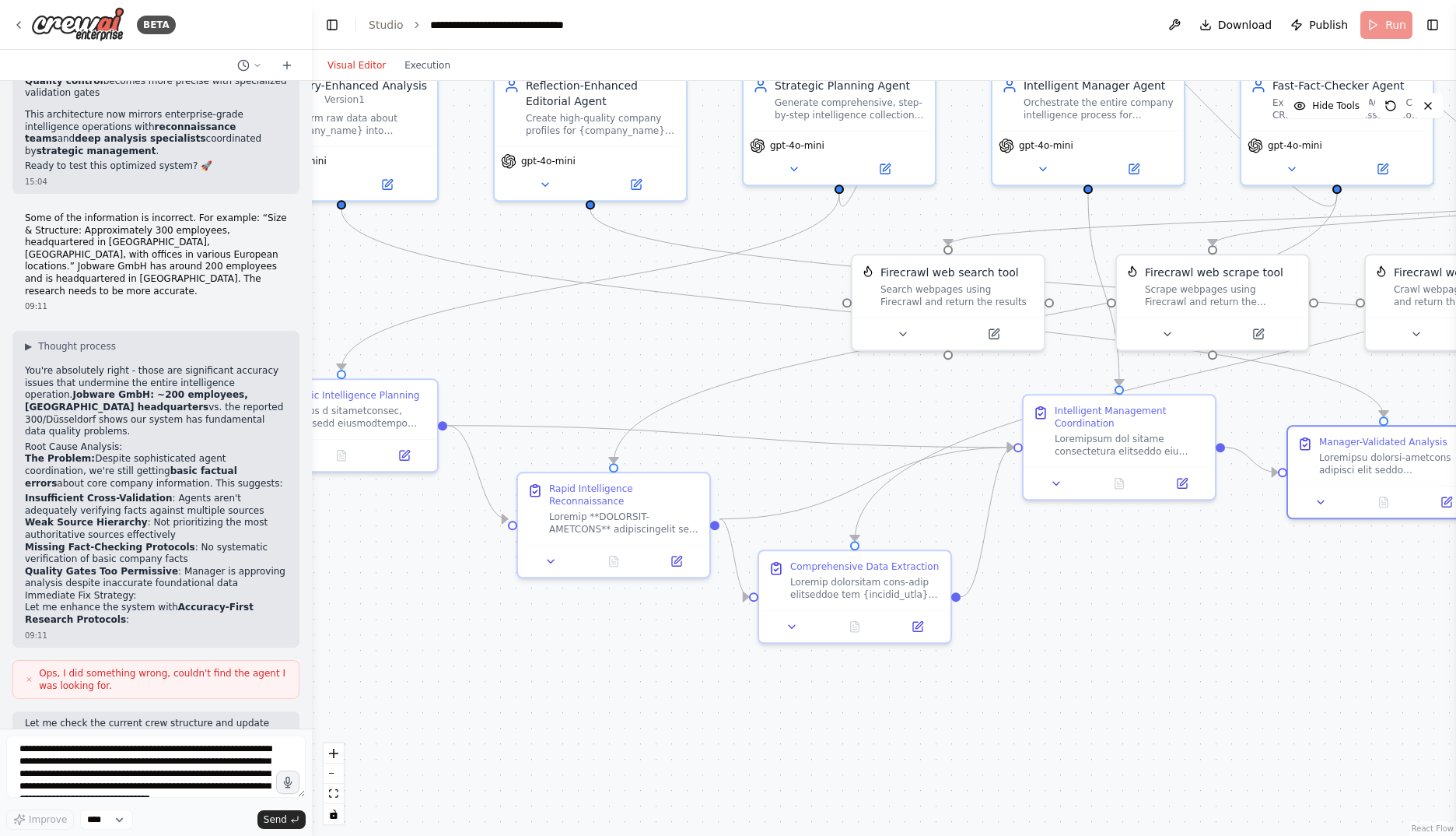
scroll to position [33097, 0]
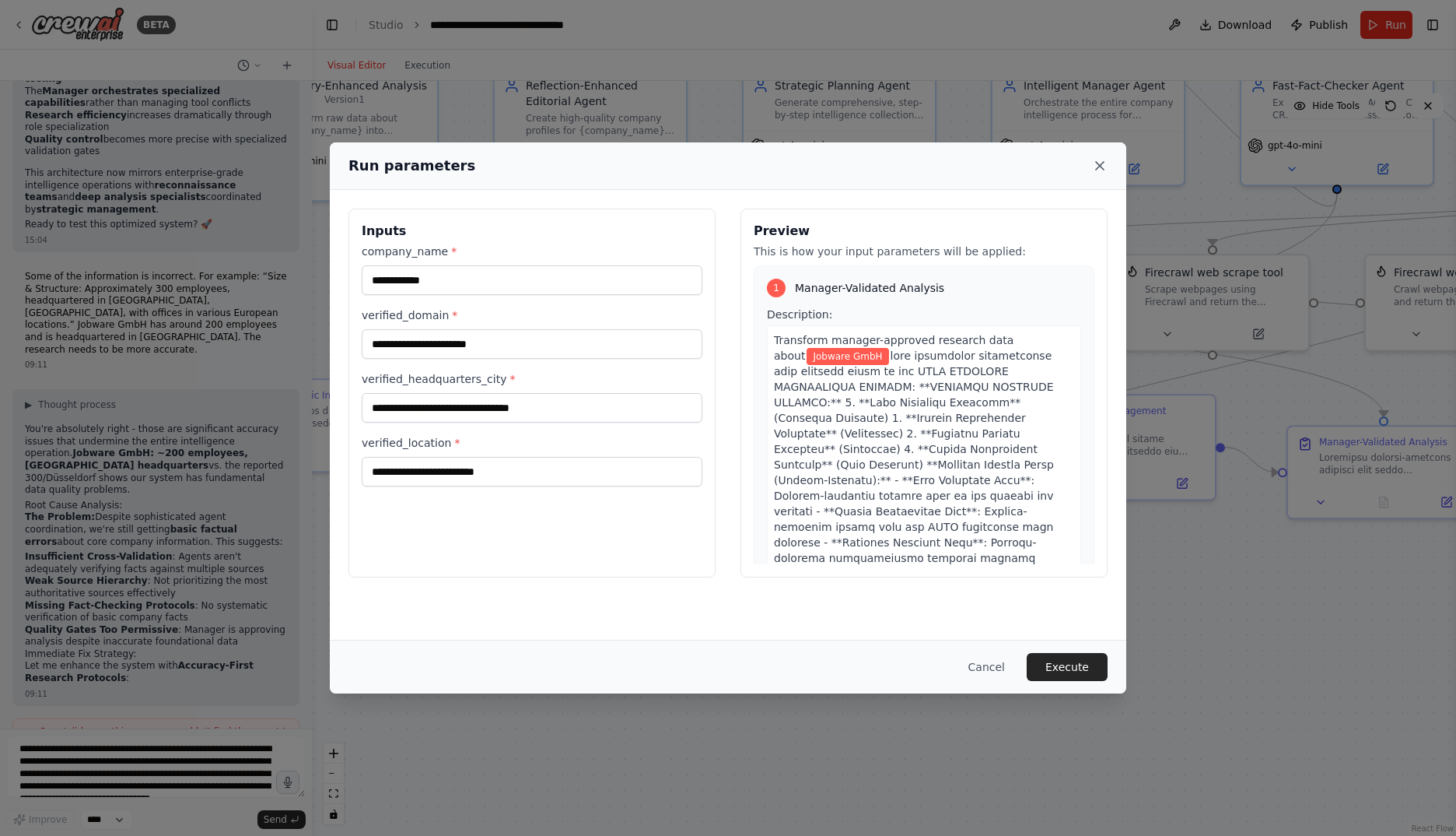
click at [1097, 165] on icon at bounding box center [1100, 166] width 16 height 16
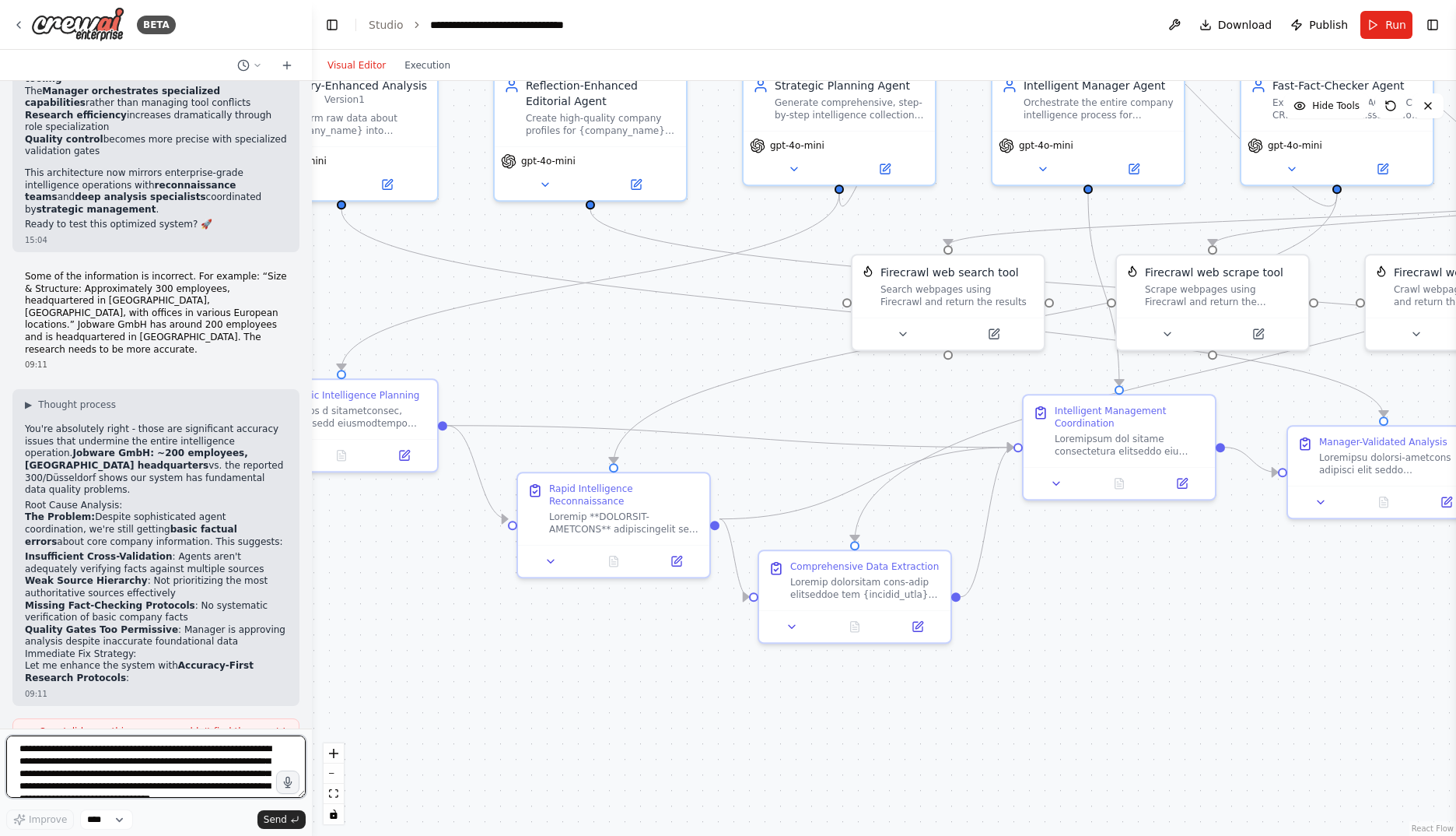
click at [212, 759] on textarea "**********" at bounding box center [156, 766] width 300 height 62
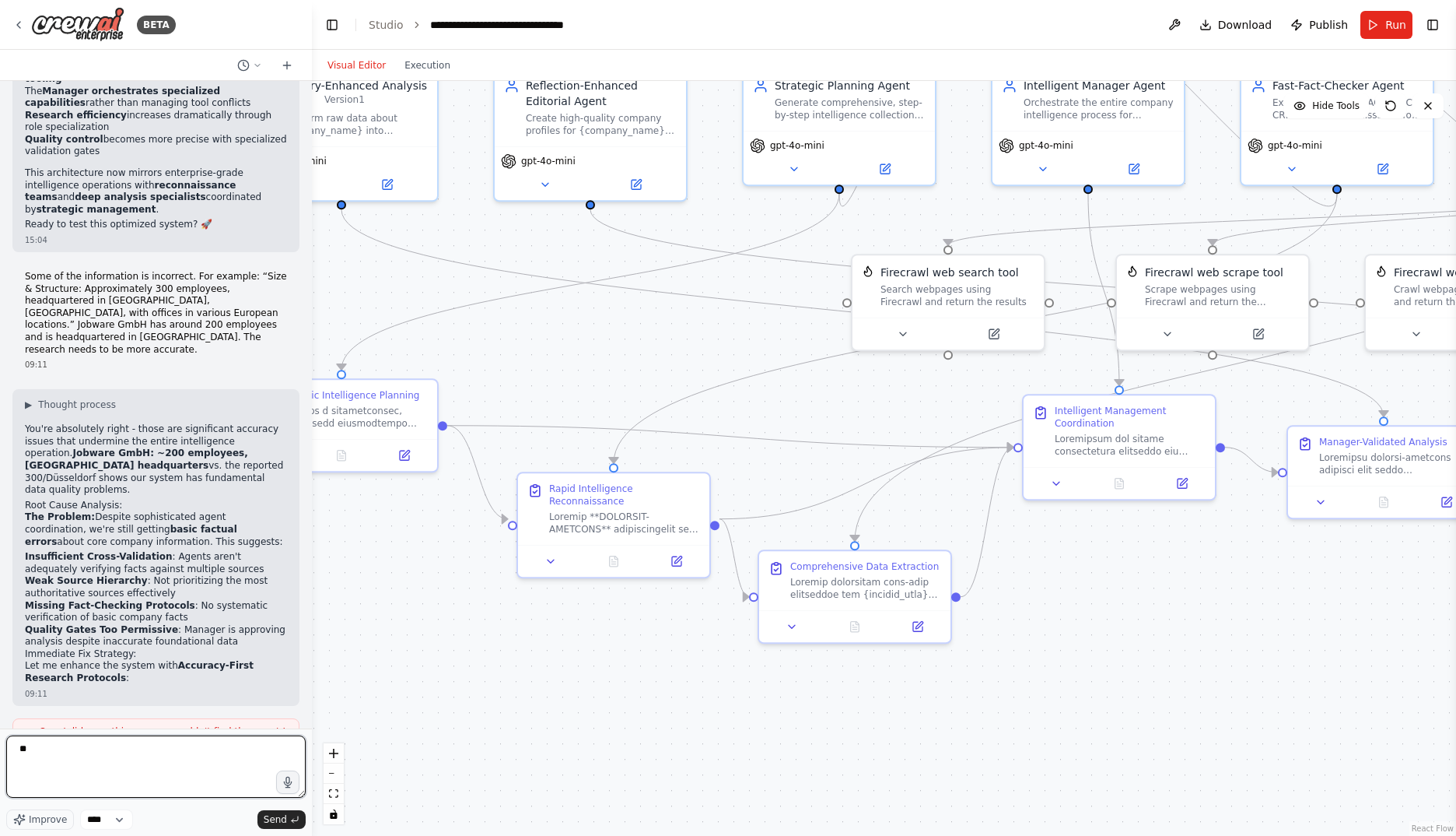
type textarea "*"
click at [1383, 23] on button "Run" at bounding box center [1387, 24] width 52 height 28
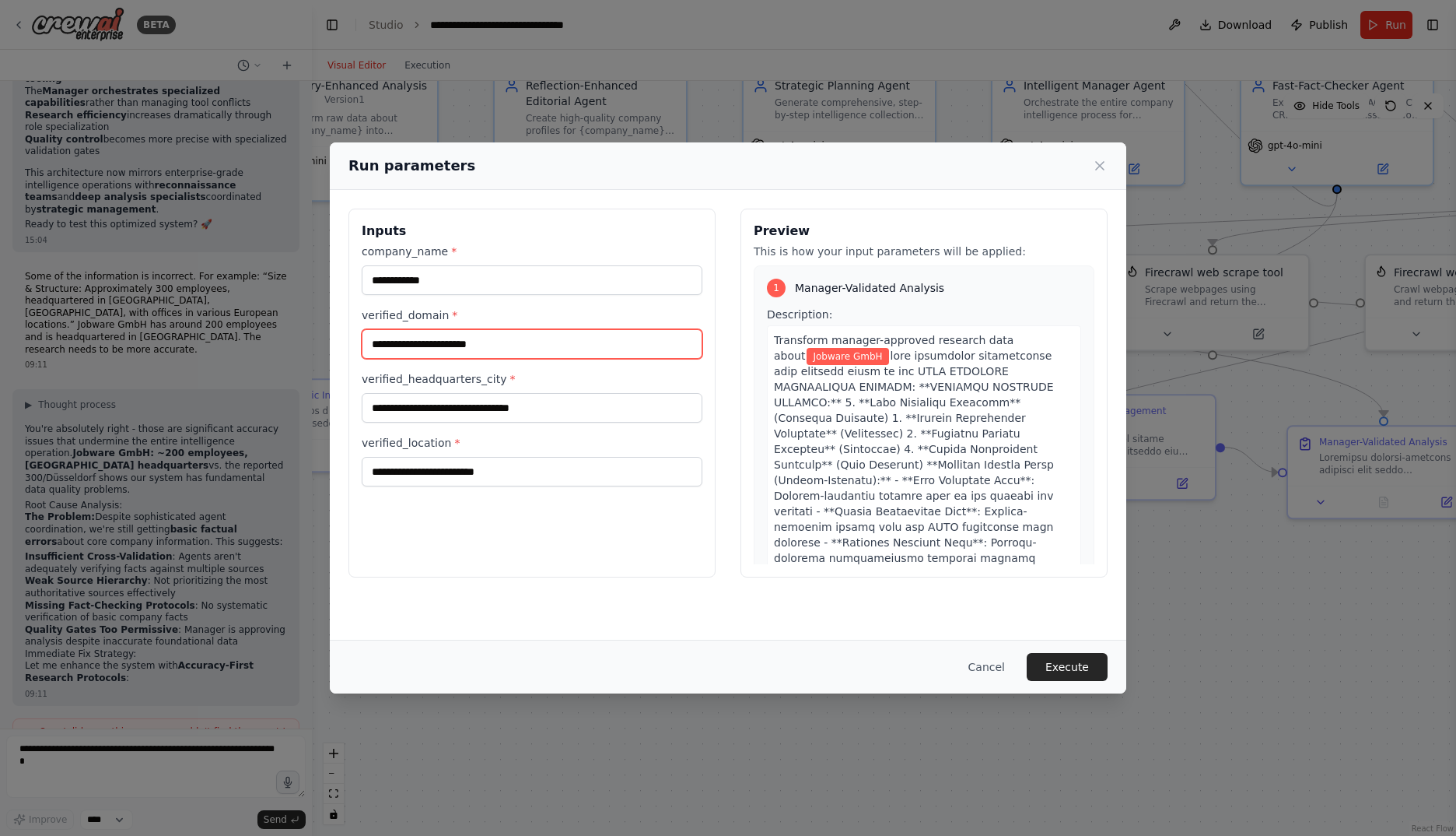
click at [532, 342] on input "verified_domain *" at bounding box center [532, 344] width 341 height 30
type input "**********"
click at [545, 411] on input "verified_headquarters_city *" at bounding box center [532, 408] width 341 height 30
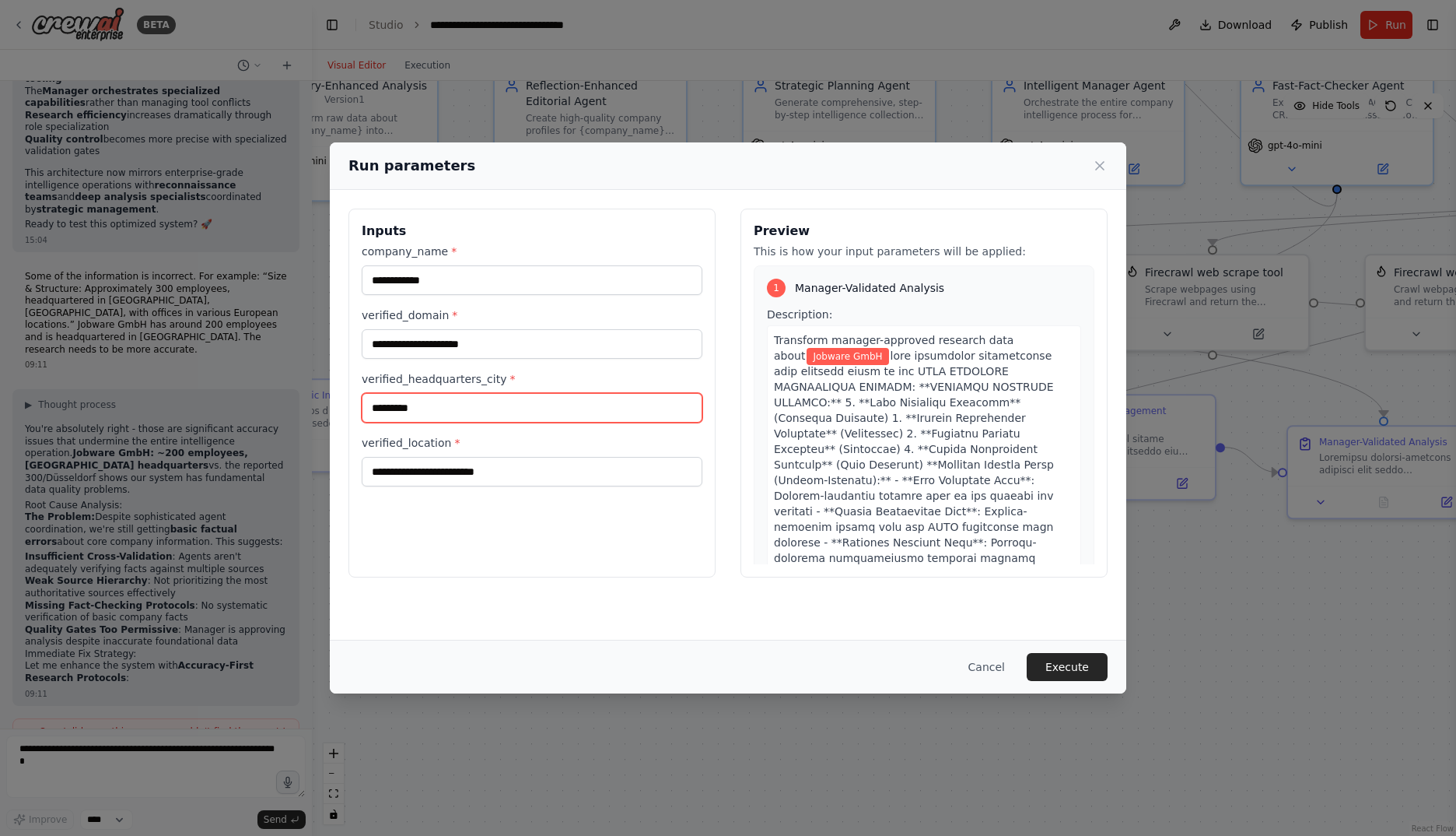
type input "*********"
click at [558, 479] on input "verified_location *" at bounding box center [532, 472] width 341 height 30
type input "*******"
click at [1069, 664] on button "Execute" at bounding box center [1067, 667] width 81 height 28
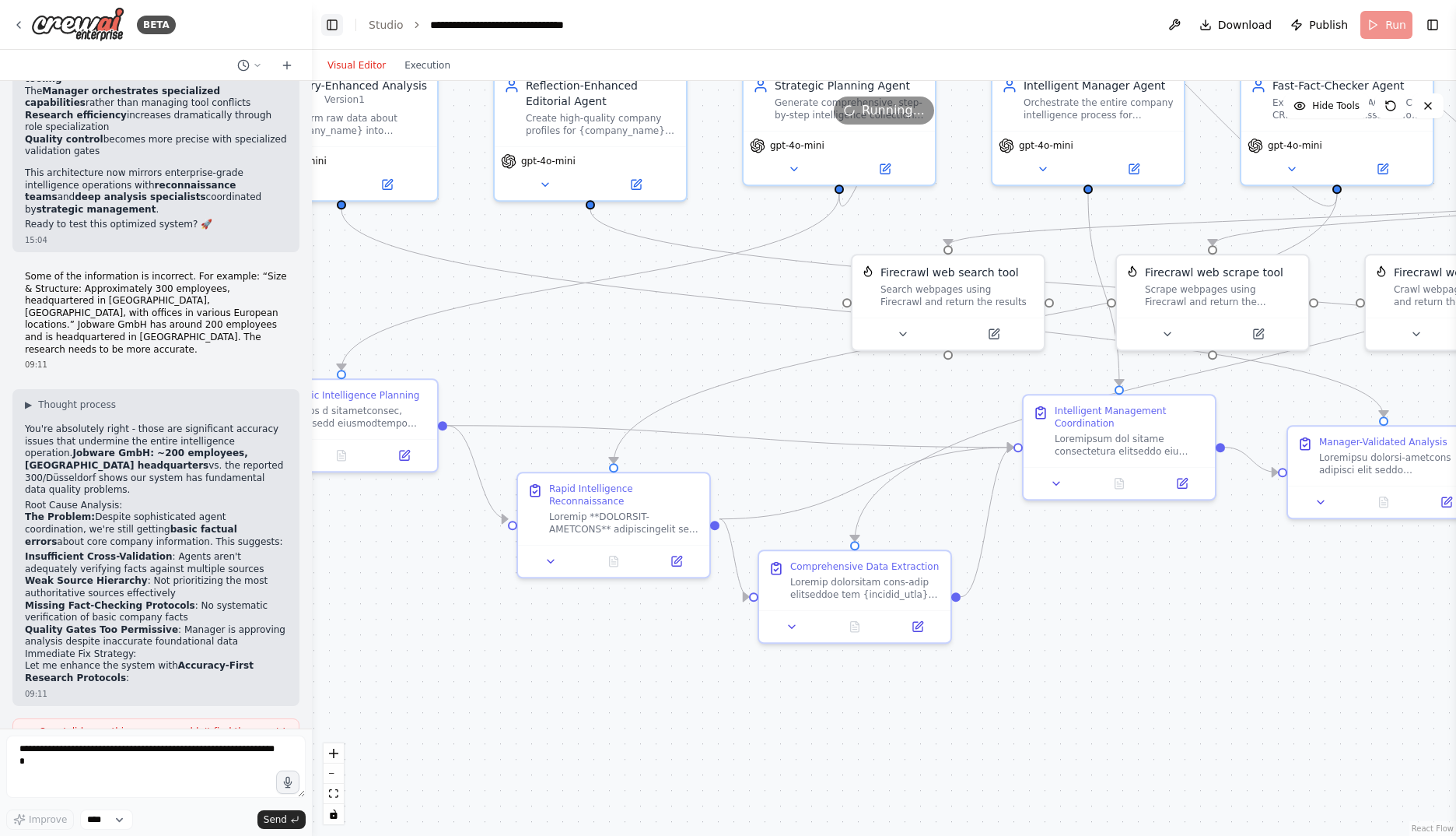
click at [323, 24] on button "Toggle Left Sidebar" at bounding box center [332, 24] width 22 height 22
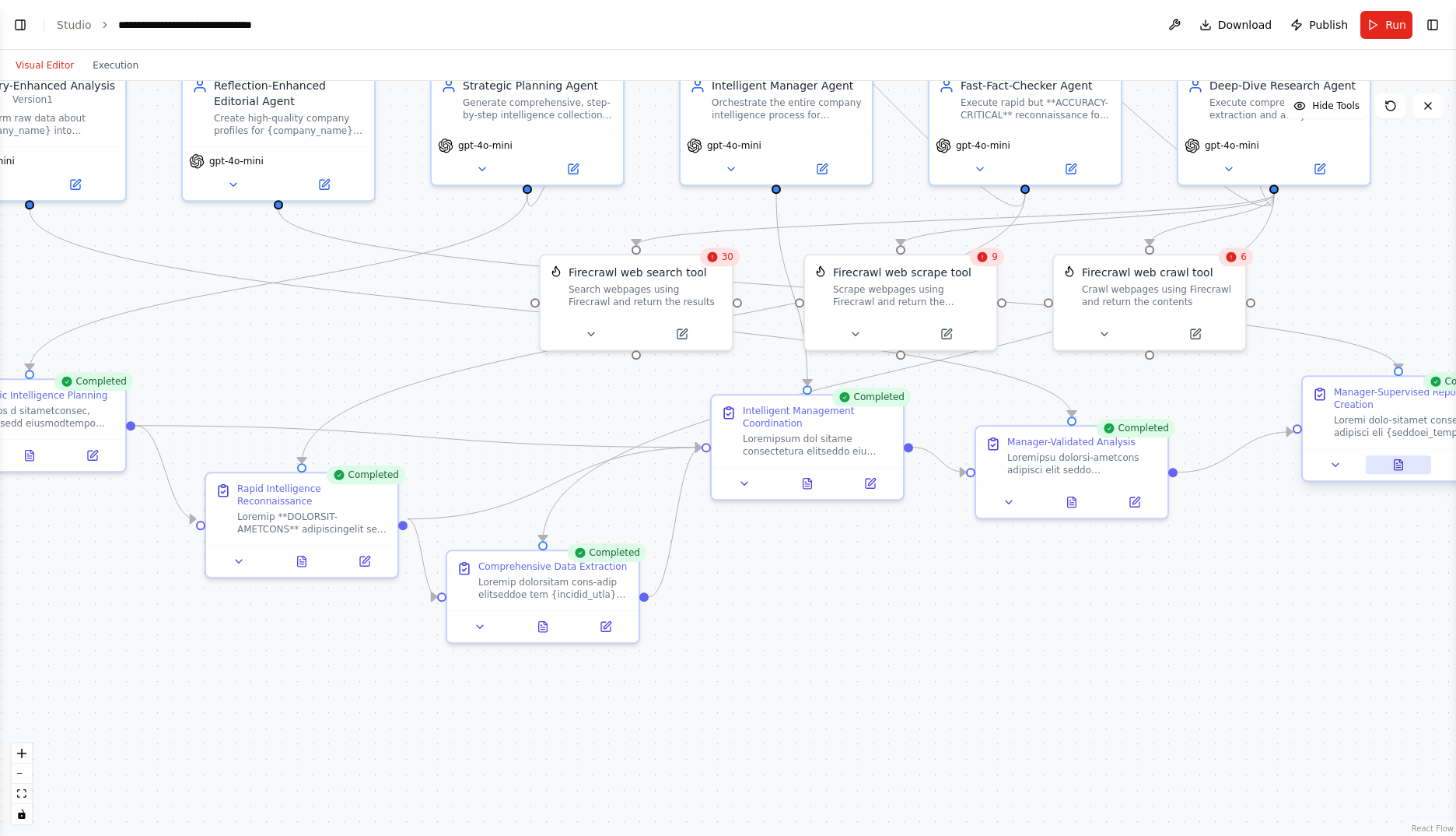
click at [1398, 464] on icon at bounding box center [1399, 466] width 9 height 10
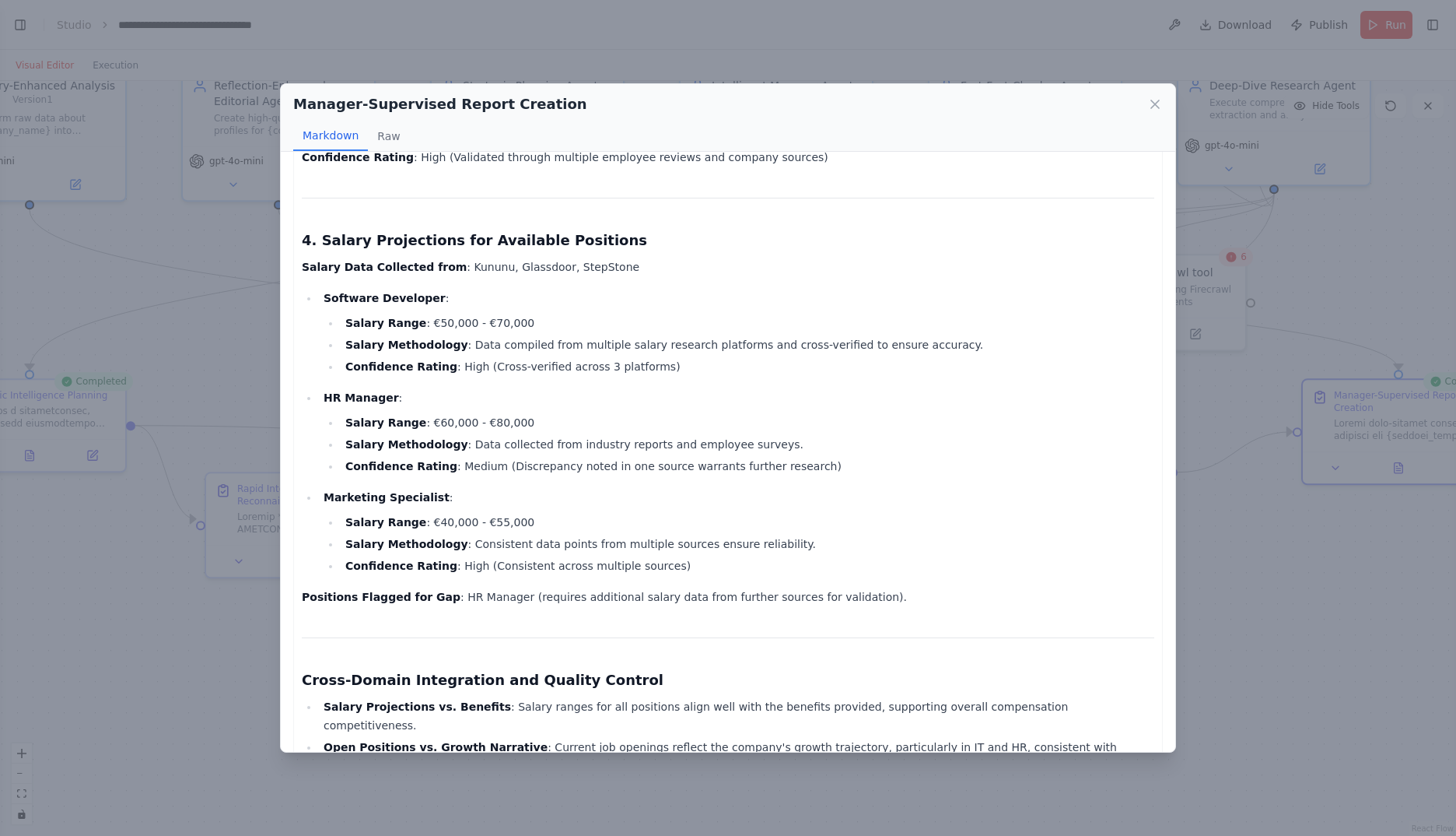
scroll to position [1557, 0]
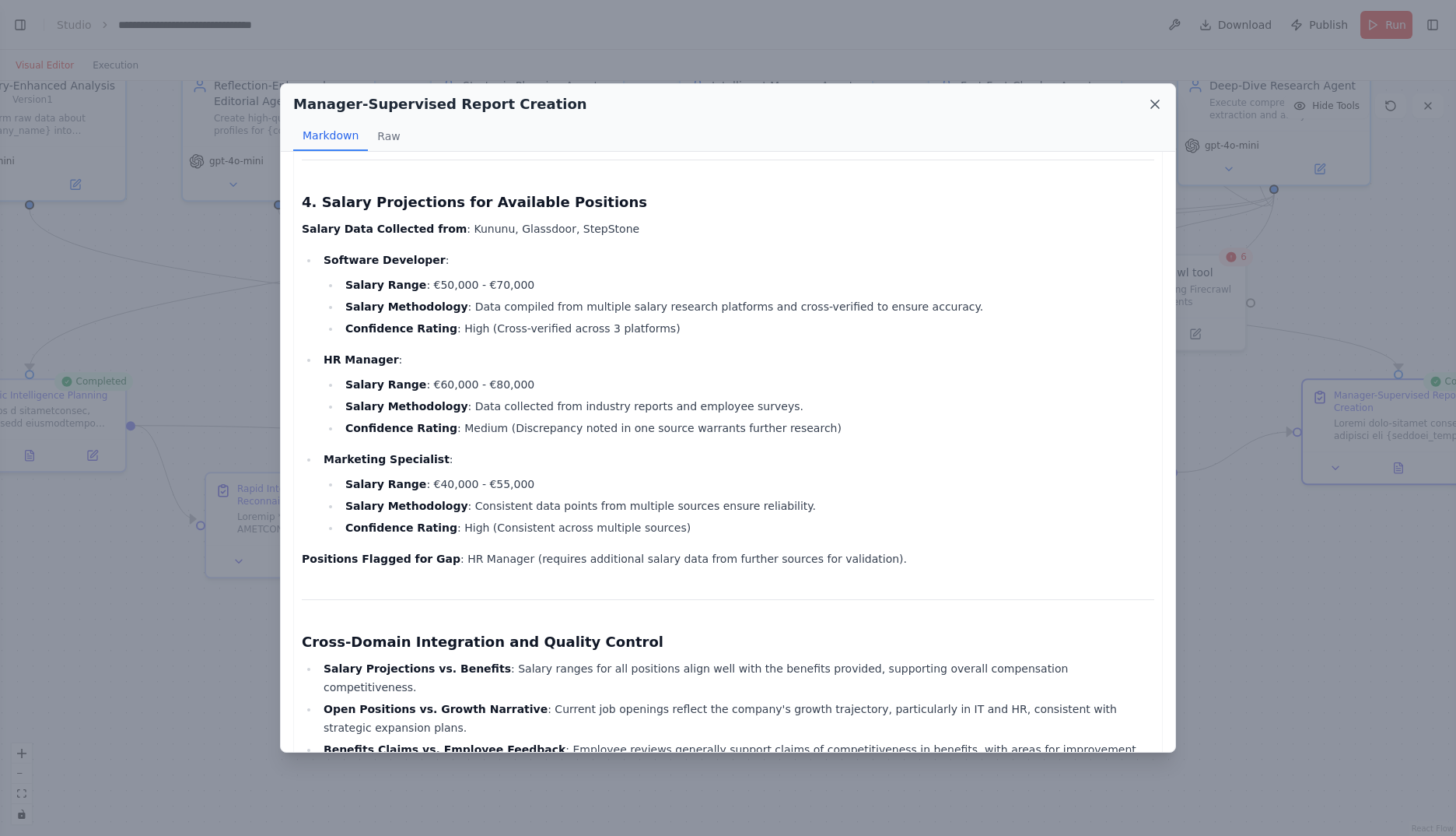
click at [1155, 108] on icon at bounding box center [1155, 105] width 16 height 16
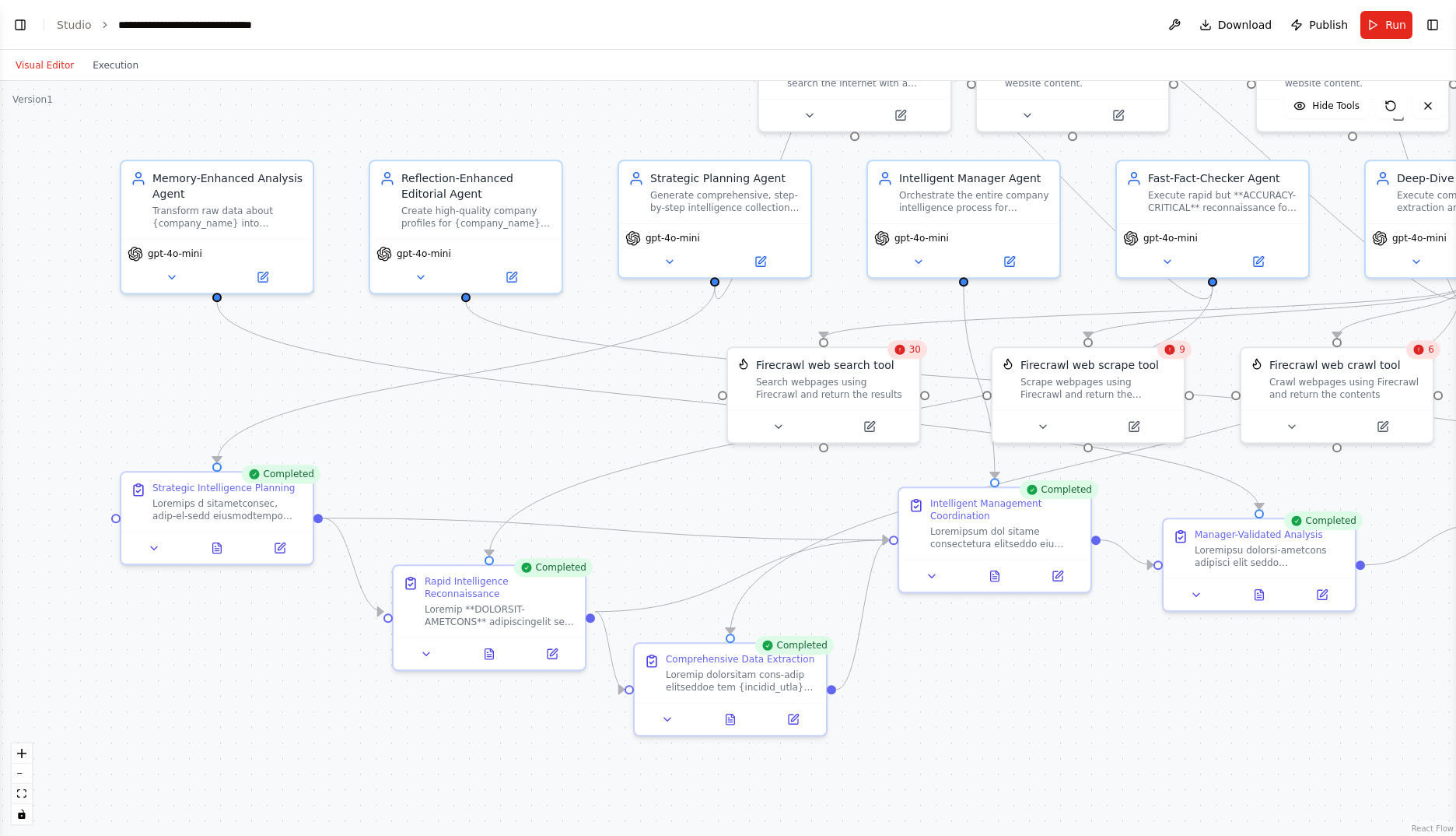
drag, startPoint x: 552, startPoint y: 400, endPoint x: 740, endPoint y: 493, distance: 209.7
click at [740, 493] on div ".deletable-edge-delete-btn { width: 20px; height: 20px; border: 0px solid #ffff…" at bounding box center [728, 459] width 1456 height 755
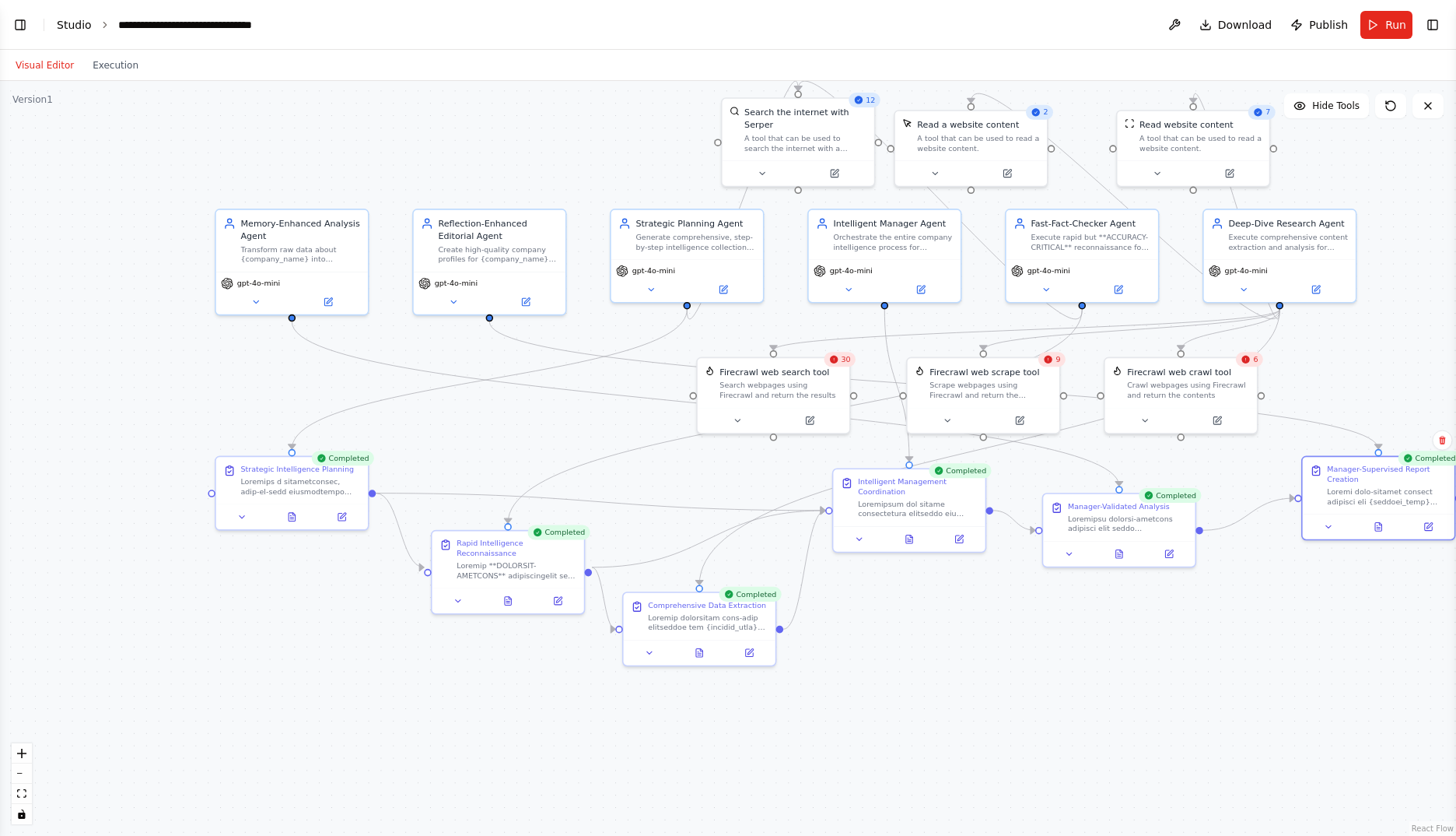
click at [64, 24] on link "Studio" at bounding box center [74, 24] width 35 height 12
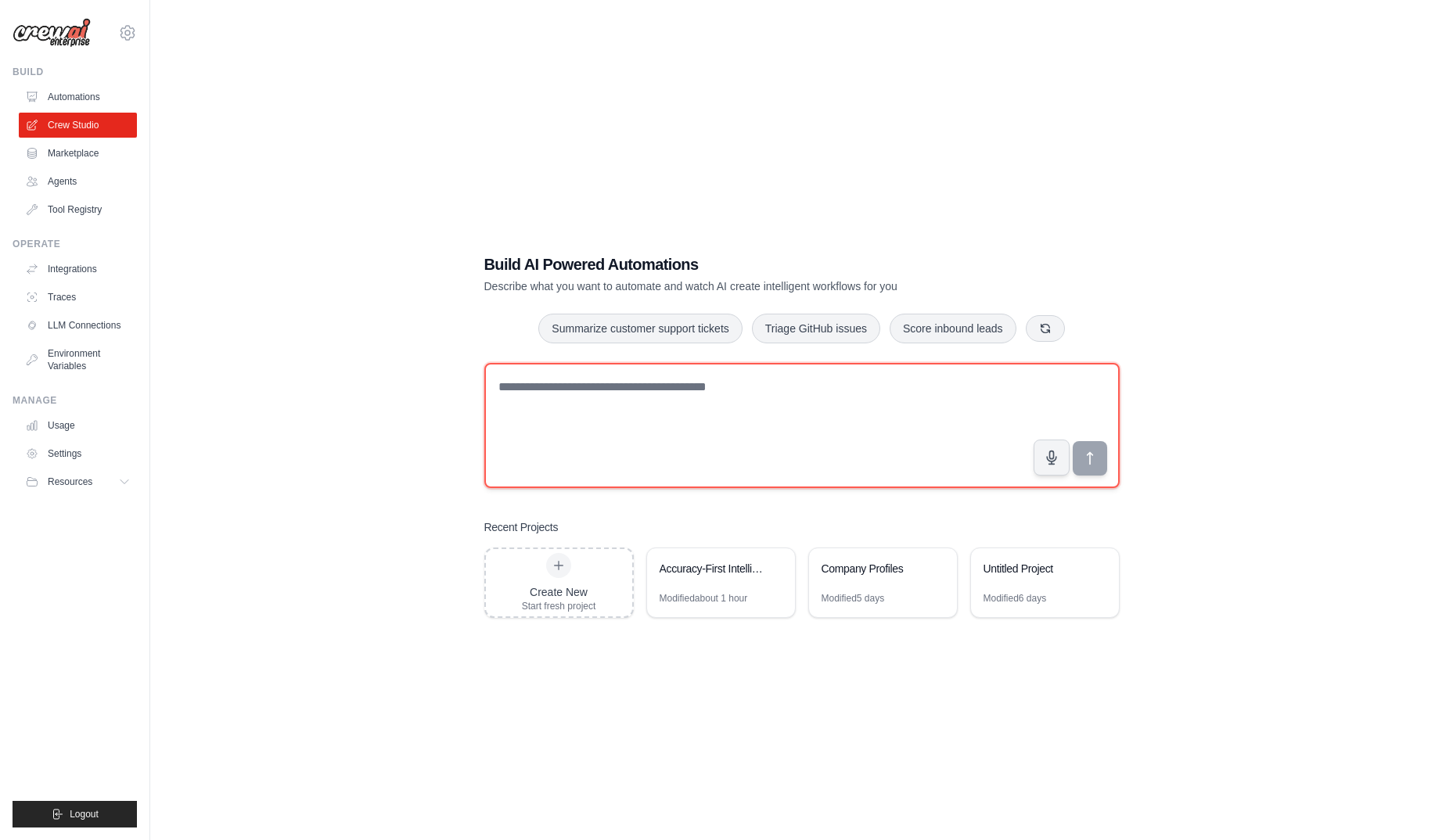
click at [611, 427] on textarea at bounding box center [802, 425] width 635 height 125
paste textarea "**********"
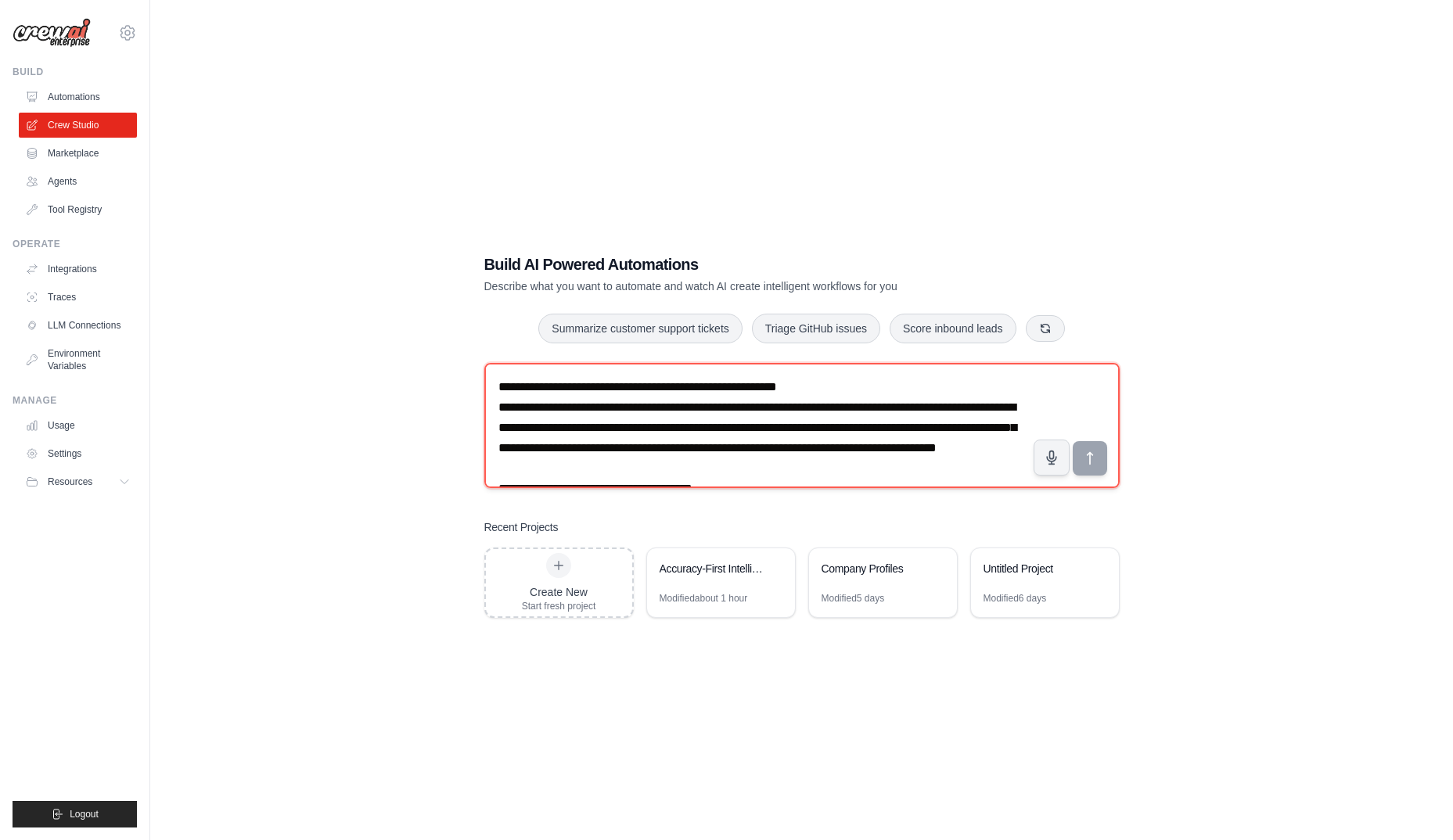
scroll to position [2103, 0]
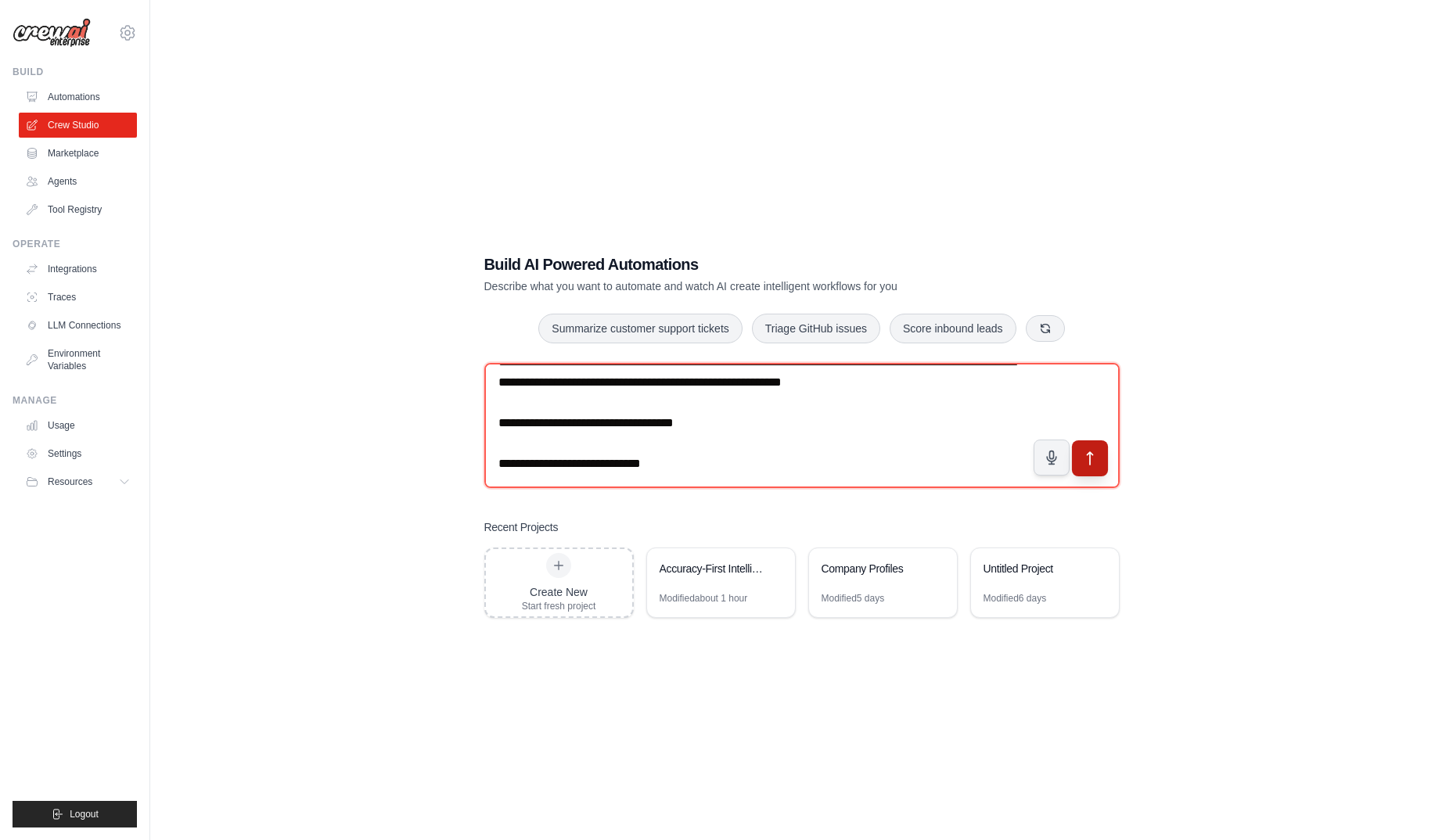
type textarea "**********"
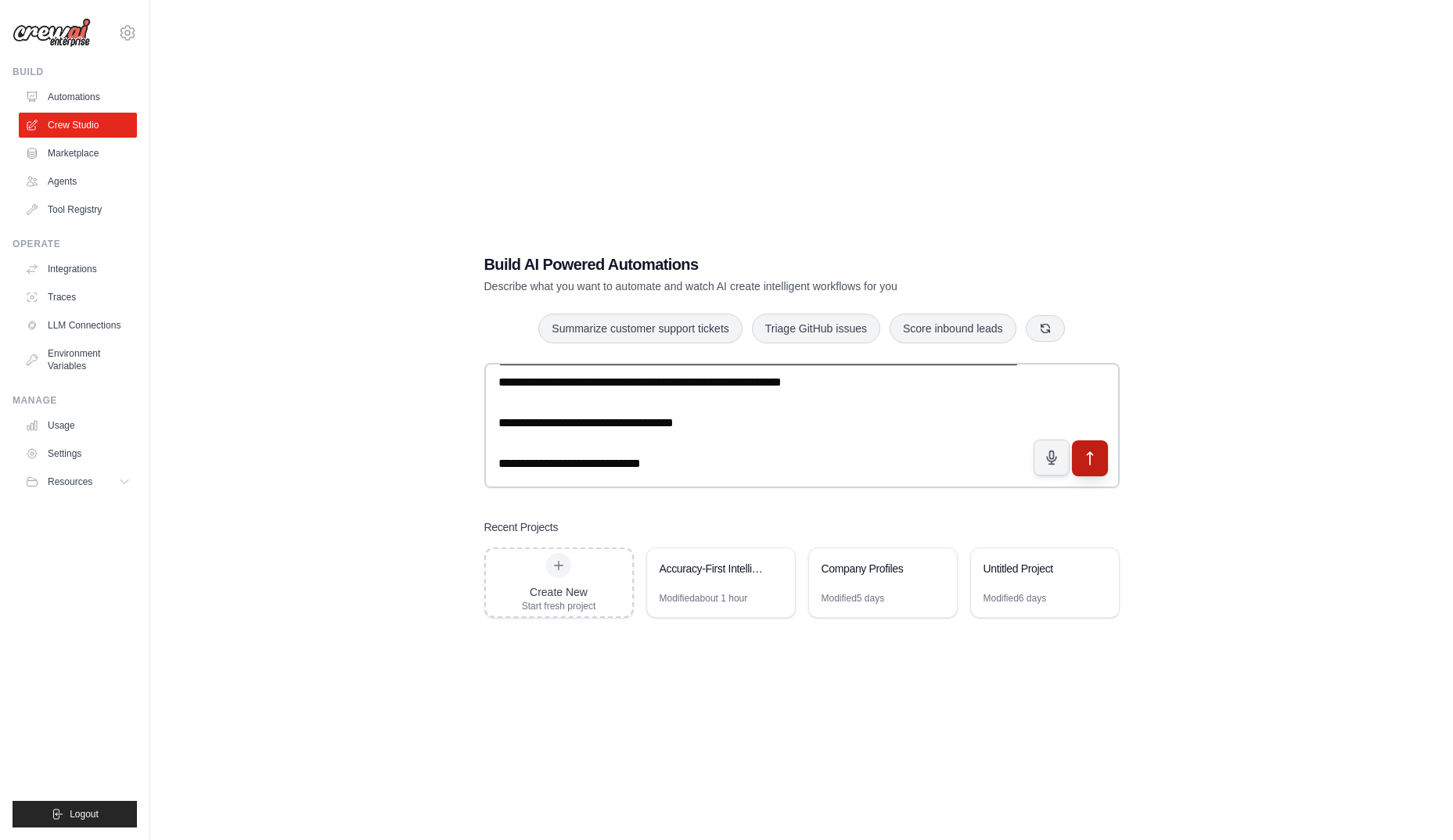
click at [1088, 453] on icon "submit" at bounding box center [1089, 458] width 17 height 17
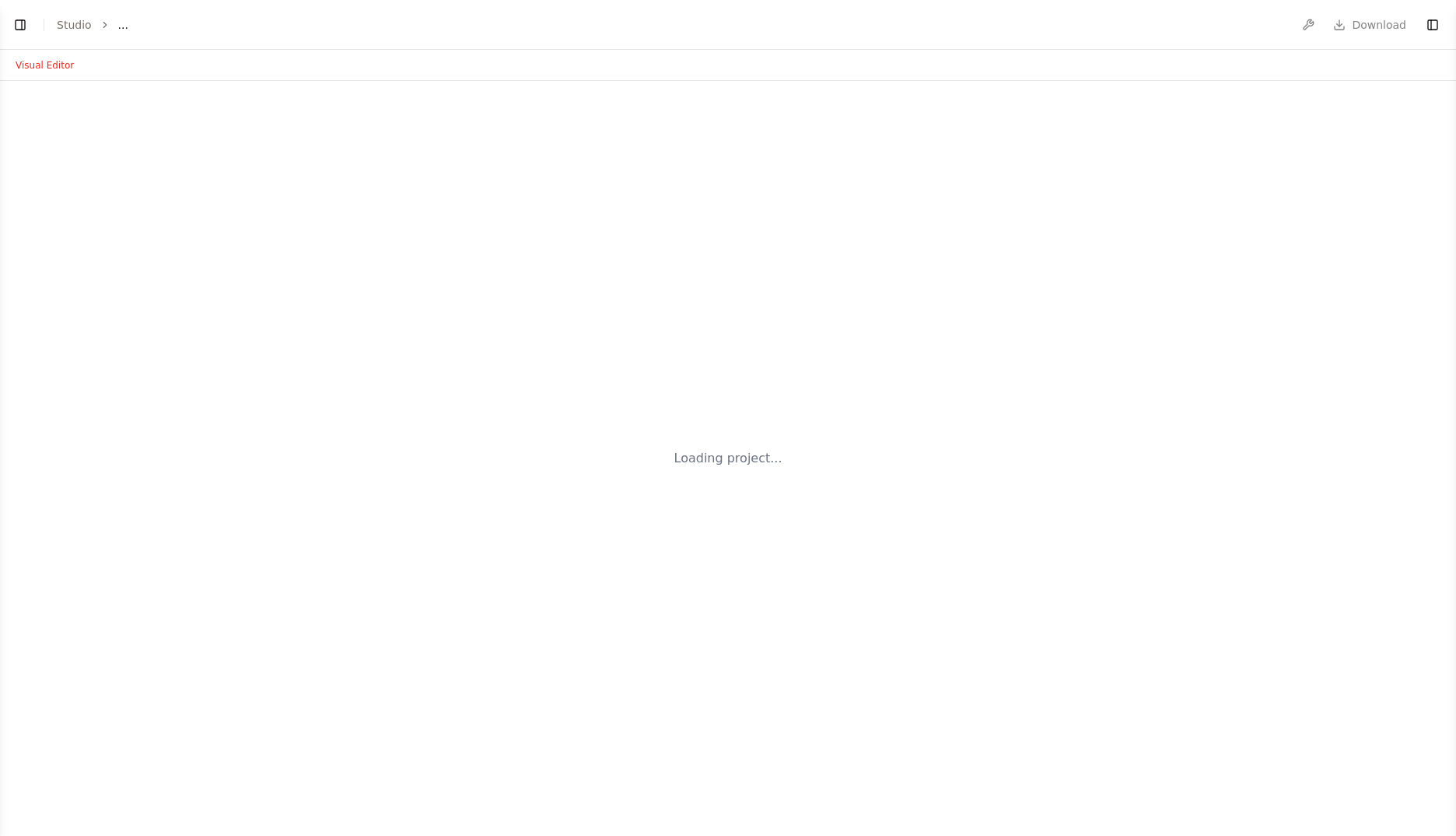
select select "****"
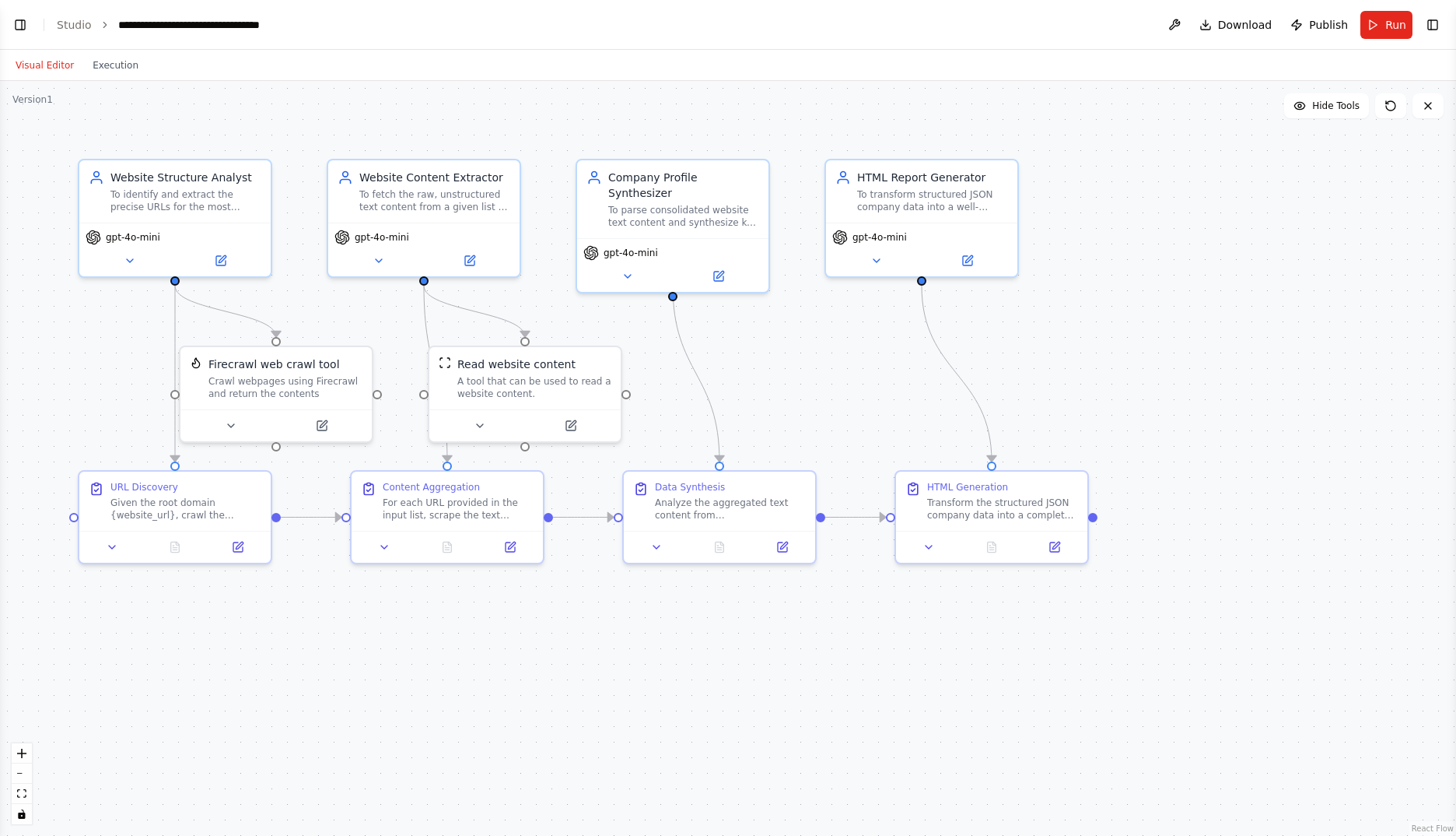
scroll to position [1906, 0]
click at [24, 24] on button "Toggle Left Sidebar" at bounding box center [20, 24] width 22 height 22
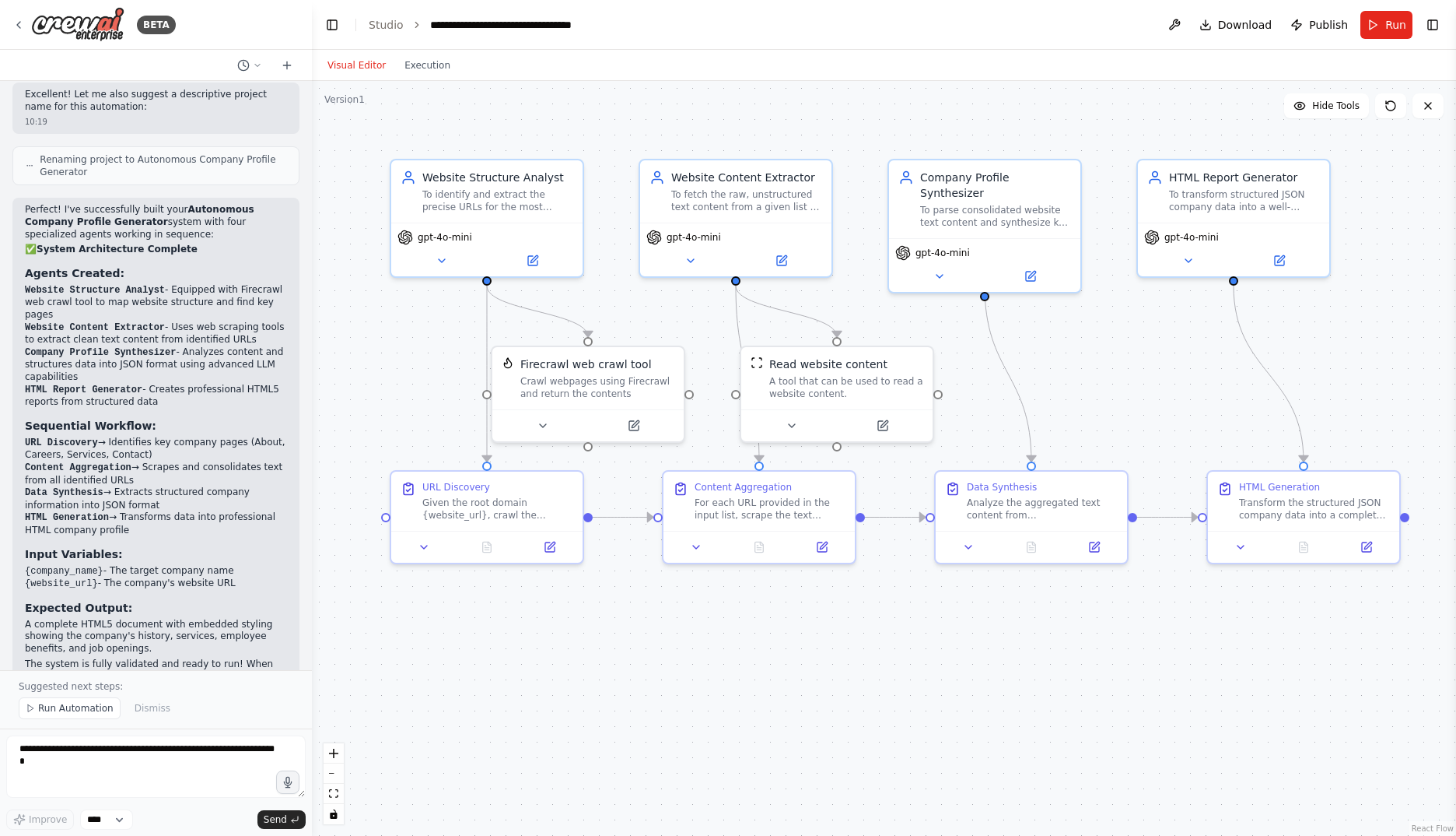
scroll to position [2253, 0]
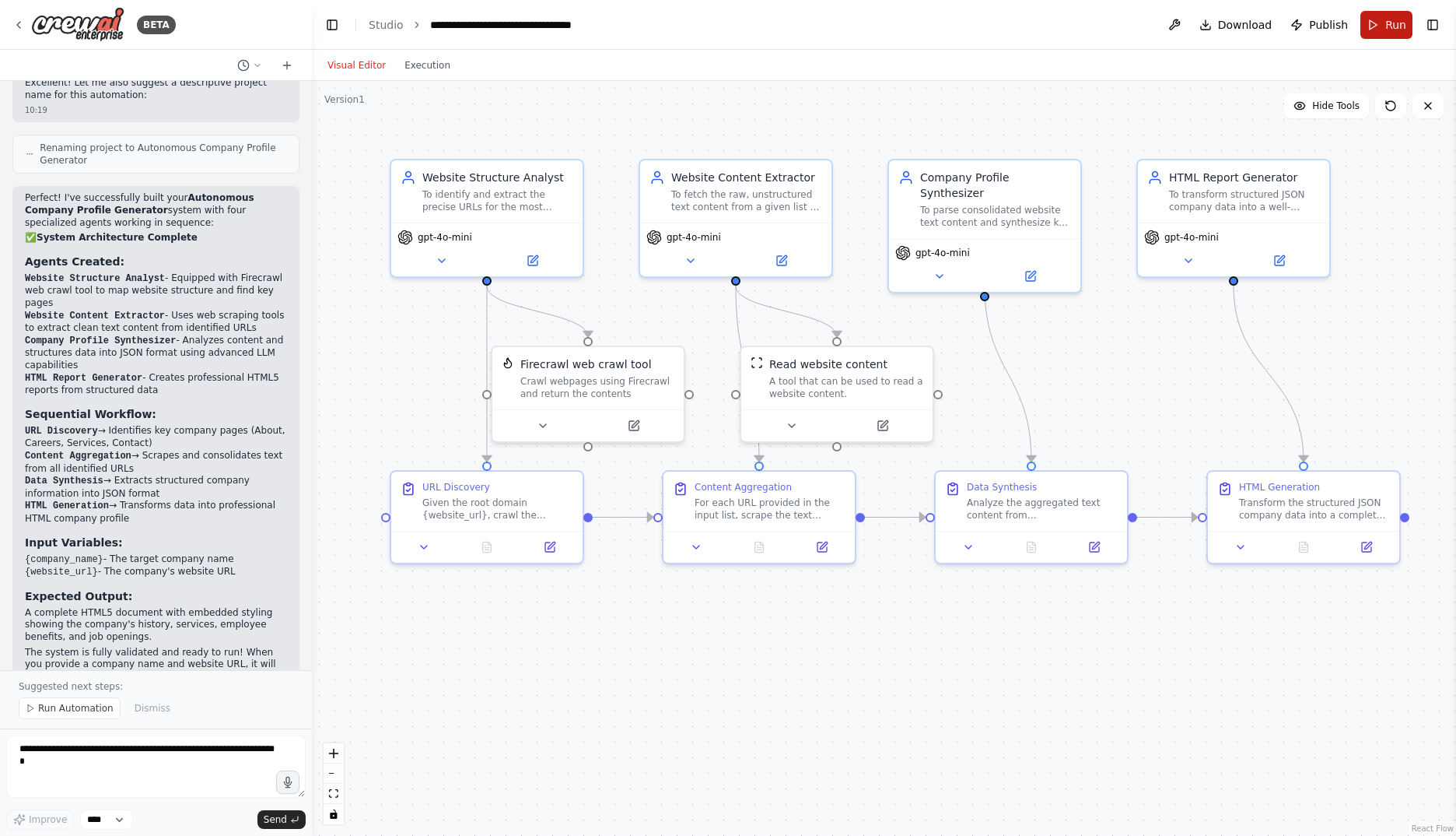
click at [1383, 23] on button "Run" at bounding box center [1387, 24] width 52 height 28
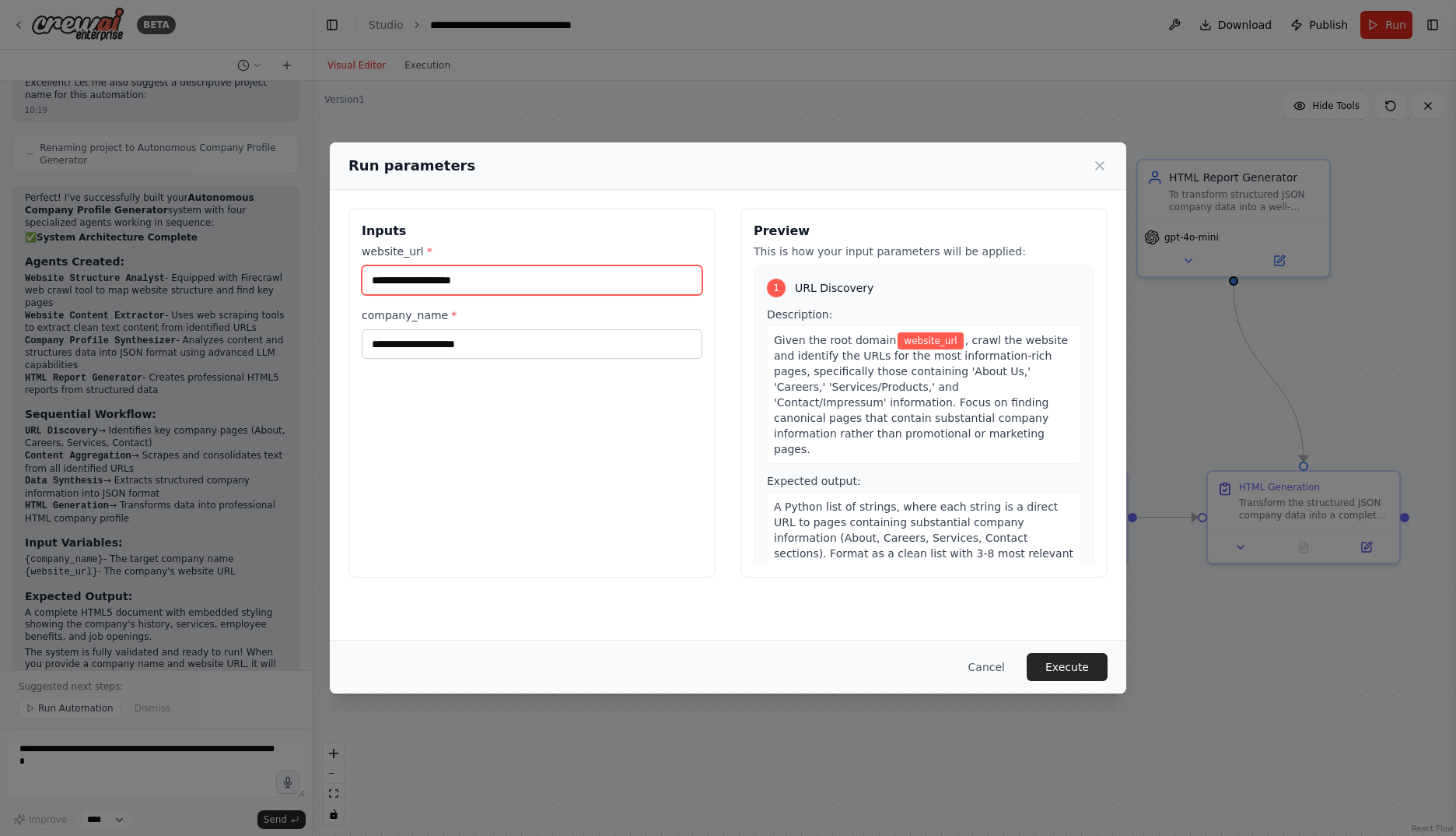
click at [473, 265] on input "website_url *" at bounding box center [532, 280] width 341 height 30
type input "**********"
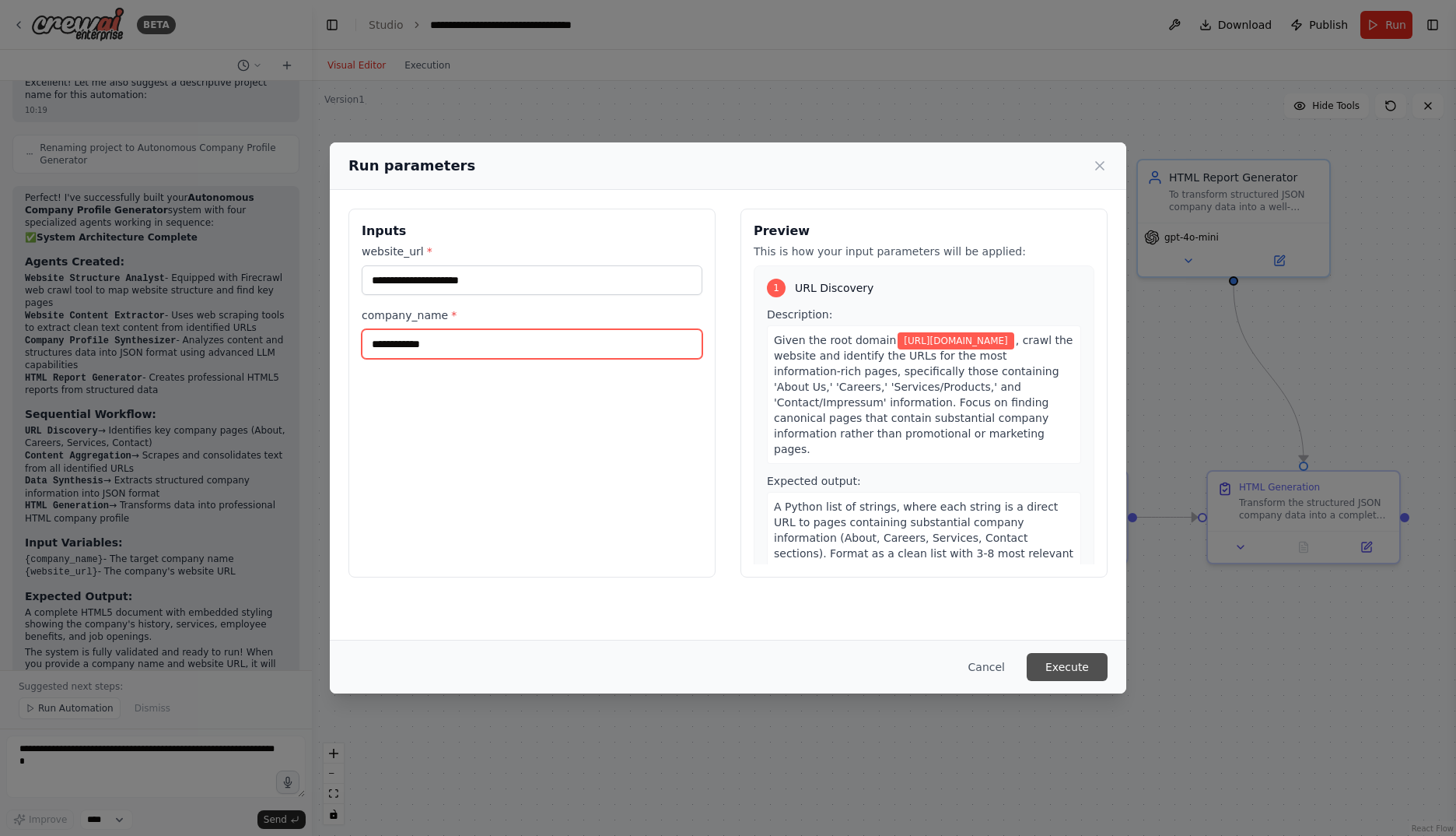
type input "**********"
click at [1084, 672] on button "Execute" at bounding box center [1067, 667] width 81 height 28
